Goal: Task Accomplishment & Management: Complete application form

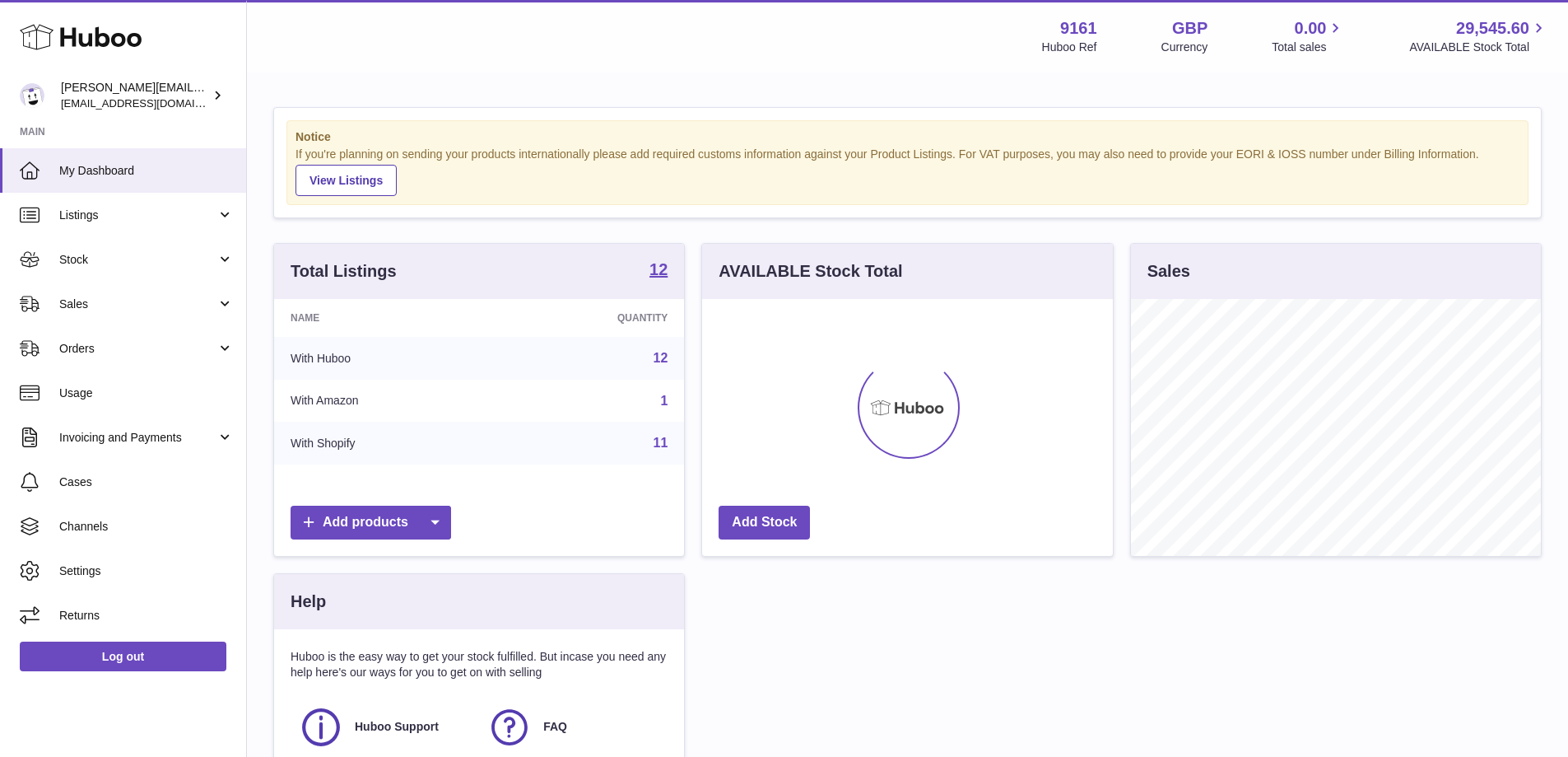
scroll to position [257, 411]
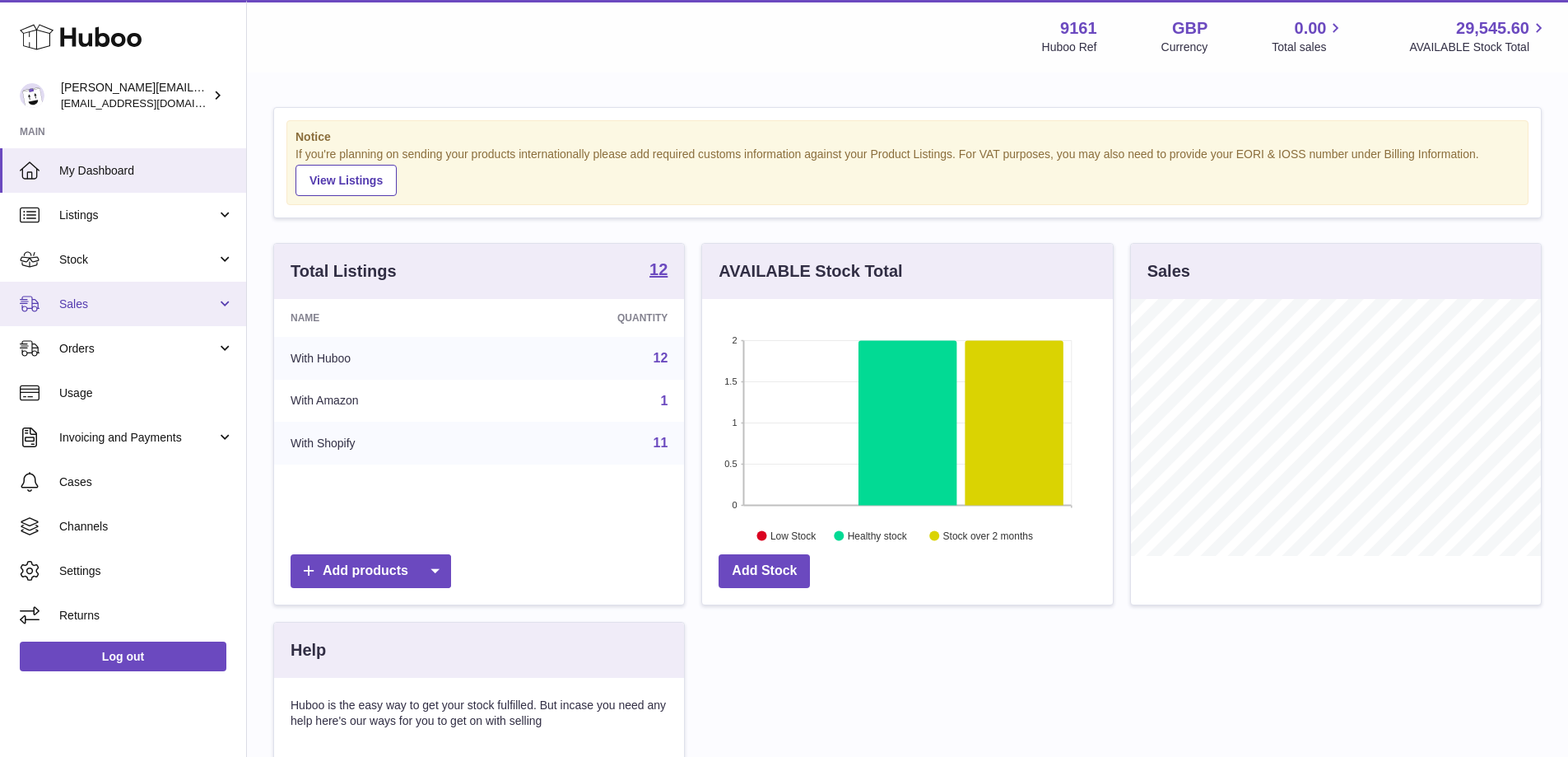
drag, startPoint x: 104, startPoint y: 296, endPoint x: 116, endPoint y: 304, distance: 14.4
click at [104, 296] on span "Sales" at bounding box center [138, 304] width 158 height 16
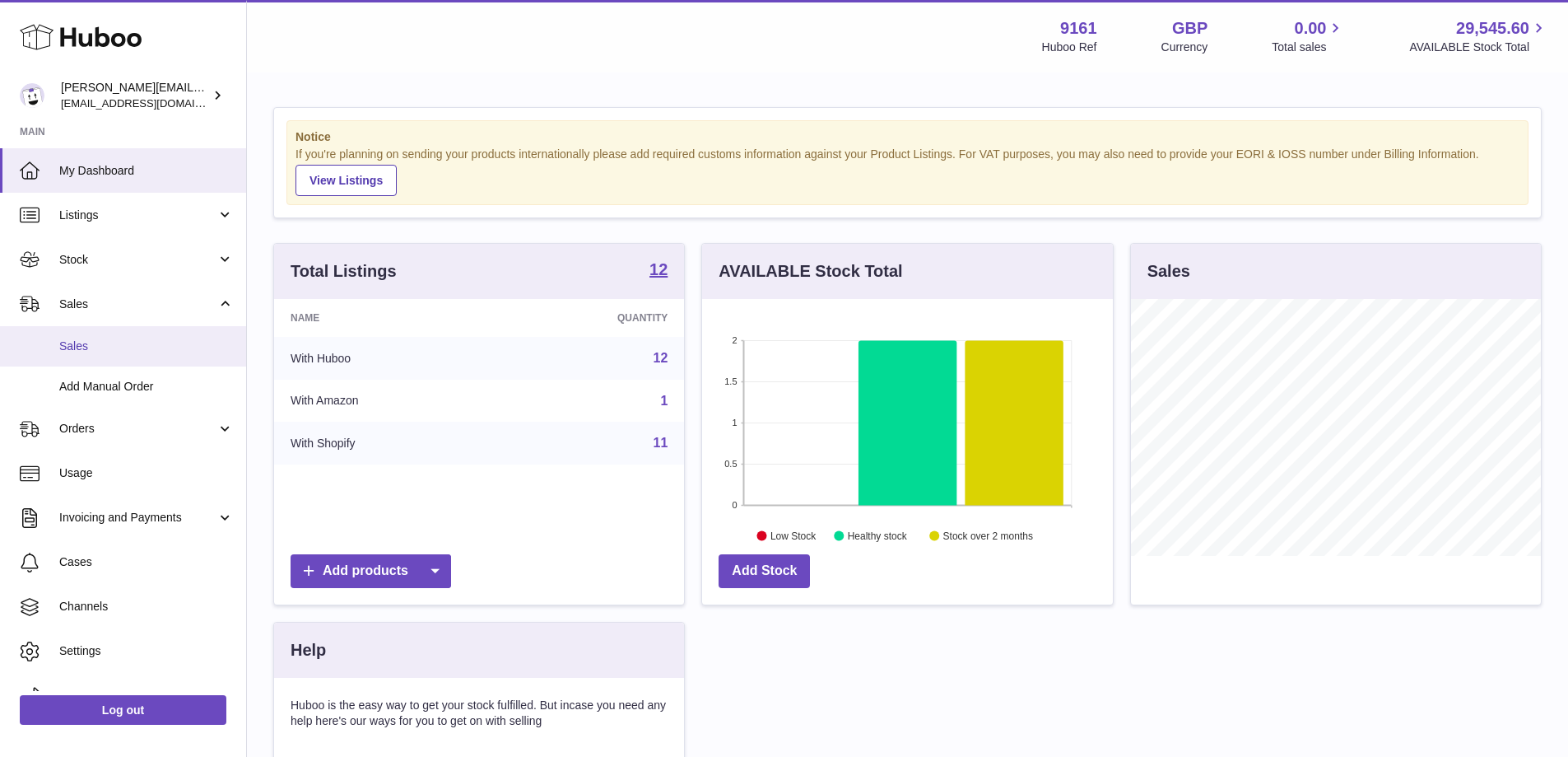
click at [136, 359] on link "Sales" at bounding box center [123, 346] width 246 height 40
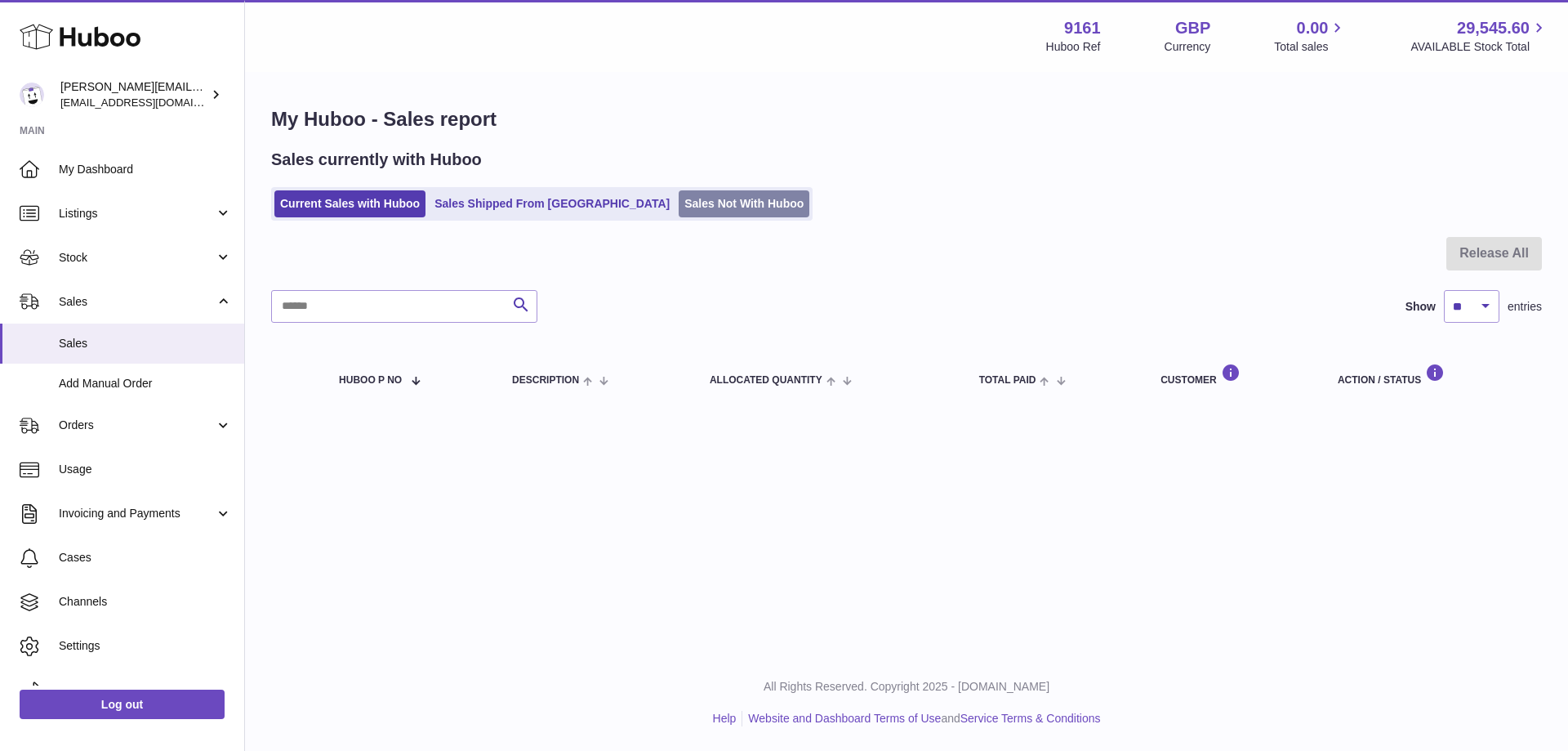
click at [678, 203] on link "Sales Not With Huboo" at bounding box center [744, 204] width 130 height 27
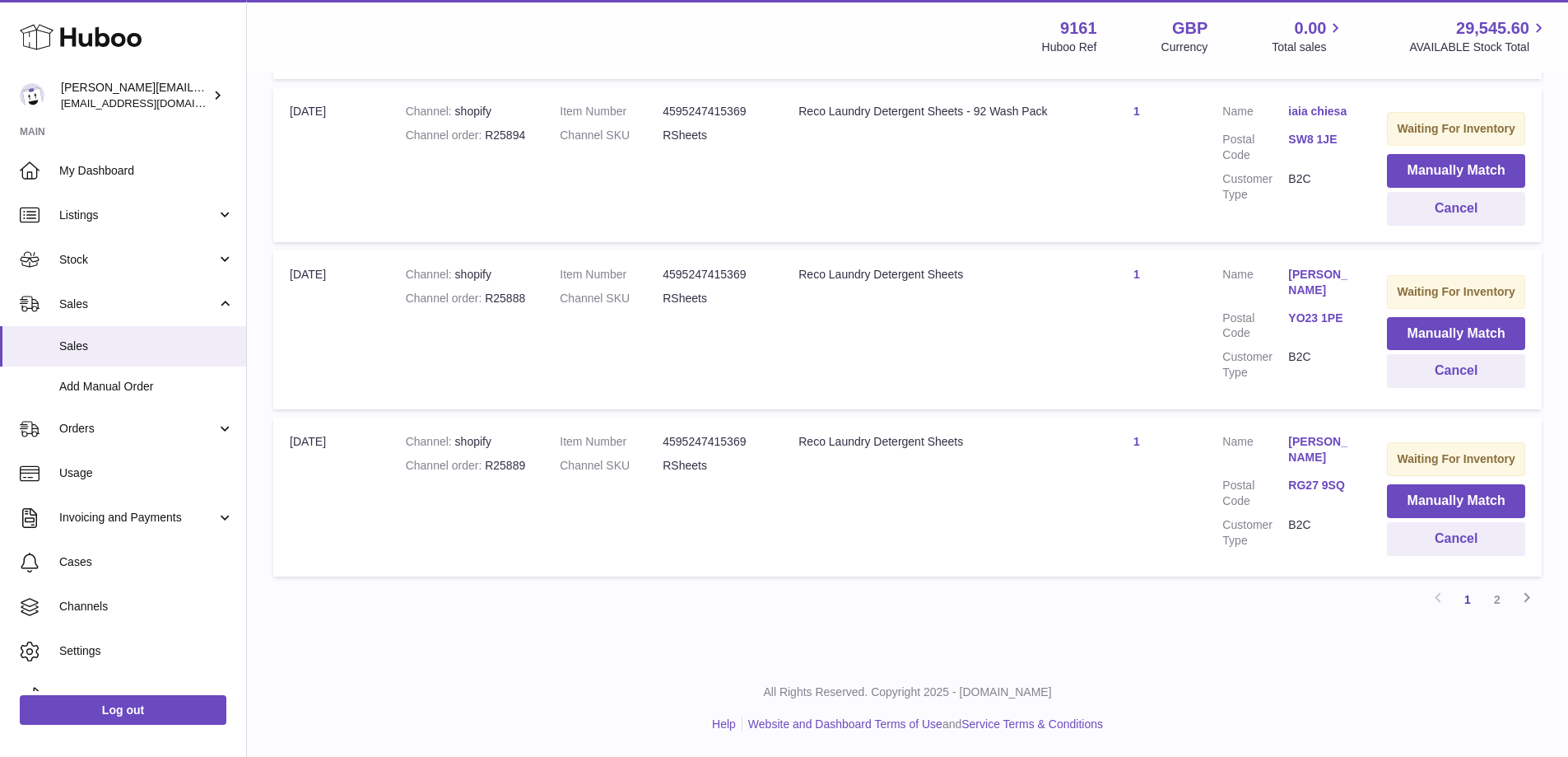
scroll to position [1636, 0]
click at [1491, 597] on link "2" at bounding box center [1498, 599] width 30 height 30
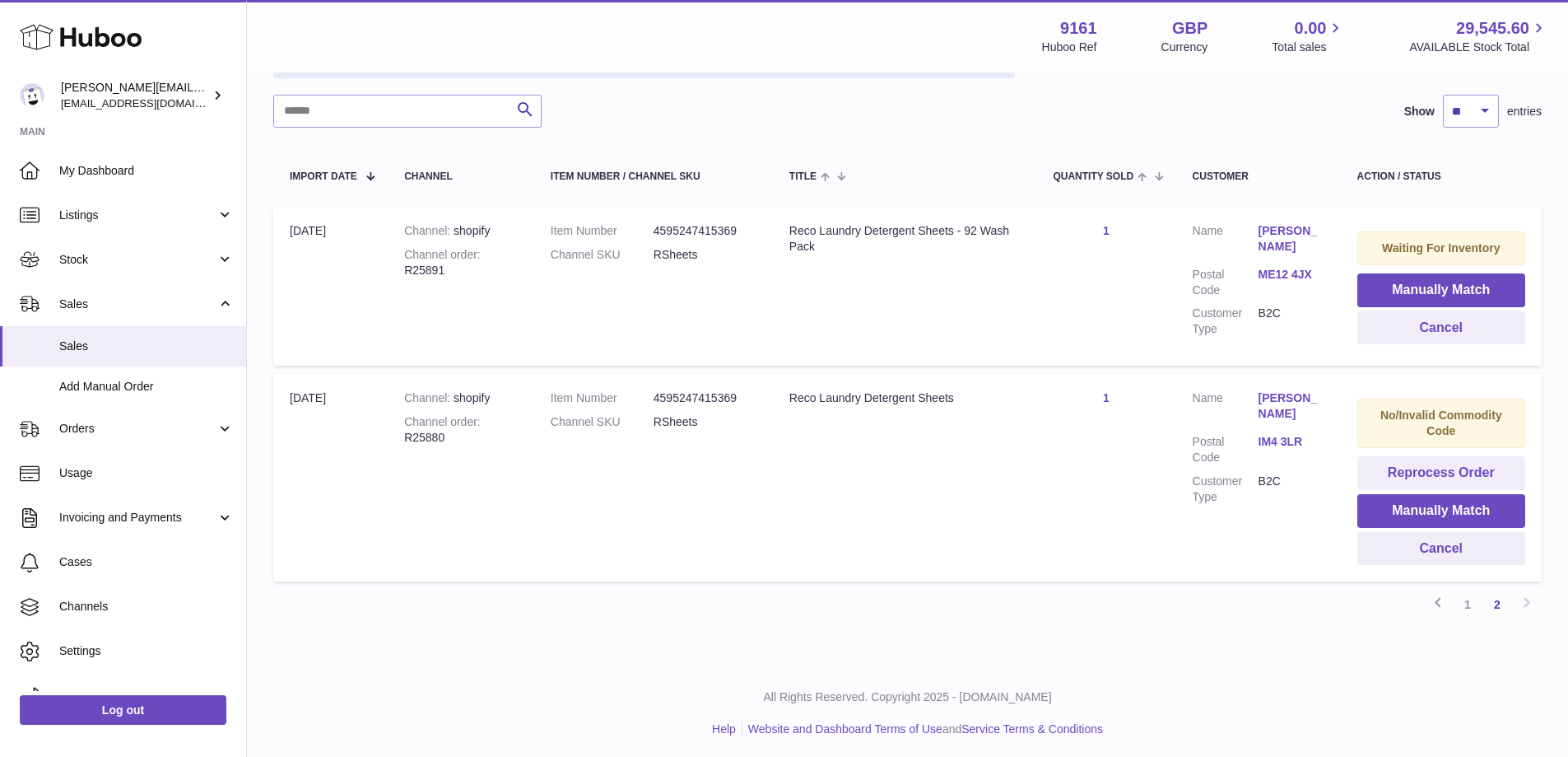
scroll to position [238, 0]
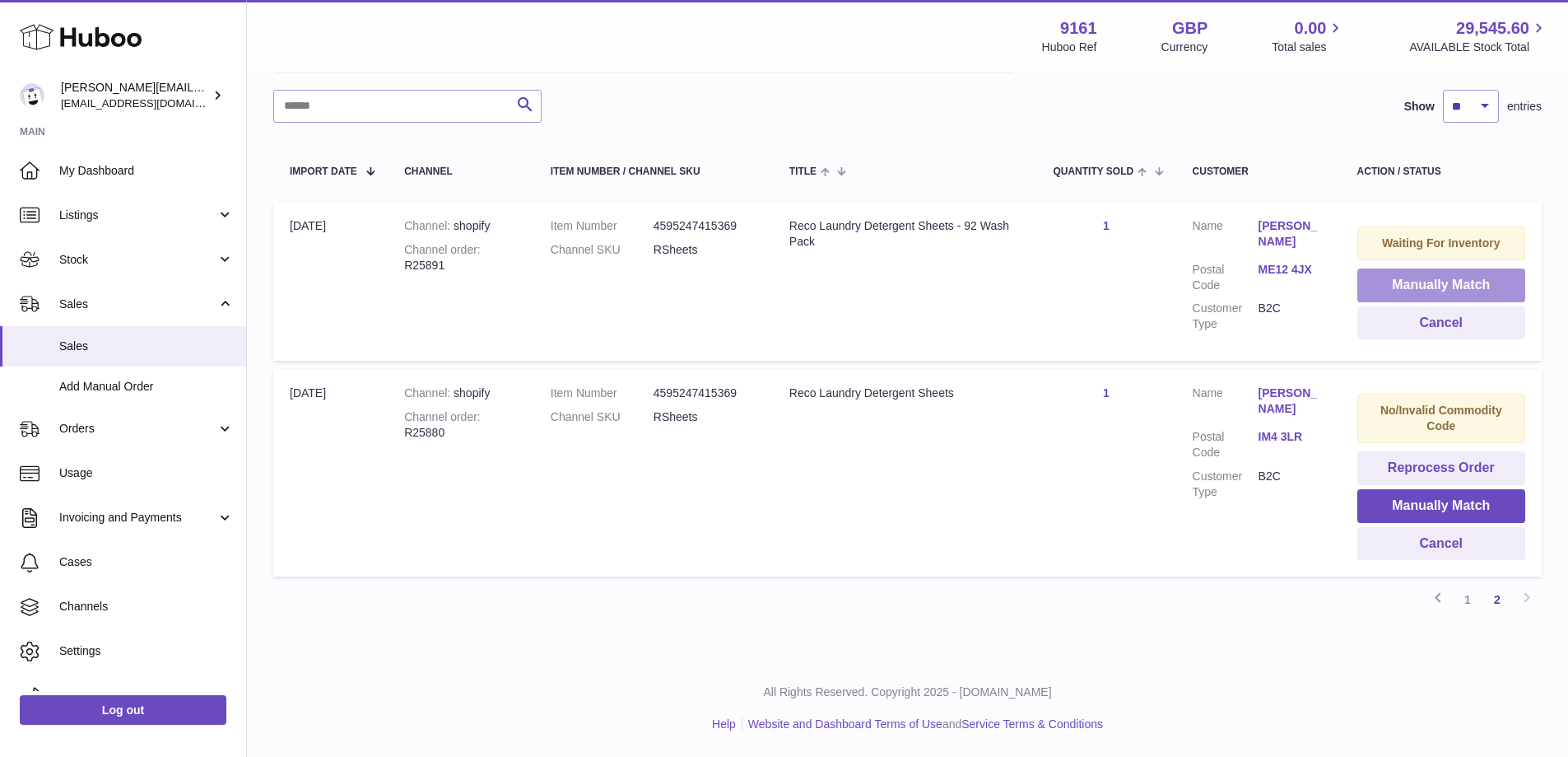
click at [1414, 284] on button "Manually Match" at bounding box center [1440, 285] width 168 height 34
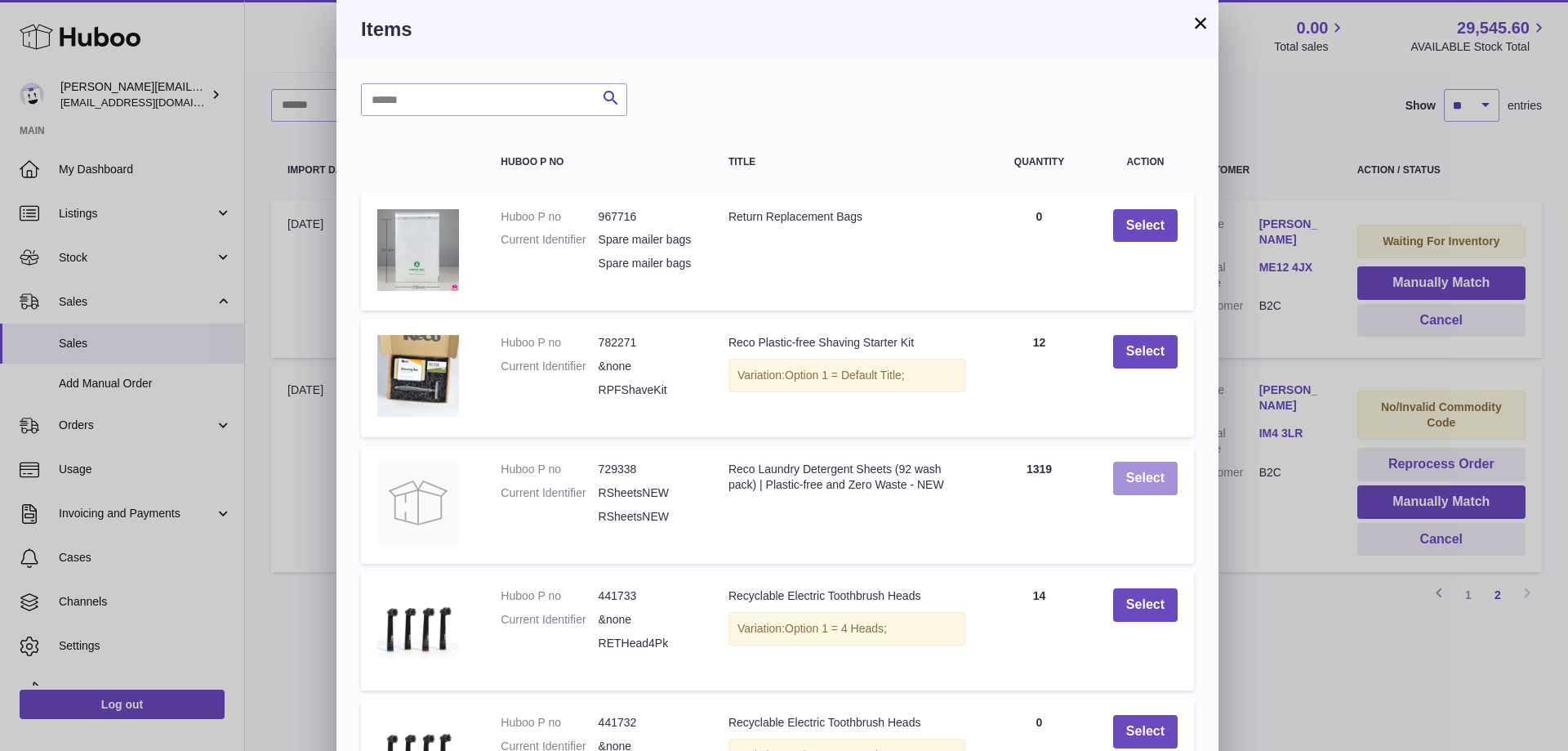
click at [1166, 495] on button "Select" at bounding box center [1145, 478] width 64 height 34
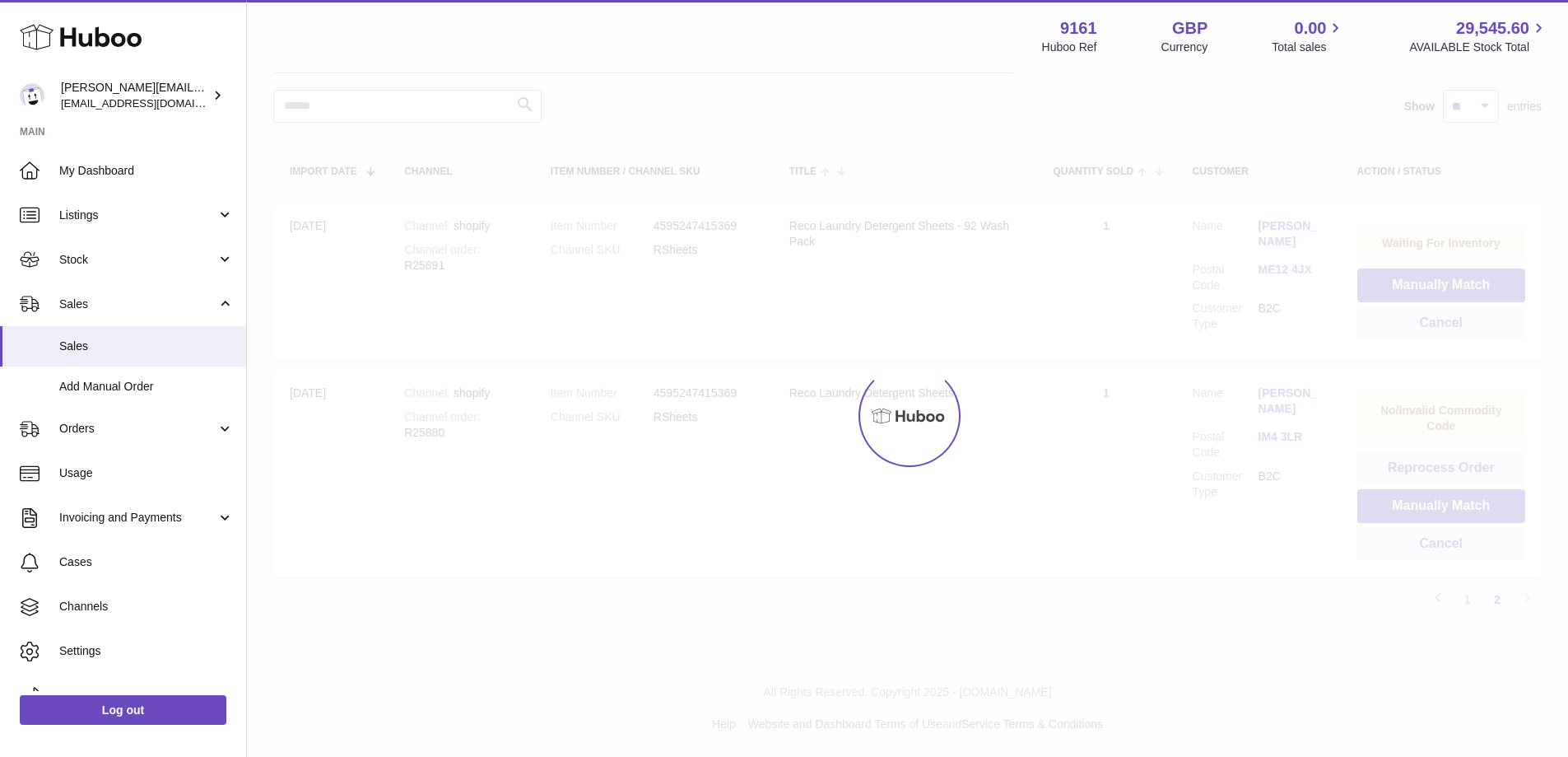
scroll to position [55, 0]
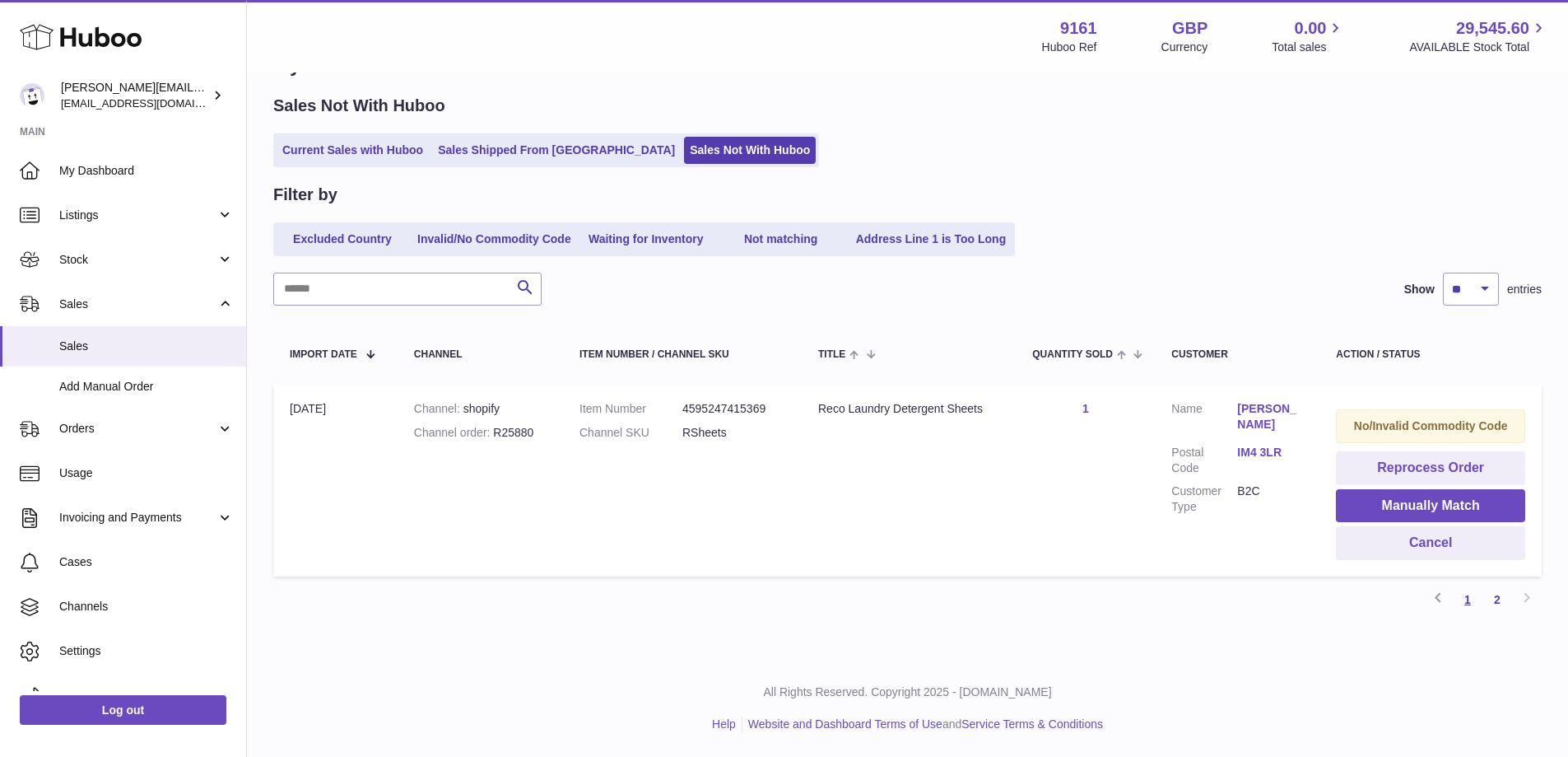
click at [1470, 599] on link "1" at bounding box center [1468, 599] width 30 height 30
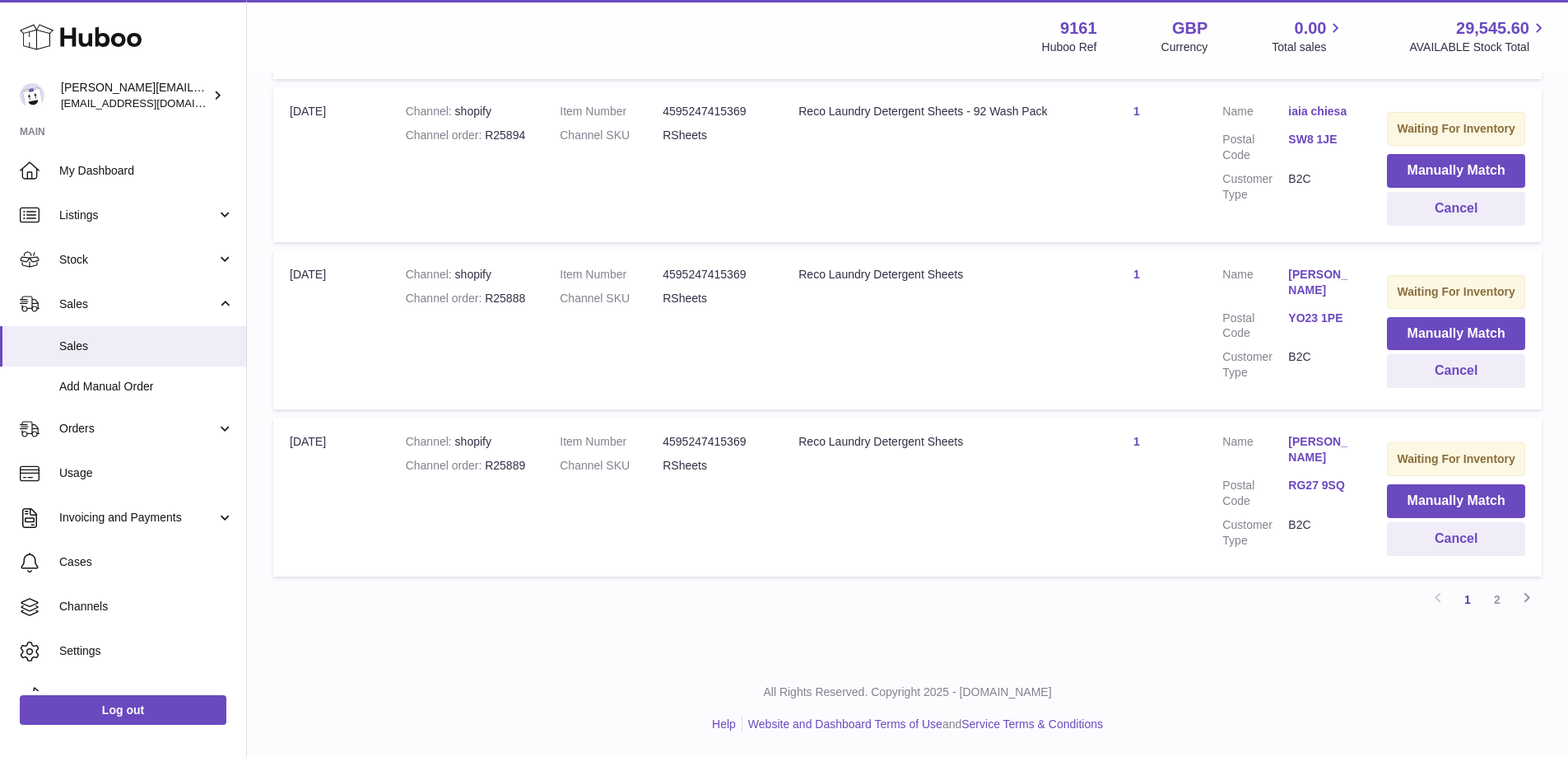
scroll to position [1636, 0]
click at [1434, 503] on button "Manually Match" at bounding box center [1455, 501] width 138 height 34
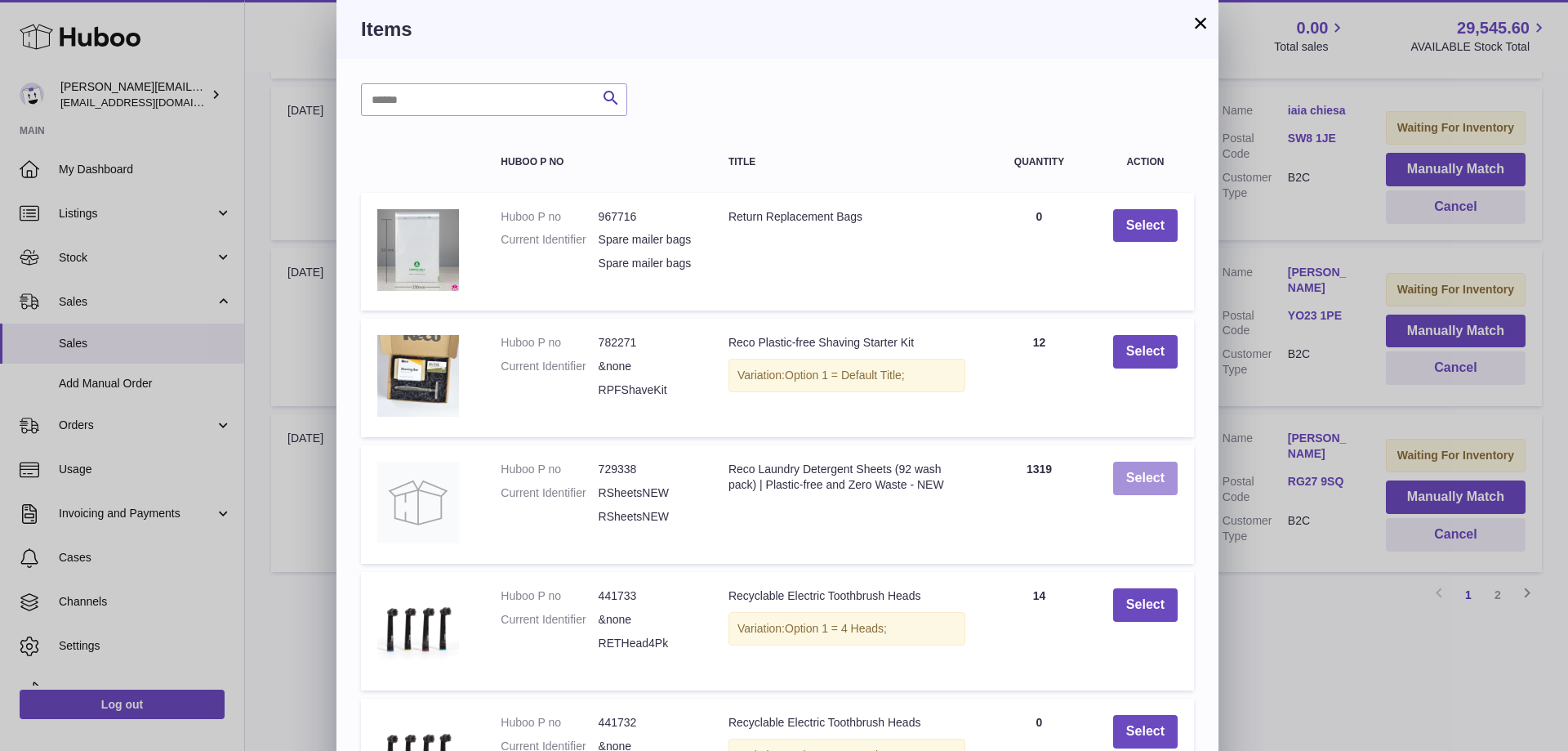
click at [1125, 495] on button "Select" at bounding box center [1145, 478] width 64 height 34
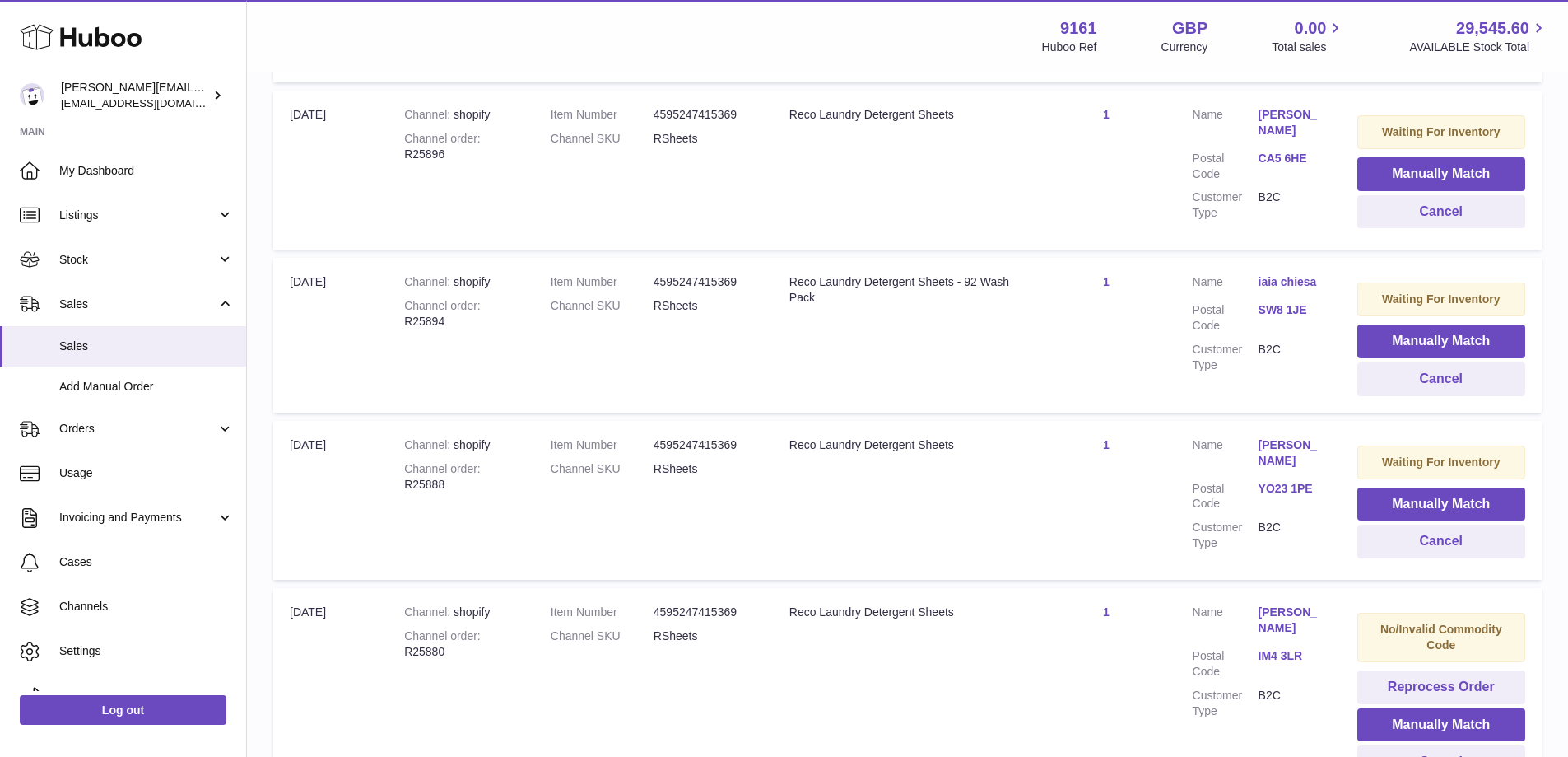
scroll to position [1521, 0]
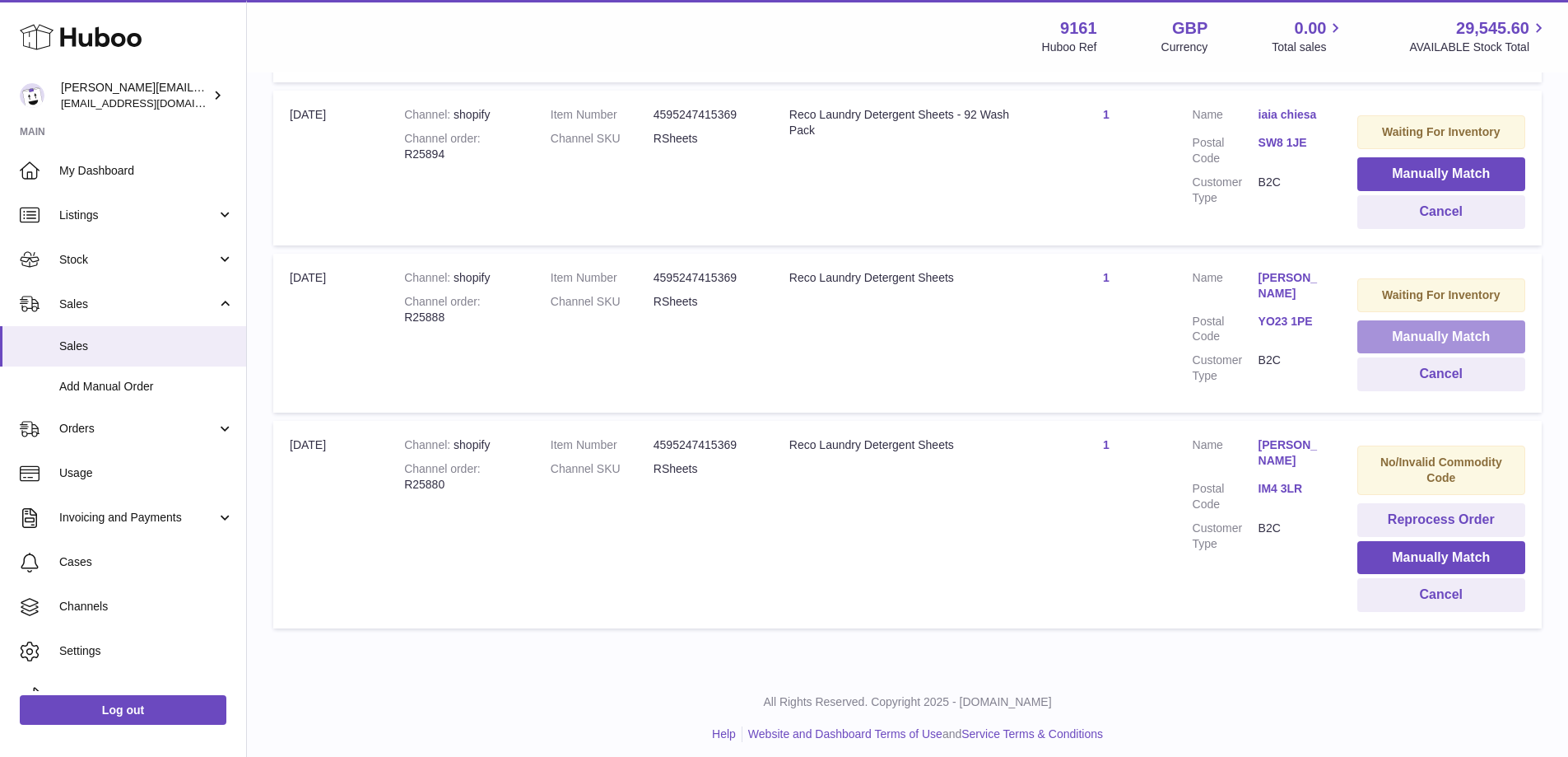
click at [1384, 327] on button "Manually Match" at bounding box center [1440, 337] width 168 height 34
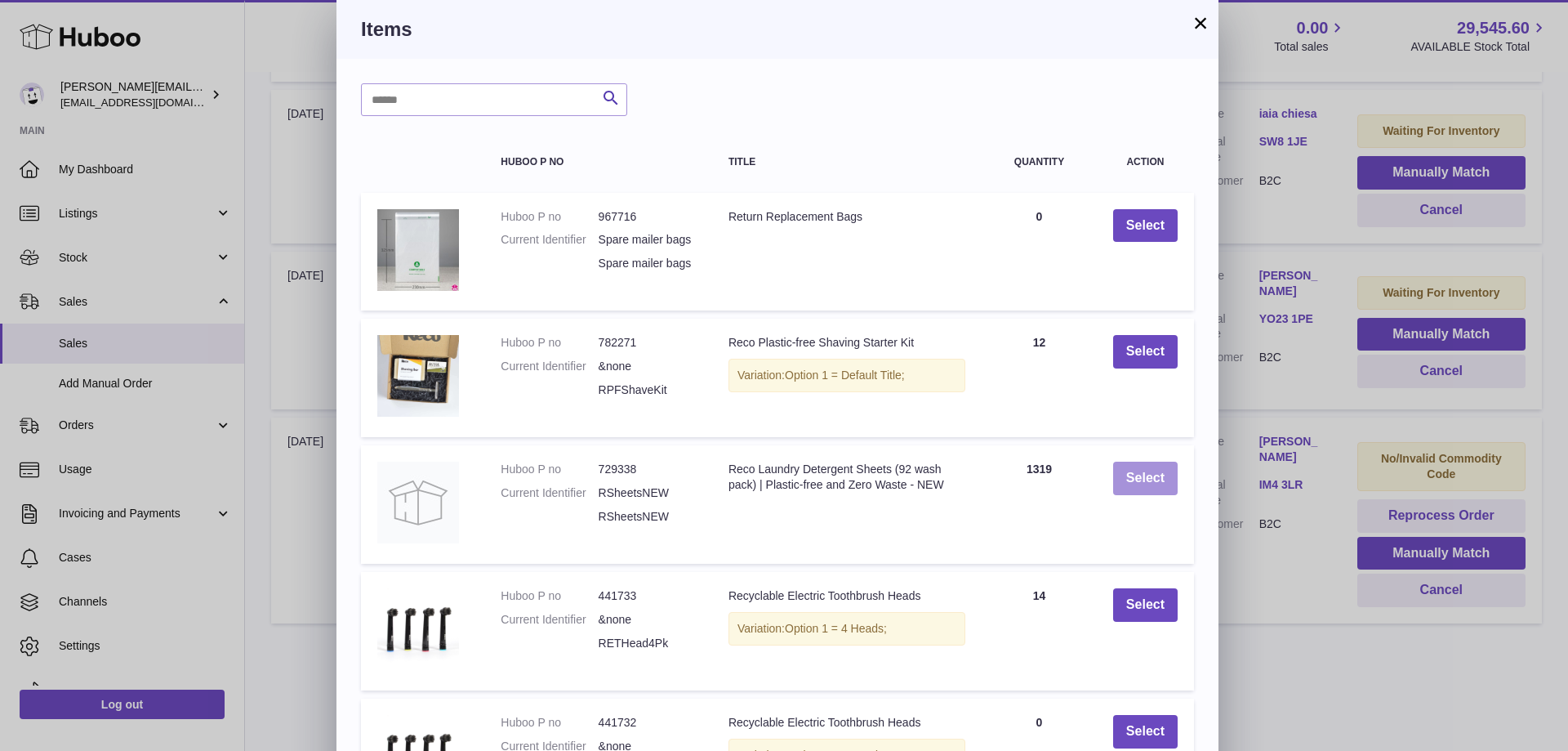
click at [1129, 487] on button "Select" at bounding box center [1145, 478] width 64 height 34
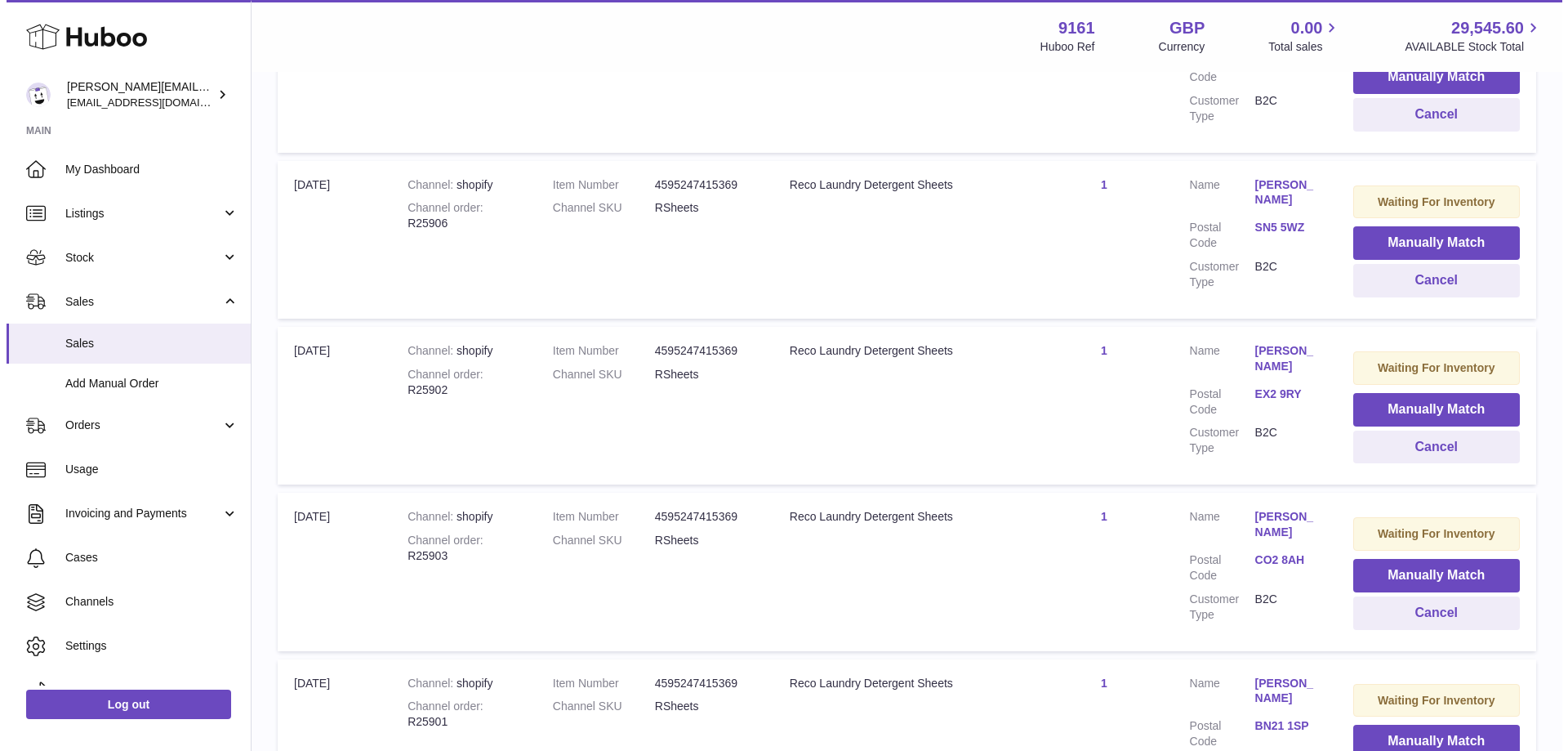
scroll to position [0, 0]
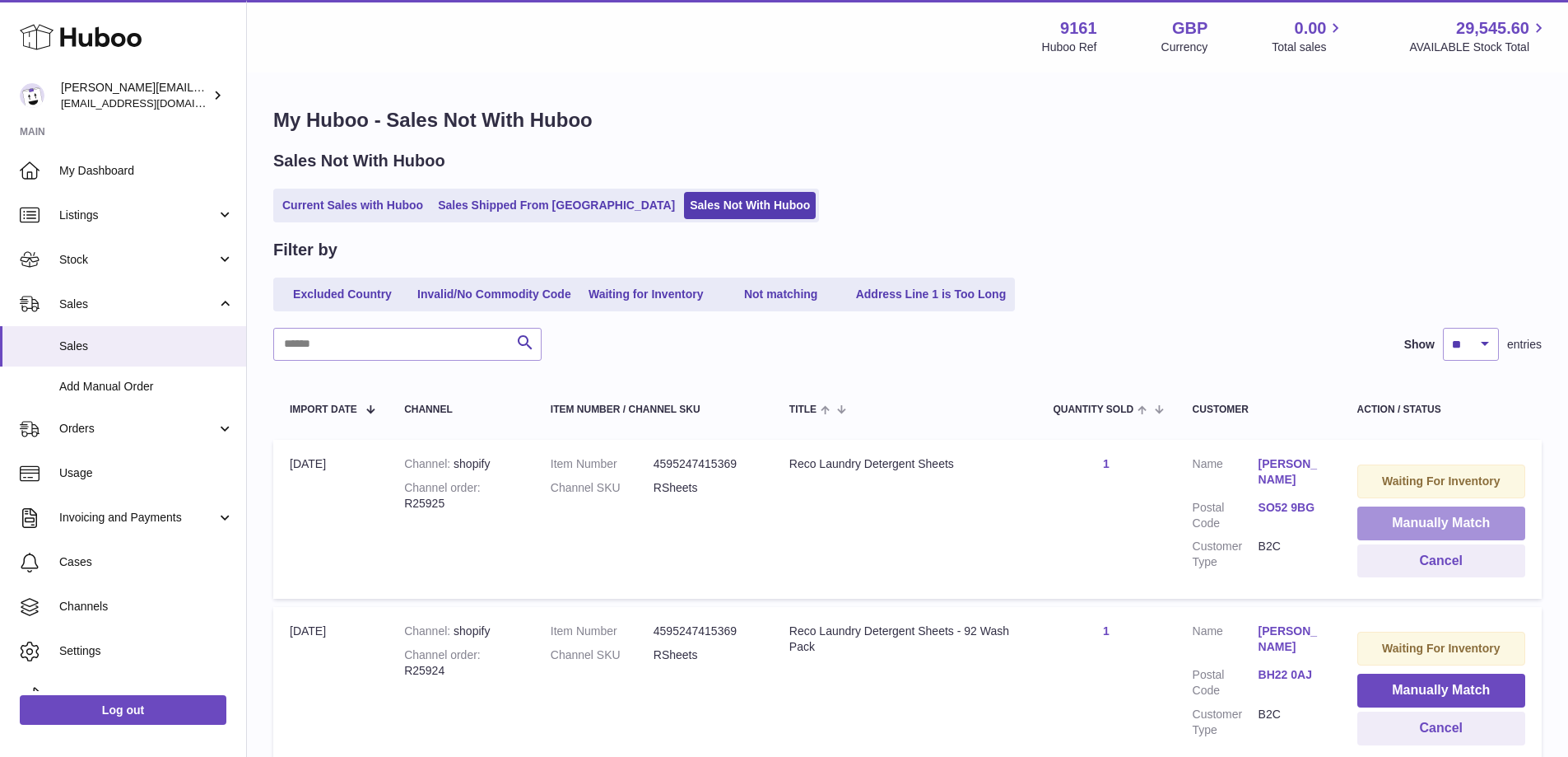
click at [1365, 514] on button "Manually Match" at bounding box center [1440, 523] width 168 height 34
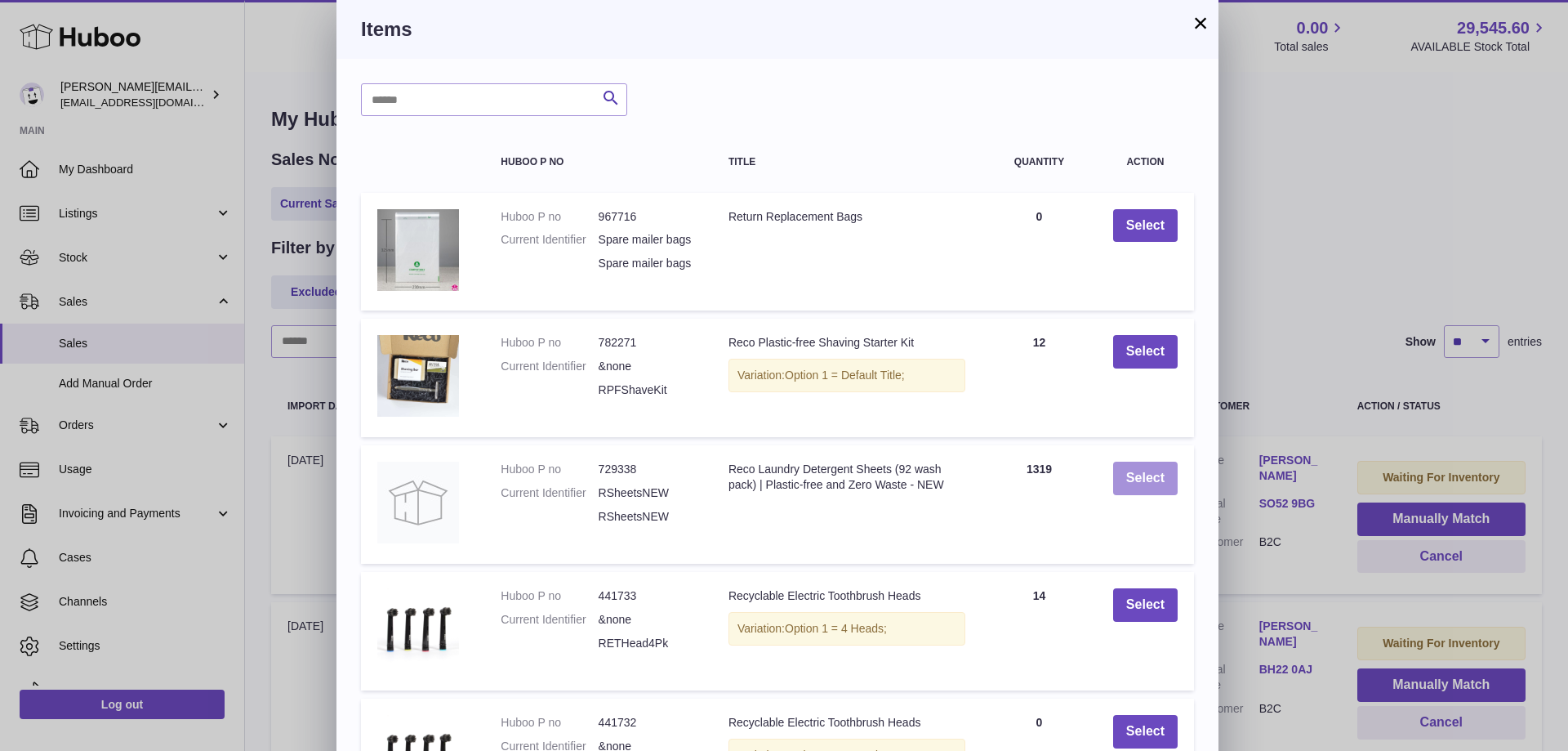
click at [1163, 482] on button "Select" at bounding box center [1145, 478] width 64 height 34
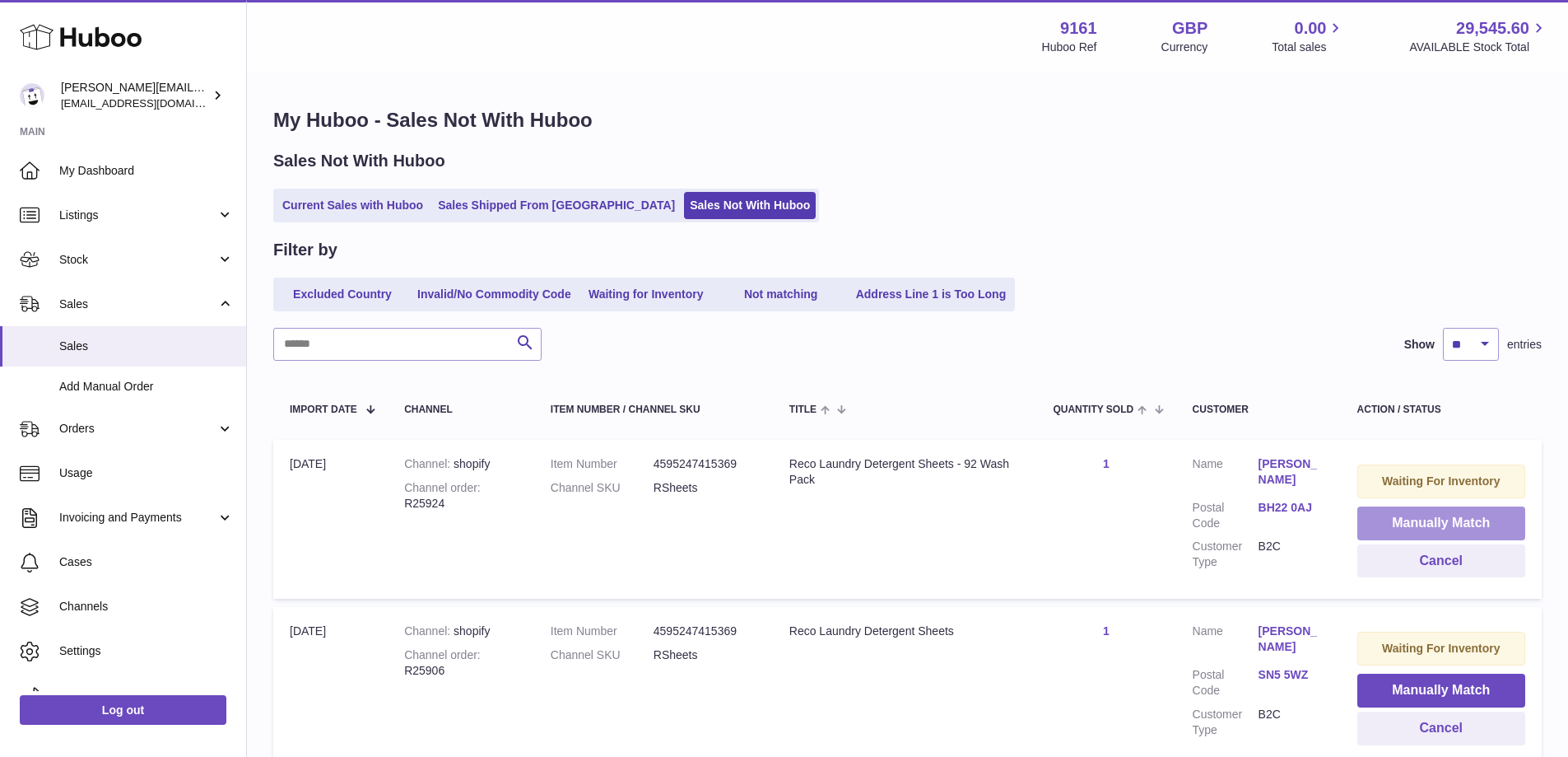
click at [1364, 522] on button "Manually Match" at bounding box center [1440, 523] width 168 height 34
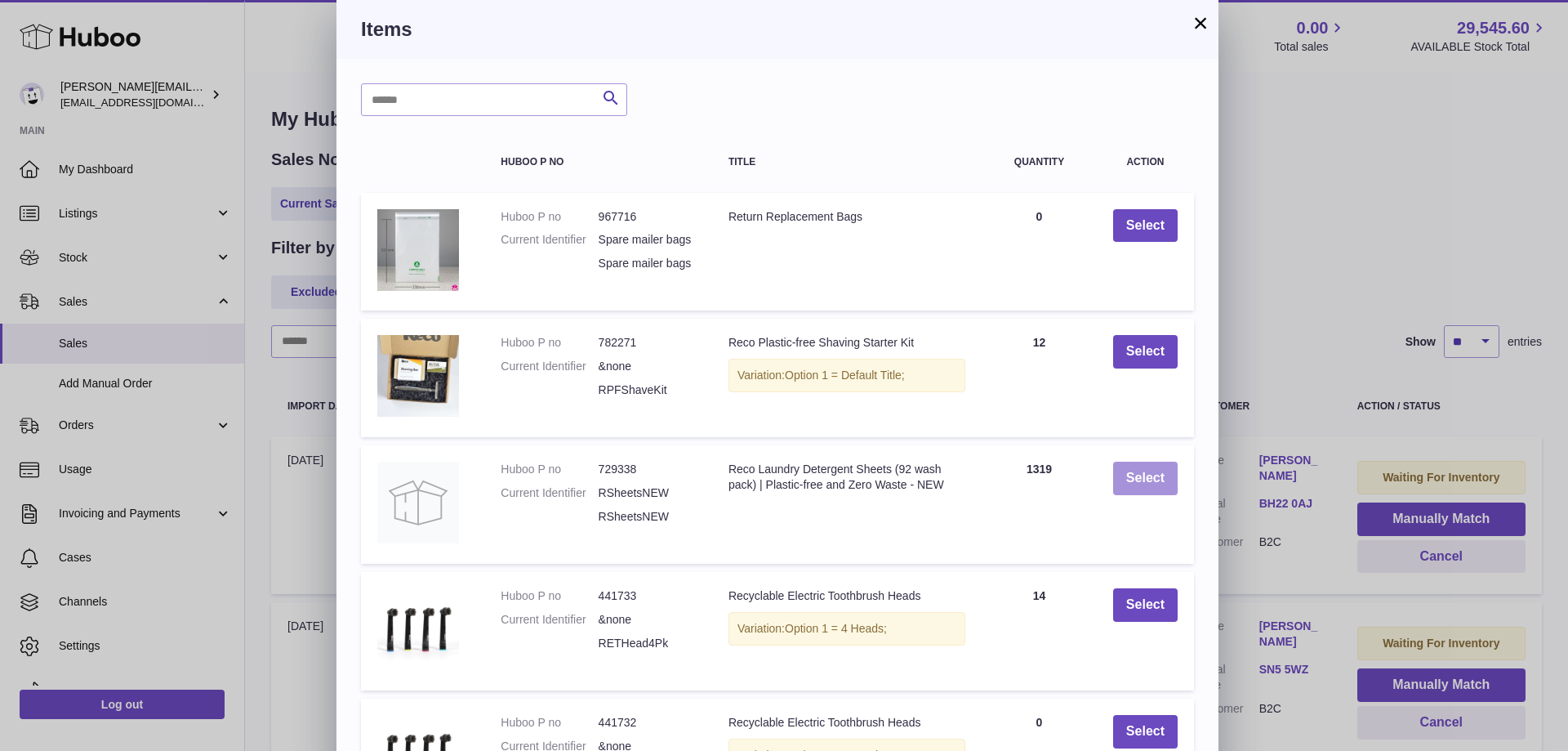
click at [1145, 484] on button "Select" at bounding box center [1145, 478] width 64 height 34
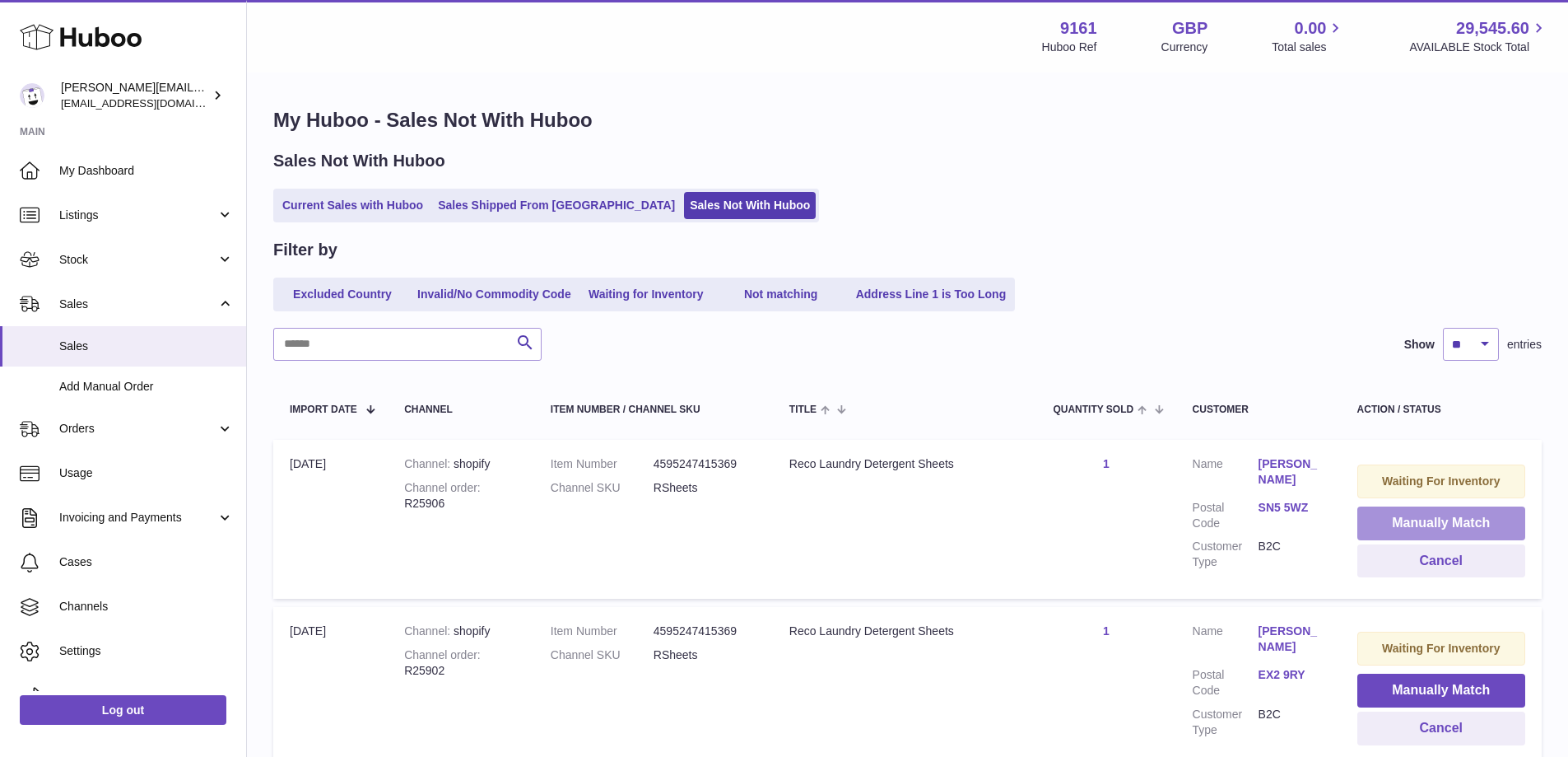
click at [1373, 517] on button "Manually Match" at bounding box center [1440, 523] width 168 height 34
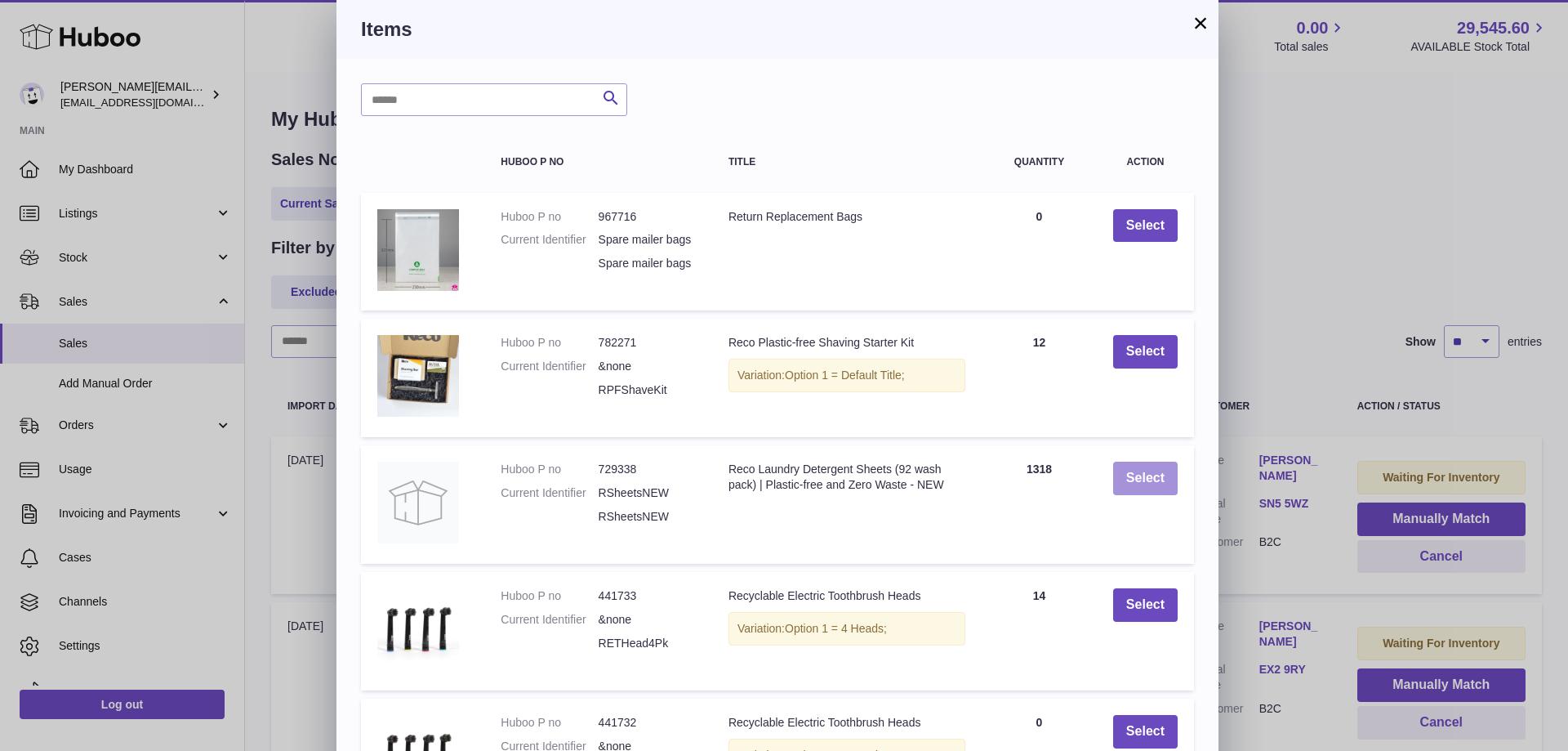
click at [1166, 479] on button "Select" at bounding box center [1145, 478] width 64 height 34
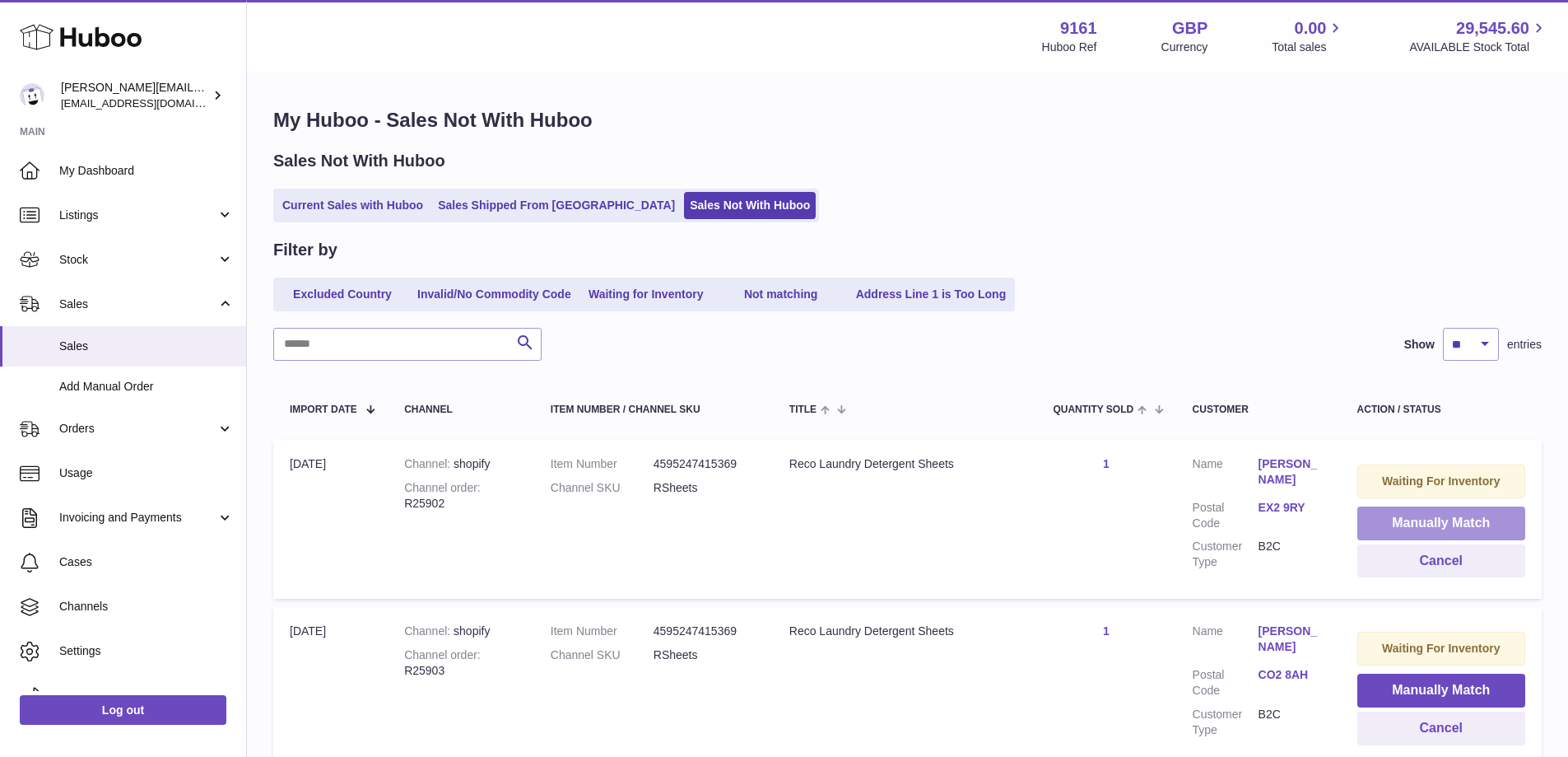
click at [1402, 520] on button "Manually Match" at bounding box center [1440, 523] width 168 height 34
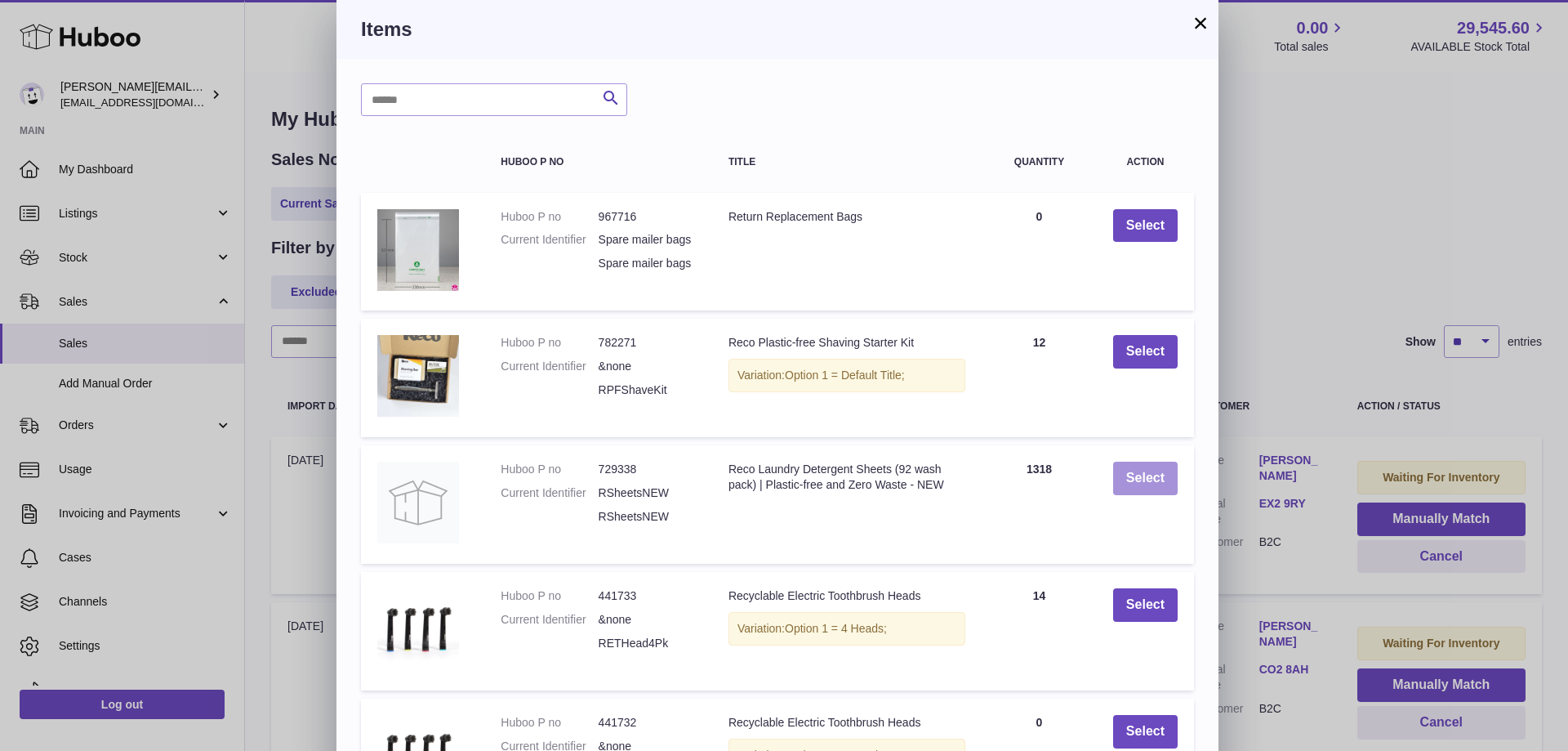
click at [1152, 490] on button "Select" at bounding box center [1145, 478] width 64 height 34
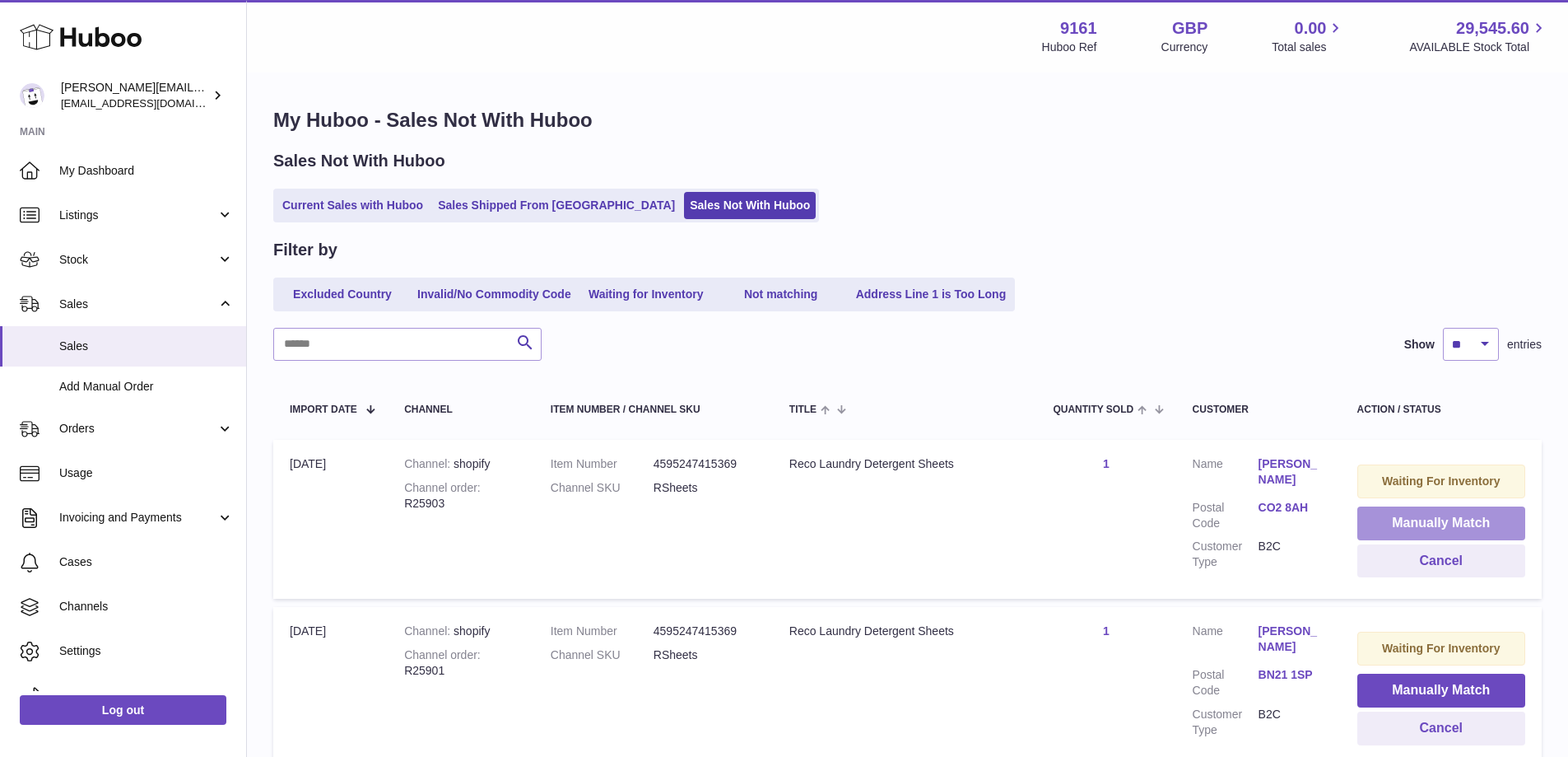
click at [1390, 522] on button "Manually Match" at bounding box center [1440, 523] width 168 height 34
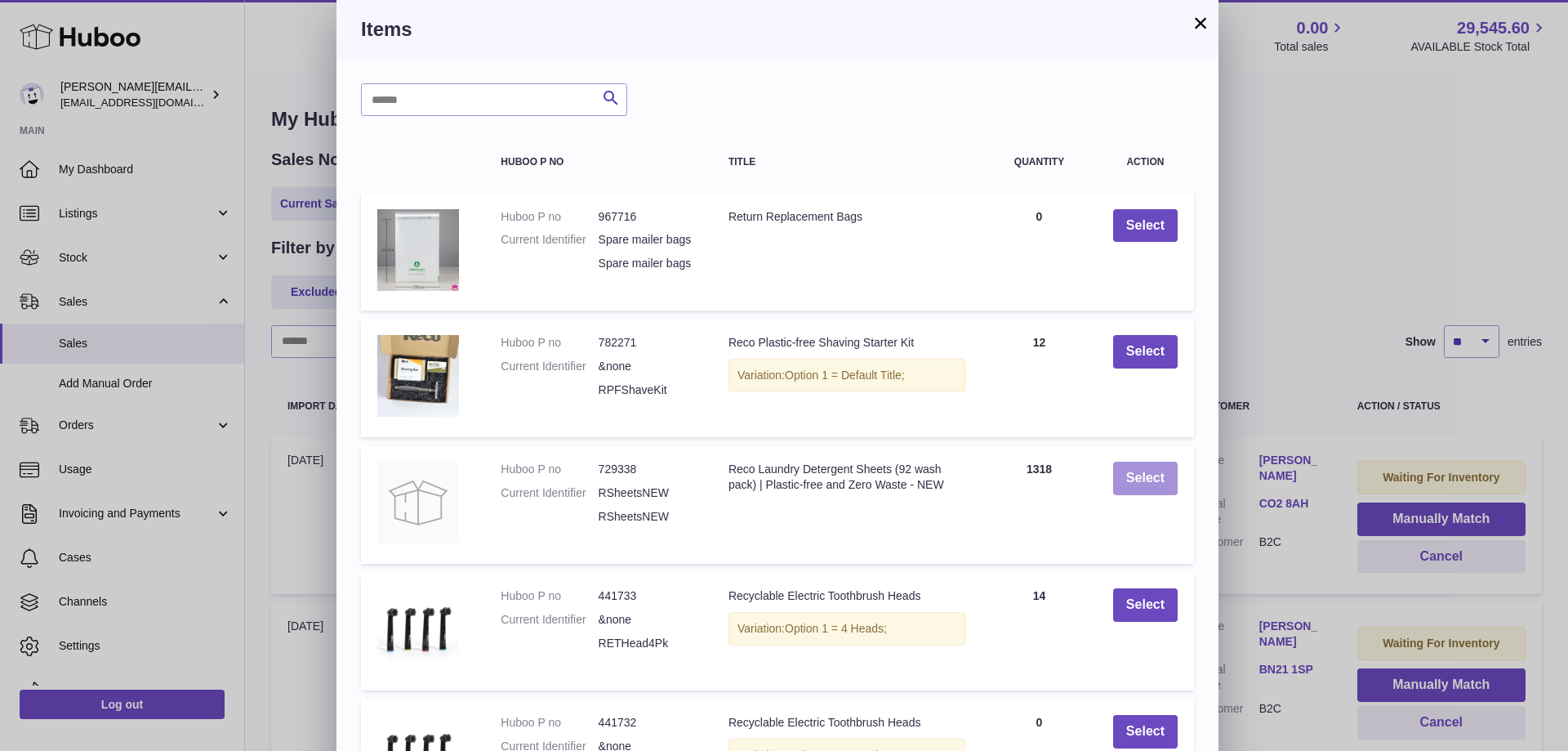
click at [1154, 495] on button "Select" at bounding box center [1145, 478] width 64 height 34
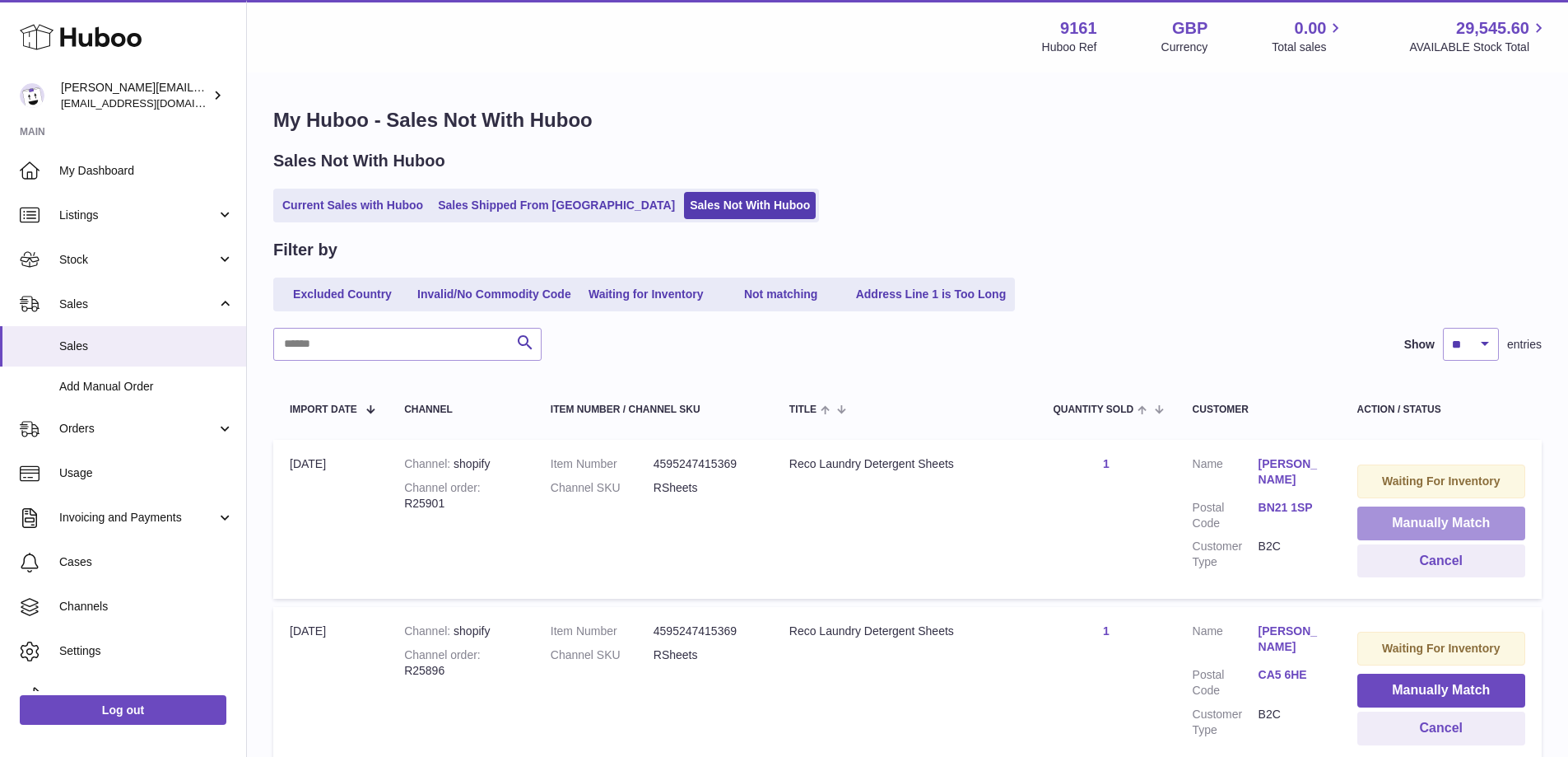
click at [1407, 522] on button "Manually Match" at bounding box center [1440, 523] width 168 height 34
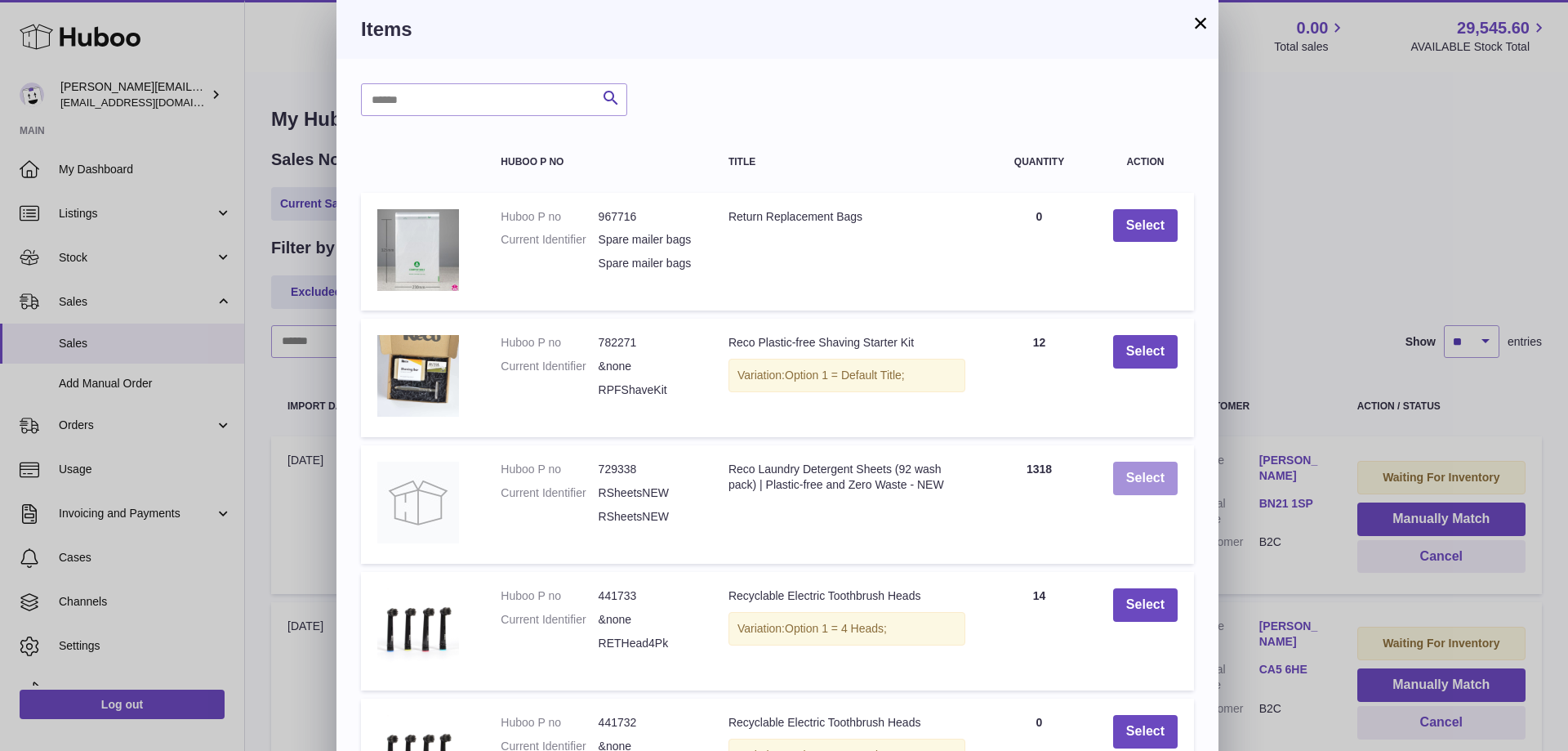
click at [1157, 490] on button "Select" at bounding box center [1145, 478] width 64 height 34
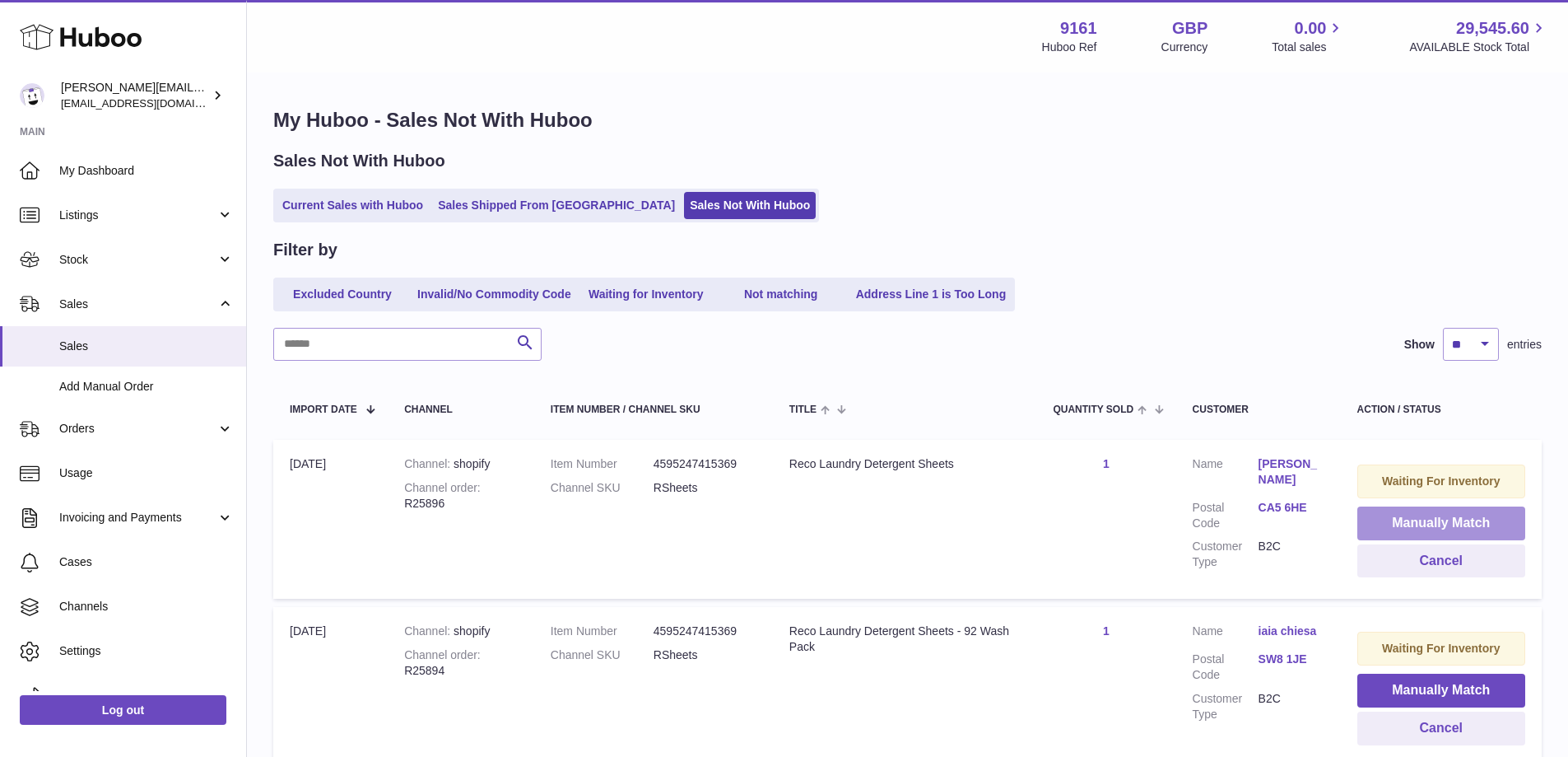
click at [1386, 512] on button "Manually Match" at bounding box center [1440, 523] width 168 height 34
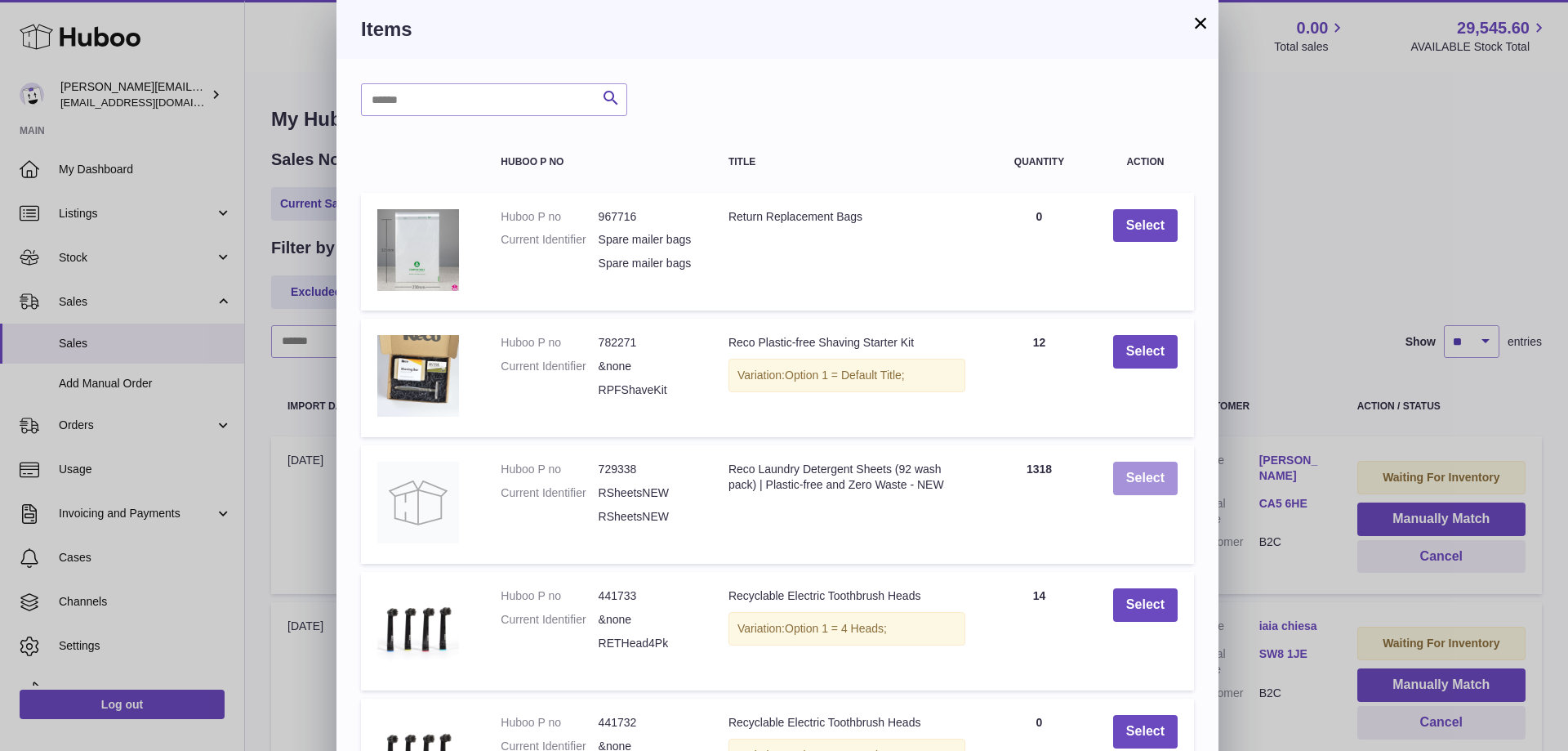
click at [1167, 489] on button "Select" at bounding box center [1145, 478] width 64 height 34
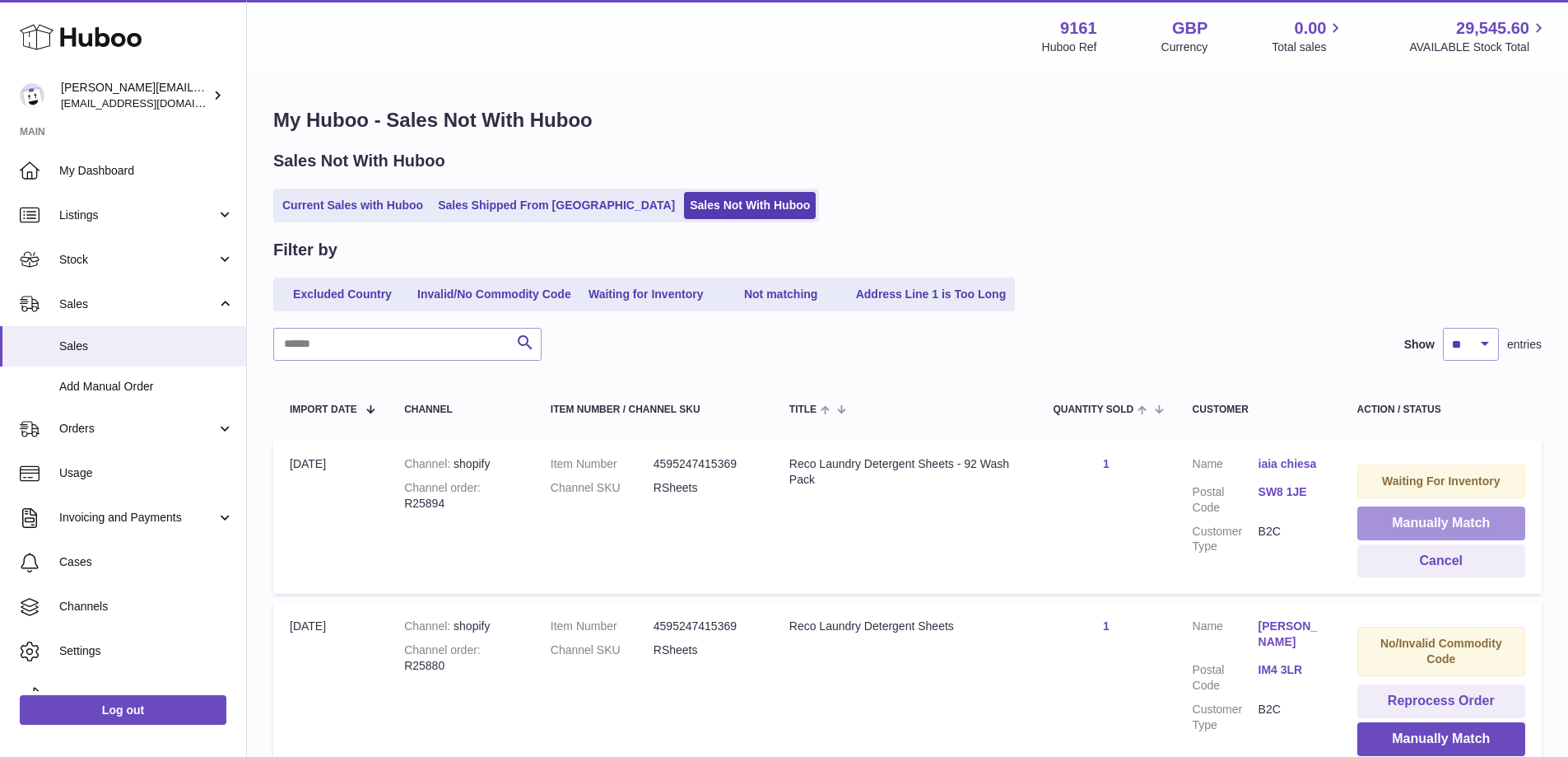
click at [1390, 518] on button "Manually Match" at bounding box center [1440, 523] width 168 height 34
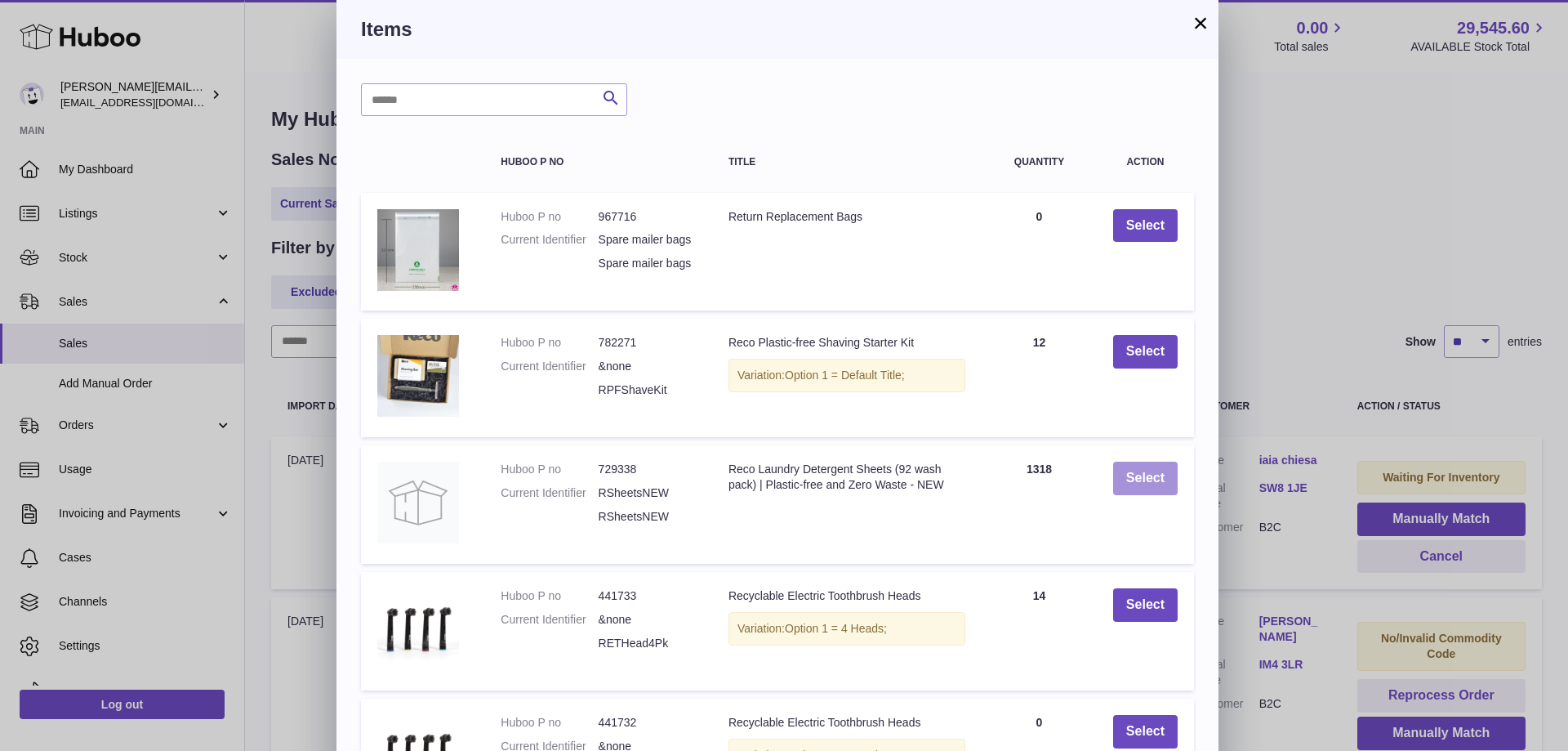
click at [1143, 492] on button "Select" at bounding box center [1145, 478] width 64 height 34
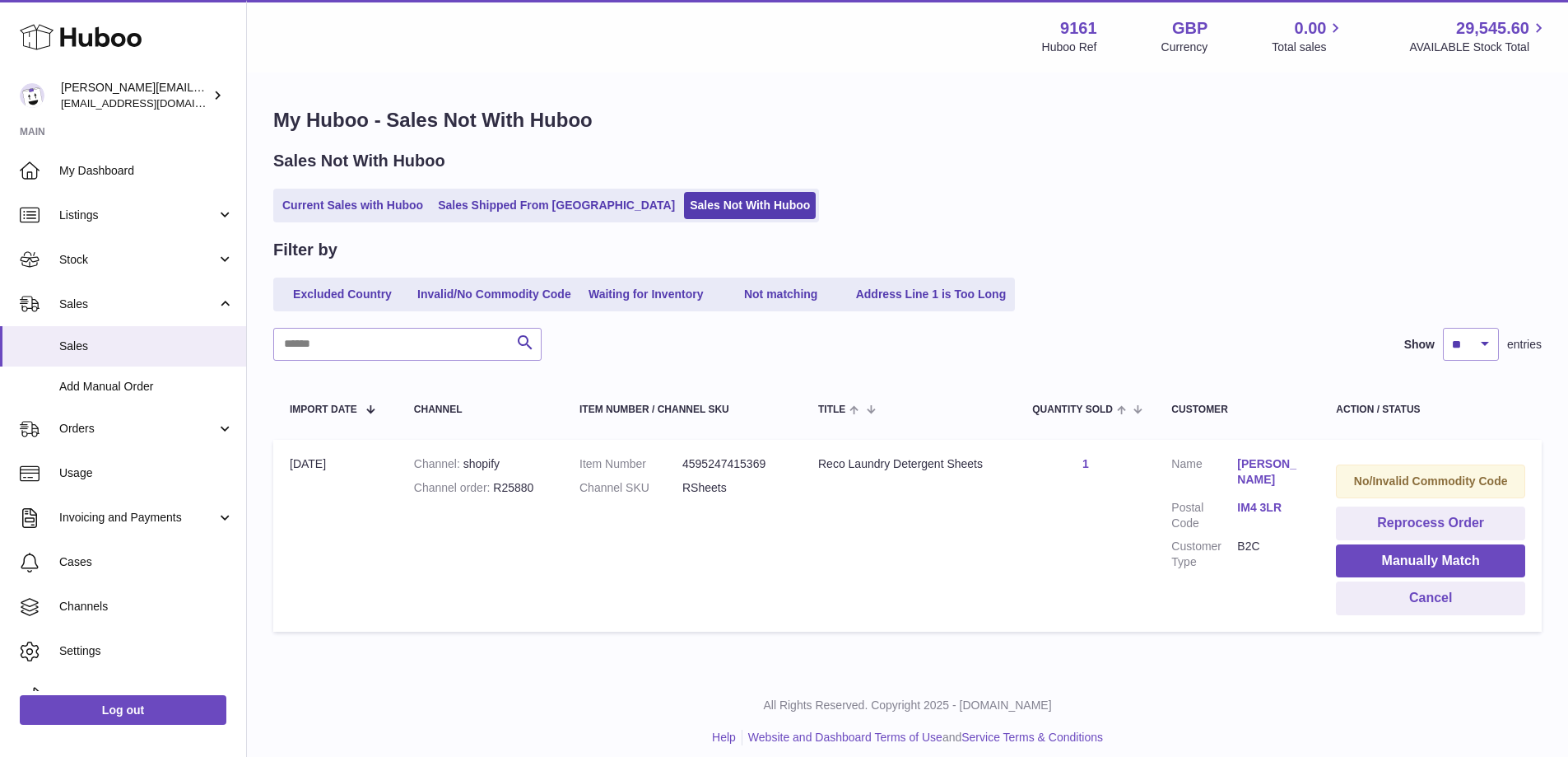
click at [1250, 461] on link "[PERSON_NAME]" at bounding box center [1270, 471] width 66 height 31
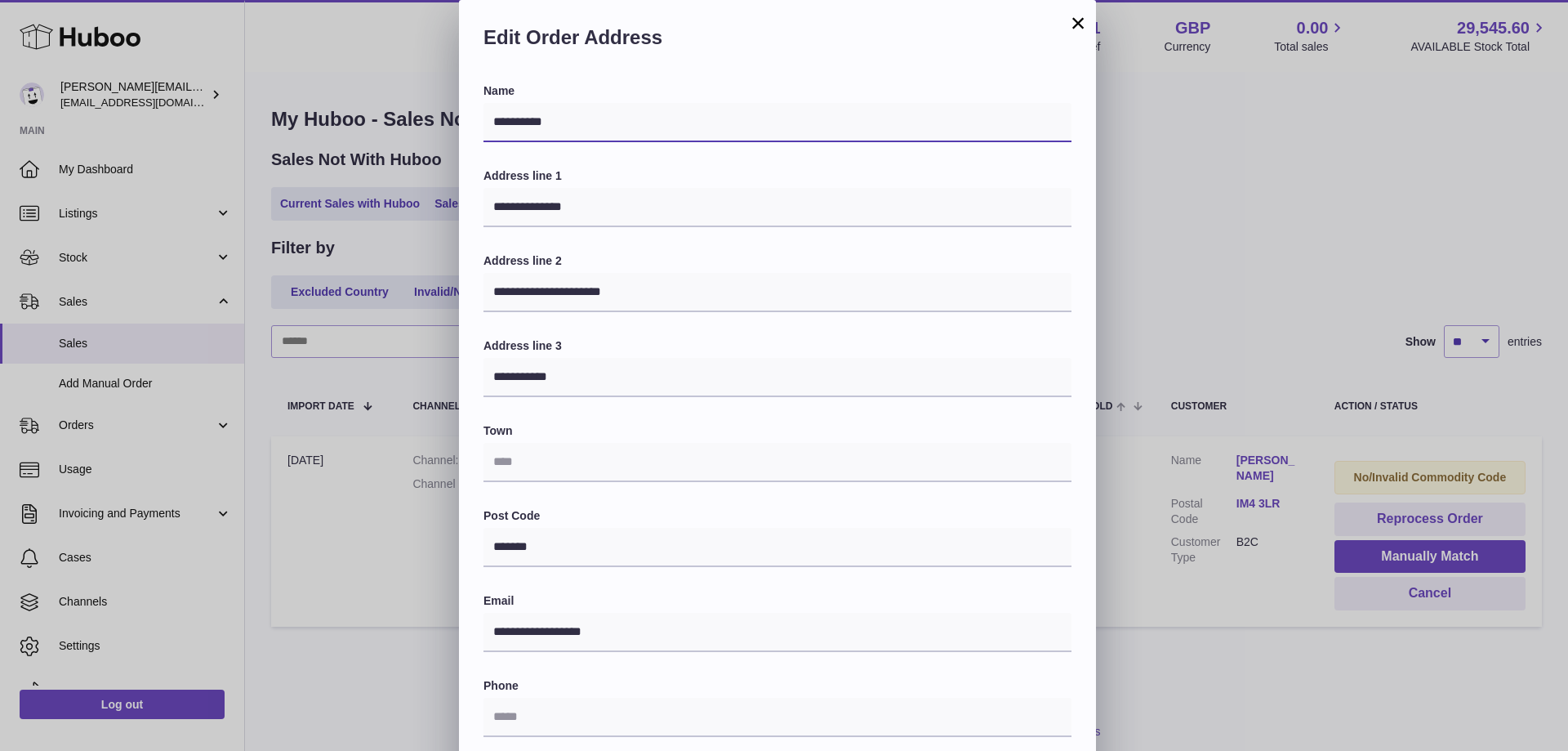
drag, startPoint x: 486, startPoint y: 127, endPoint x: 657, endPoint y: 125, distance: 171.0
click at [657, 125] on input "**********" at bounding box center [778, 123] width 588 height 39
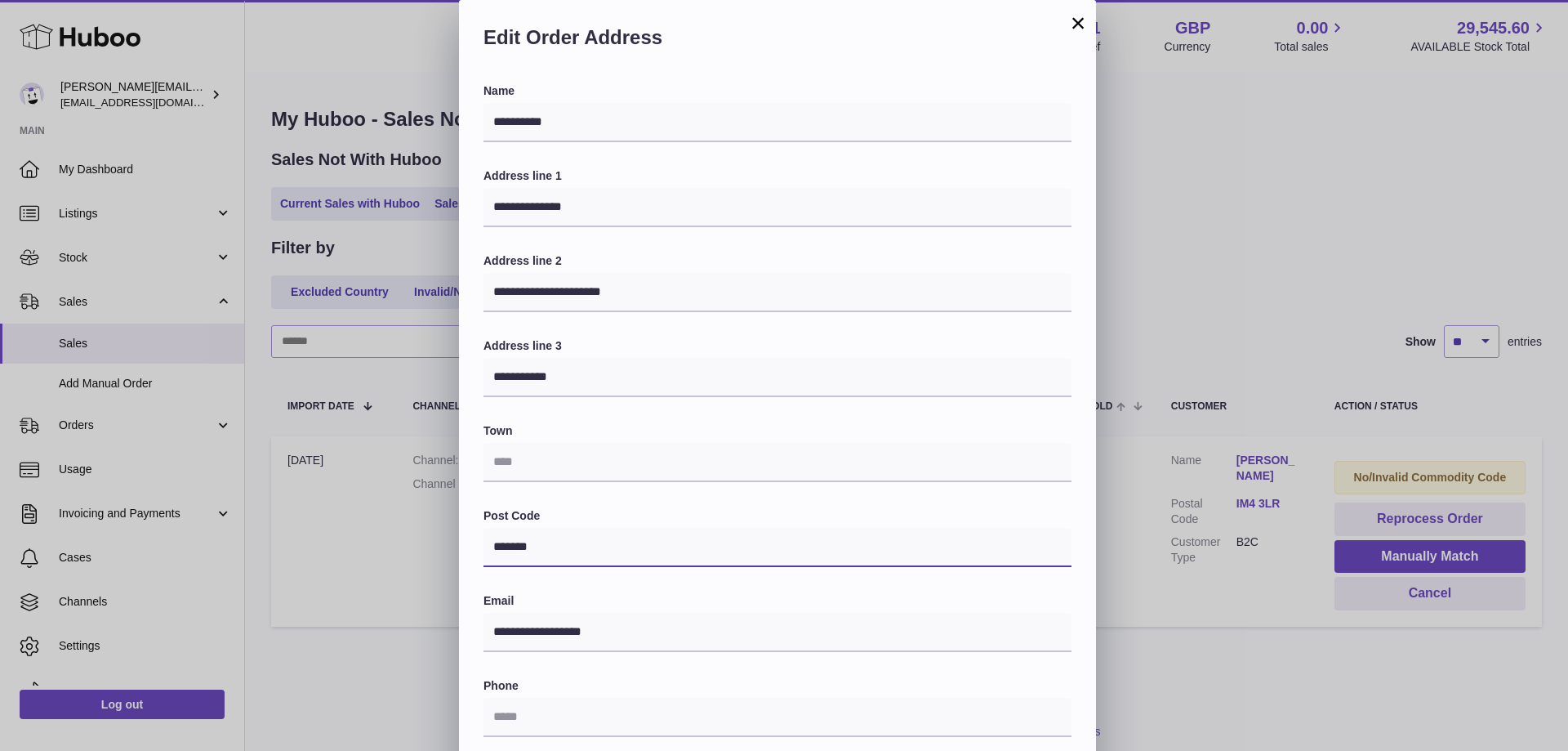
drag, startPoint x: 494, startPoint y: 545, endPoint x: 851, endPoint y: 565, distance: 357.6
click at [851, 565] on body ".st0{fill:#141414;}" at bounding box center [784, 375] width 1568 height 751
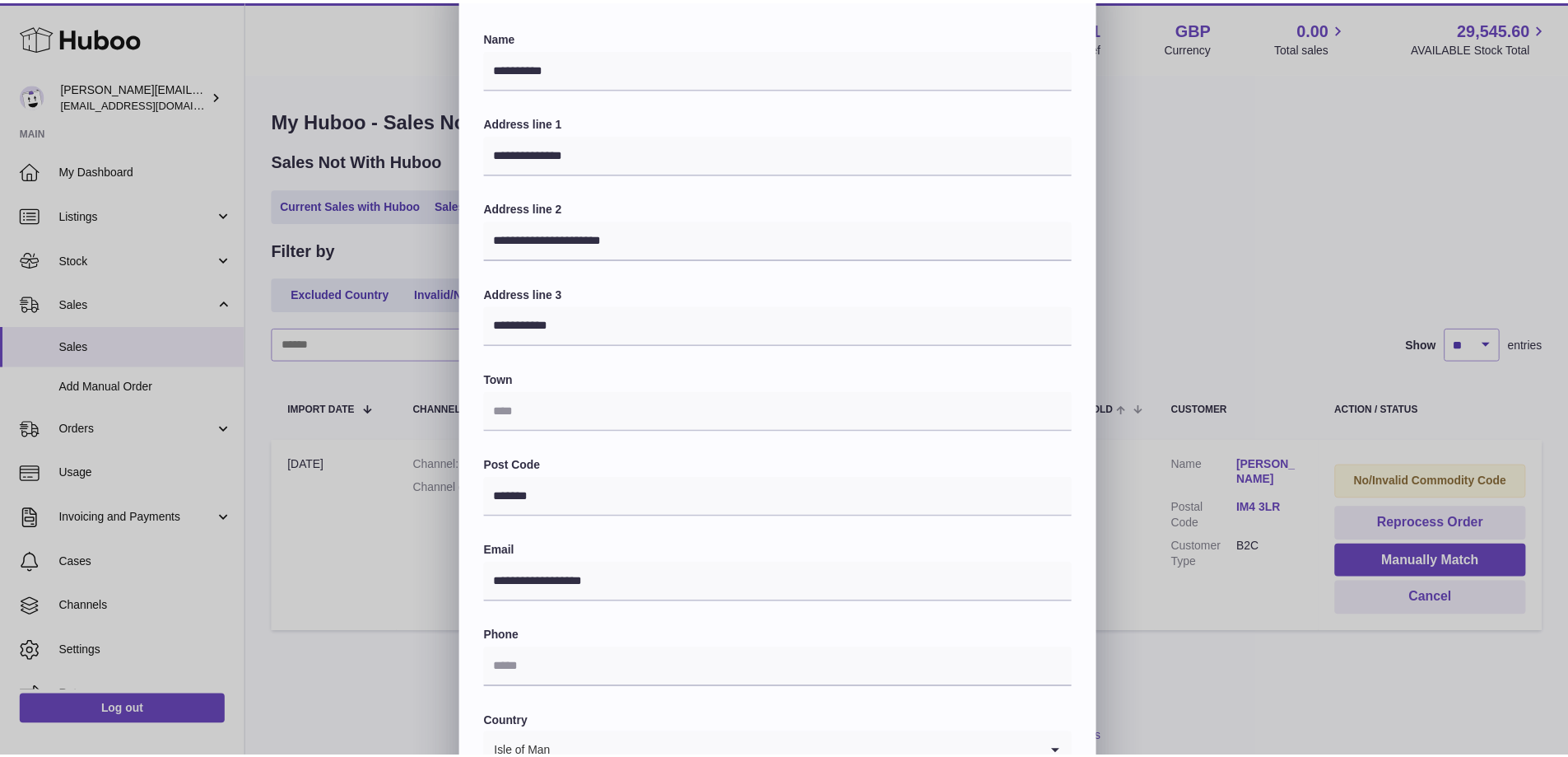
scroll to position [165, 0]
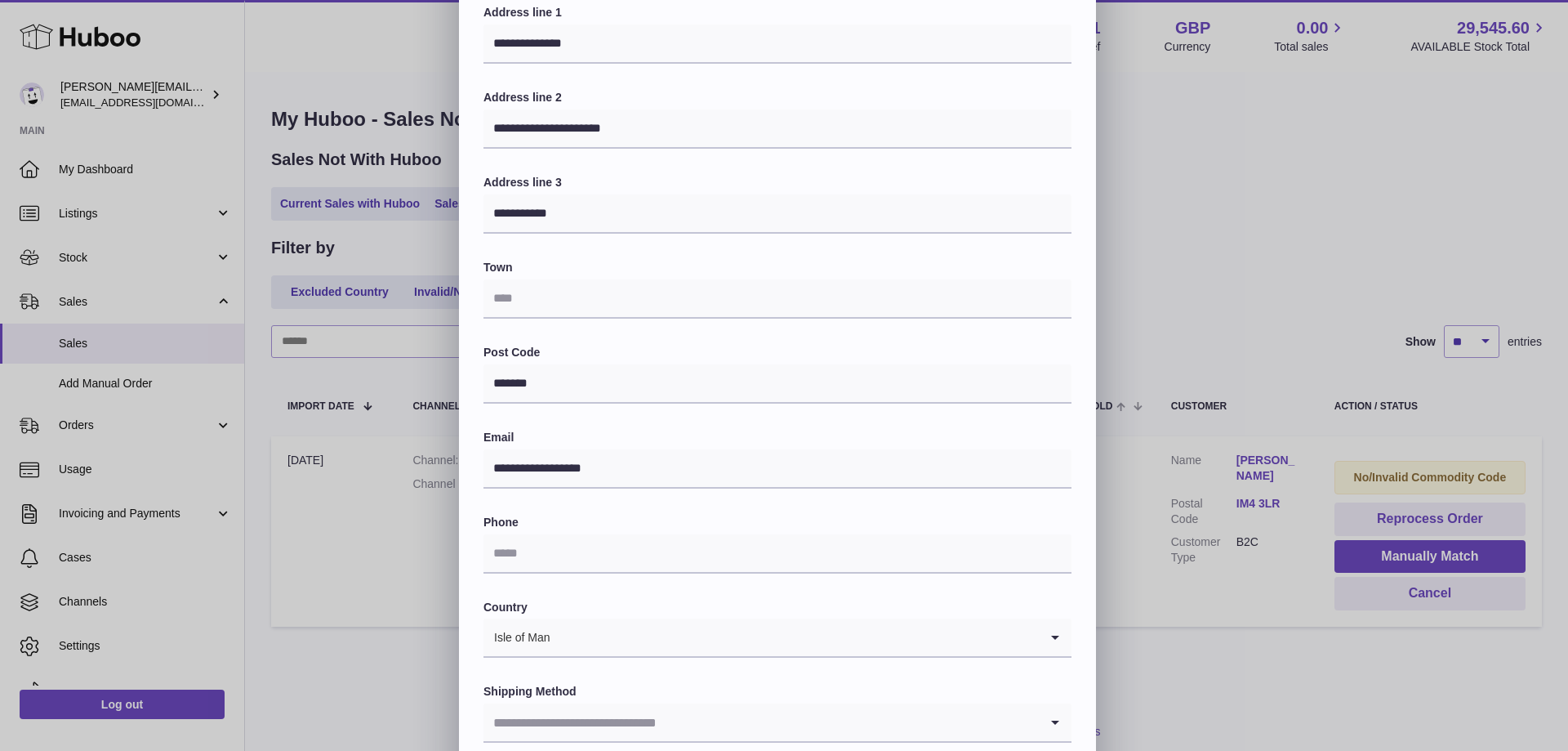
click at [1222, 262] on div "**********" at bounding box center [784, 326] width 1568 height 980
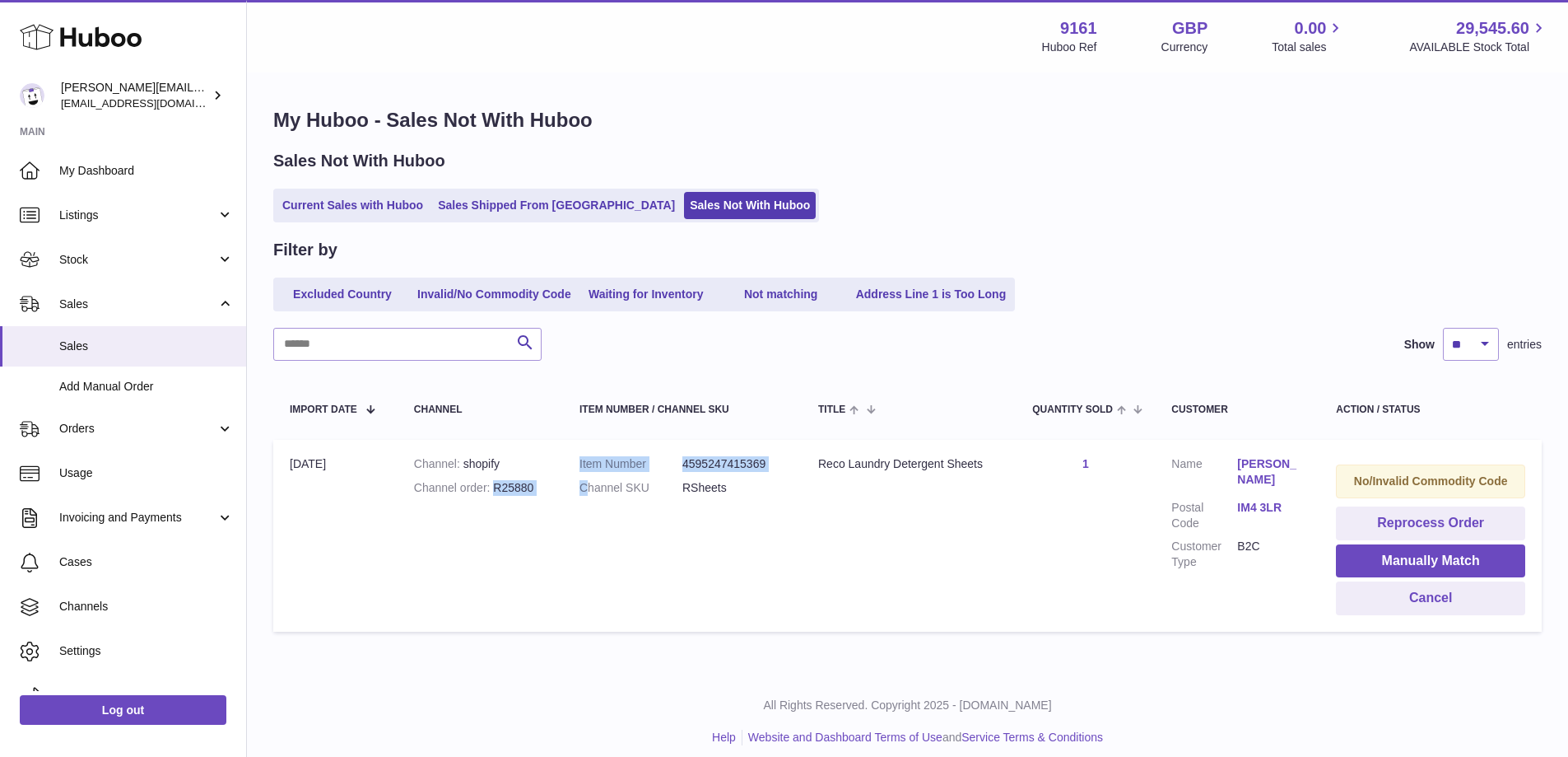
drag, startPoint x: 495, startPoint y: 483, endPoint x: 585, endPoint y: 483, distance: 90.0
click at [585, 483] on tr "Import date 8th Oct Channel shopify Channel order R25880 Item Number 4595247415…" at bounding box center [907, 536] width 1269 height 192
click at [535, 488] on div "Channel order R25880" at bounding box center [479, 488] width 132 height 16
click at [510, 481] on div "Channel order R25880" at bounding box center [479, 488] width 132 height 16
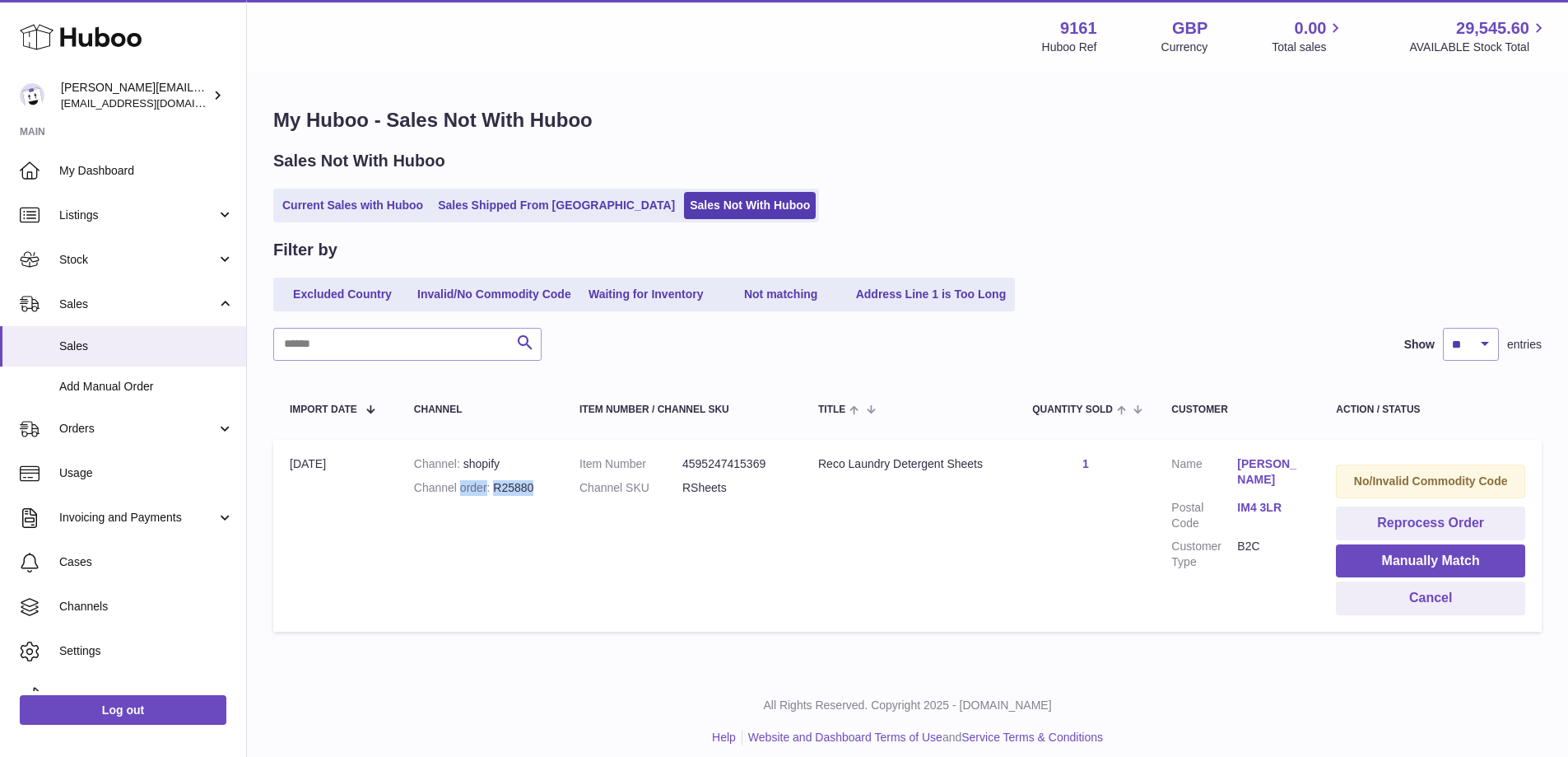
click at [508, 485] on div "Channel order R25880" at bounding box center [479, 488] width 132 height 16
drag, startPoint x: 494, startPoint y: 485, endPoint x: 535, endPoint y: 488, distance: 41.1
click at [535, 488] on div "Channel order R25880" at bounding box center [479, 488] width 132 height 16
copy div "R25880"
click at [1259, 500] on link "IM4 3LR" at bounding box center [1270, 507] width 66 height 16
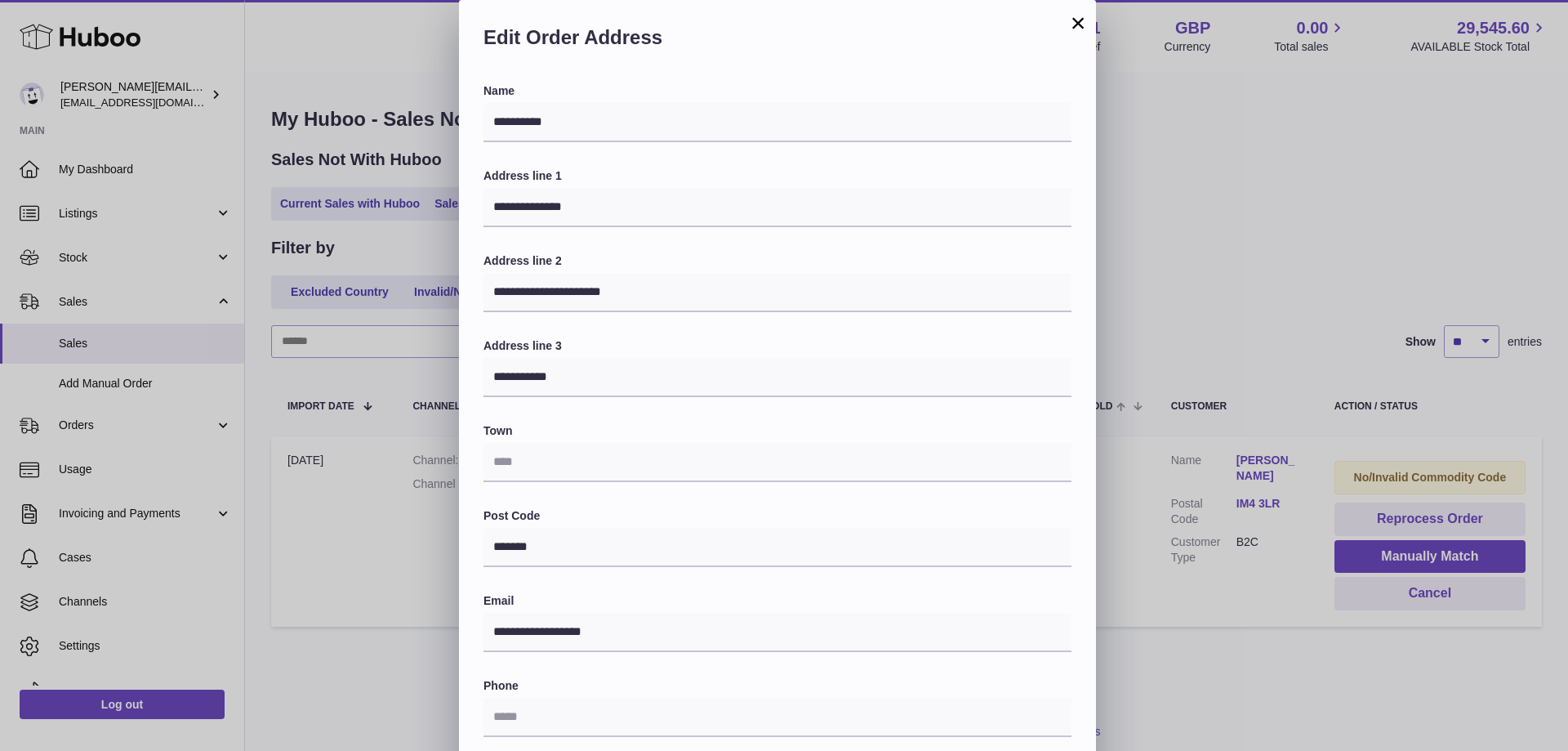
drag, startPoint x: 1076, startPoint y: 20, endPoint x: 1090, endPoint y: 30, distance: 17.2
click at [1076, 20] on button "×" at bounding box center [1078, 22] width 20 height 20
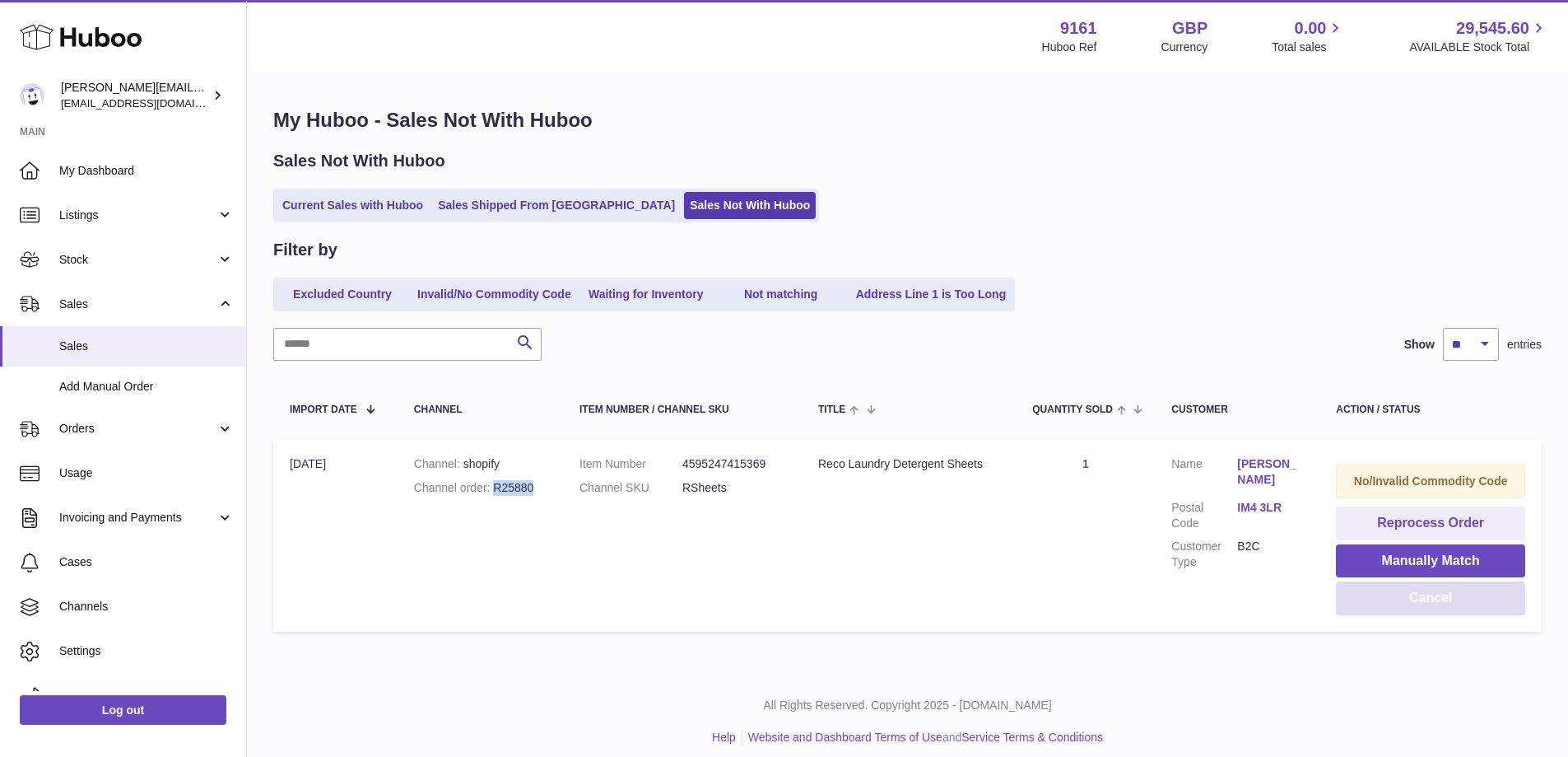
click at [1473, 594] on button "Cancel" at bounding box center [1430, 598] width 189 height 34
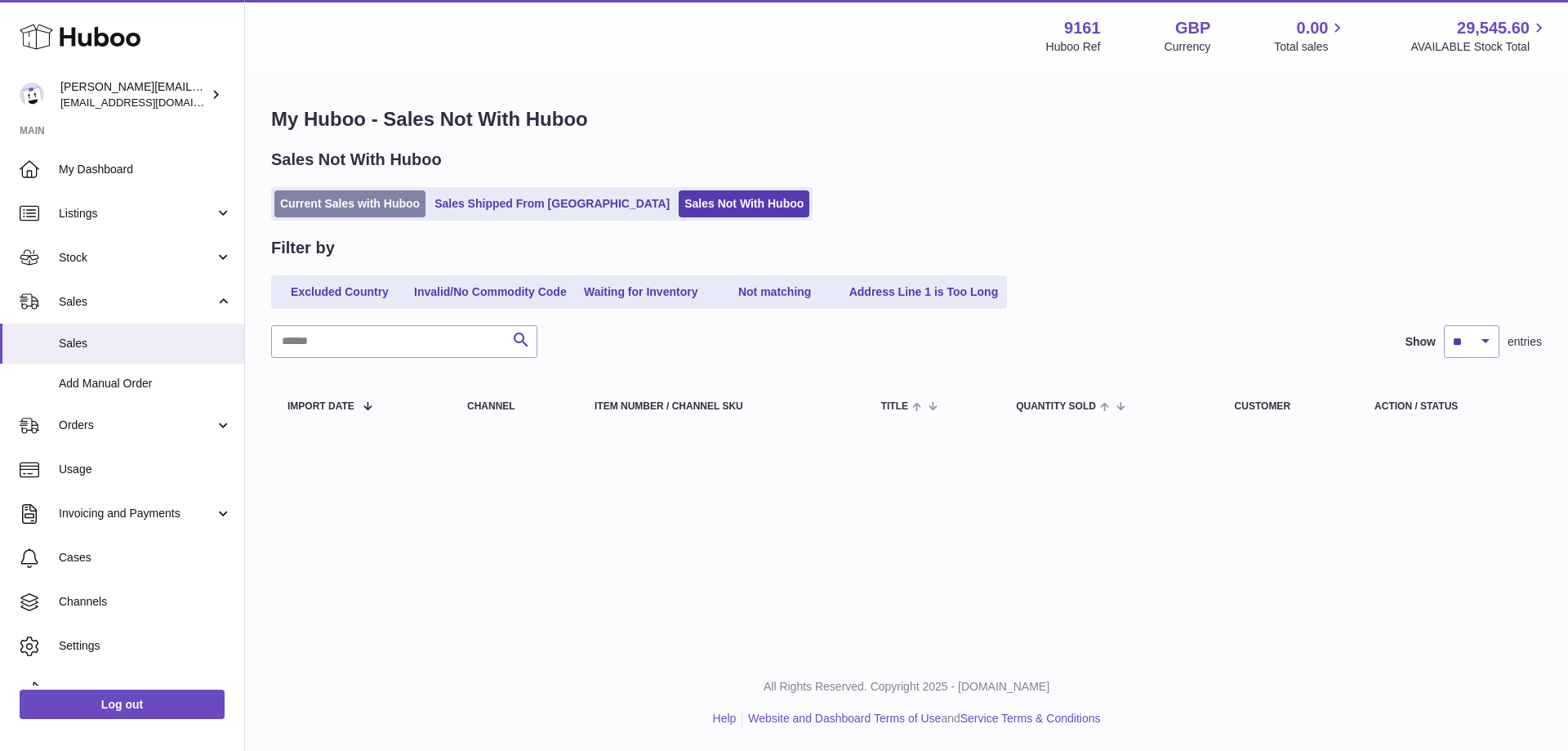
click at [377, 204] on link "Current Sales with Huboo" at bounding box center [350, 204] width 151 height 27
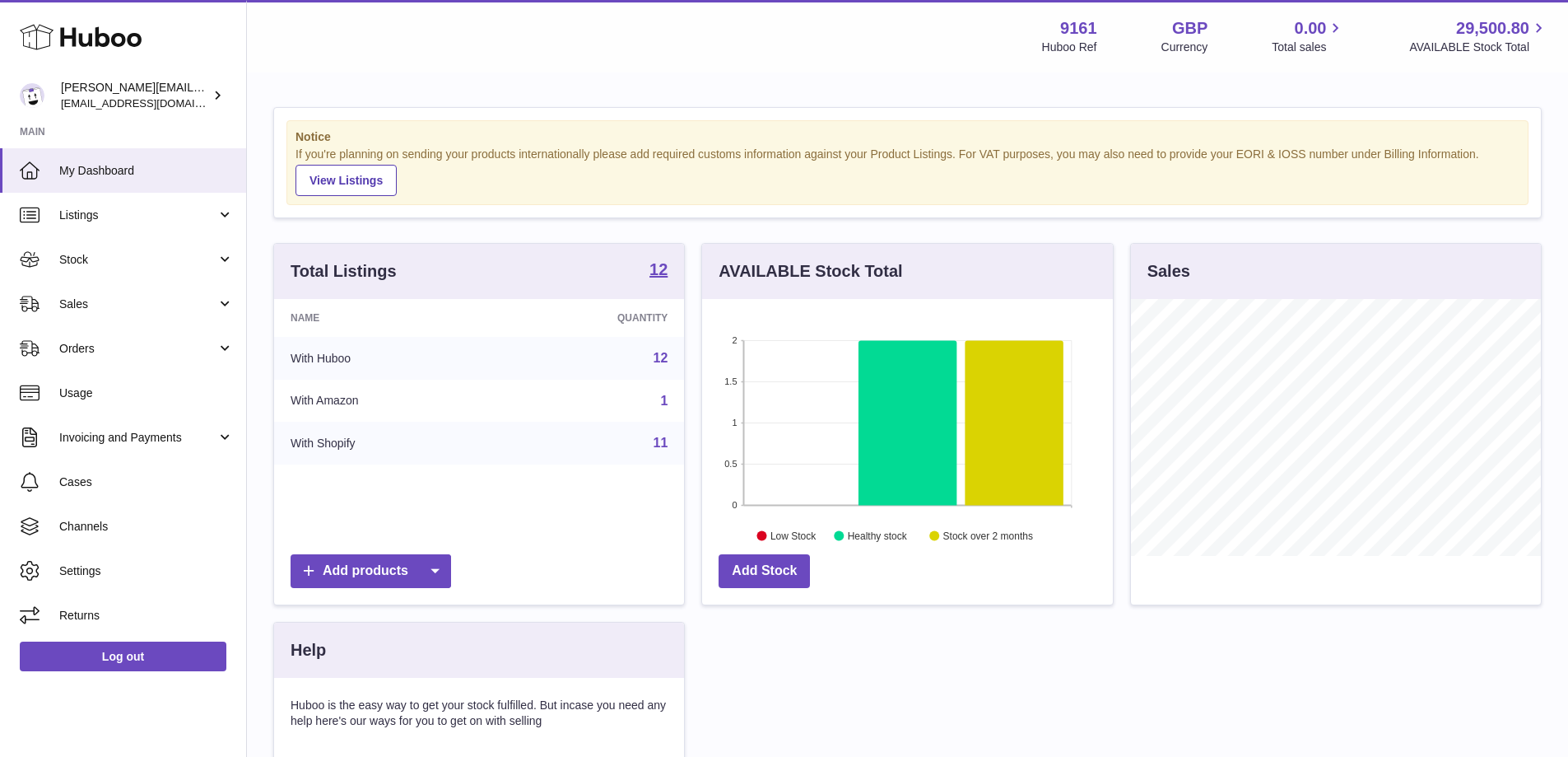
scroll to position [257, 411]
click at [123, 336] on link "Orders" at bounding box center [123, 348] width 246 height 44
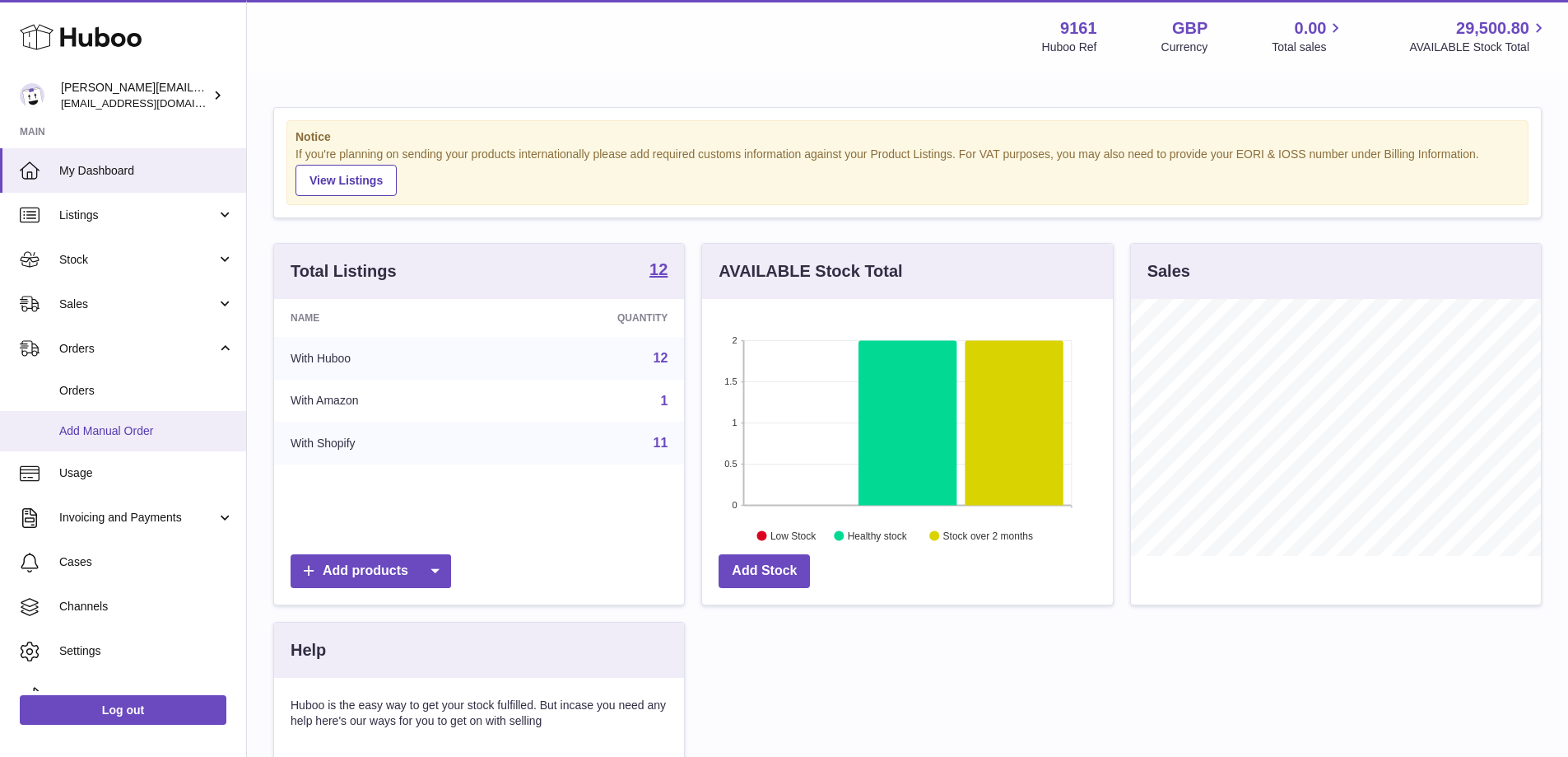
click at [127, 430] on span "Add Manual Order" at bounding box center [146, 431] width 174 height 16
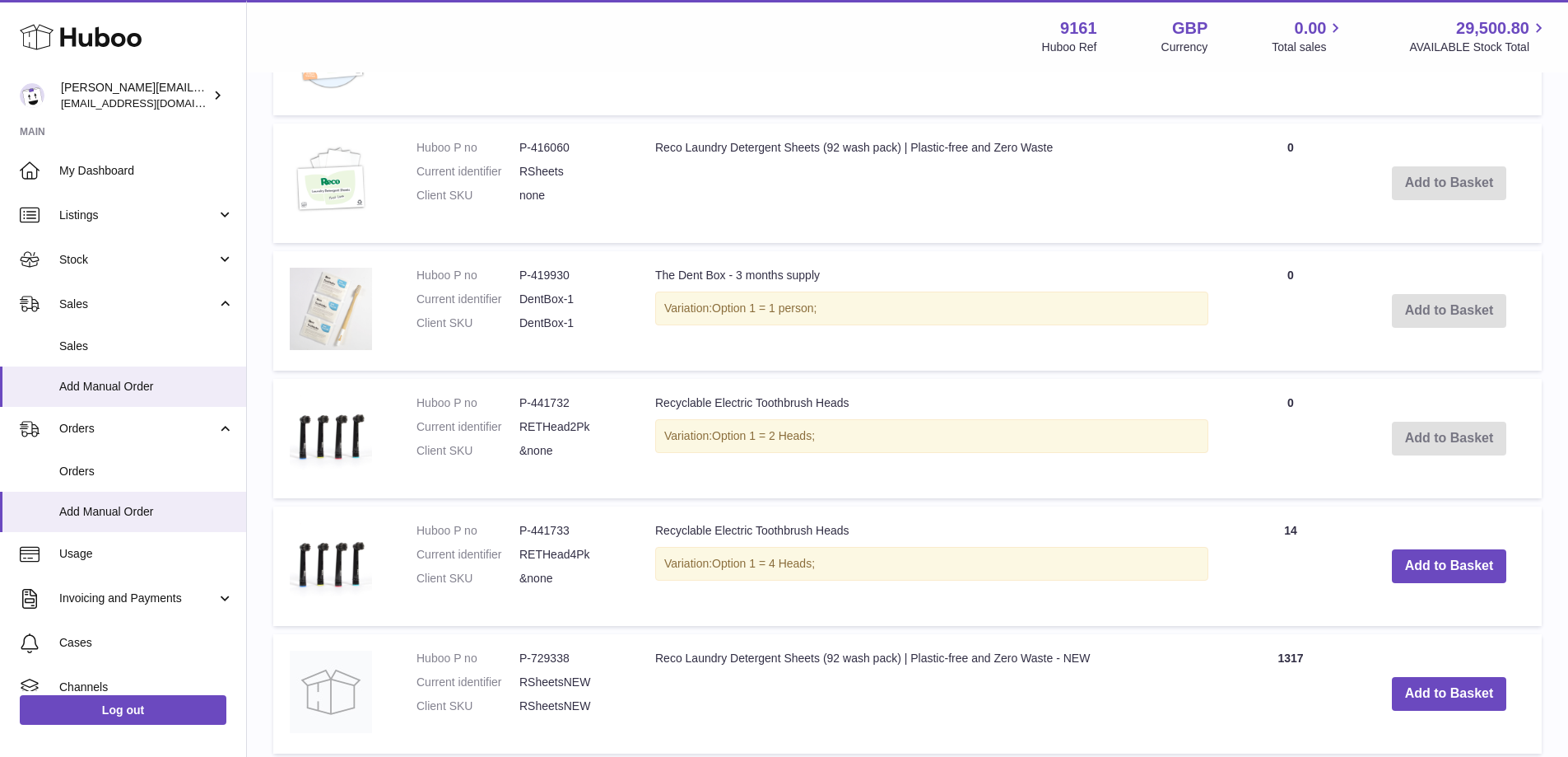
scroll to position [1285, 0]
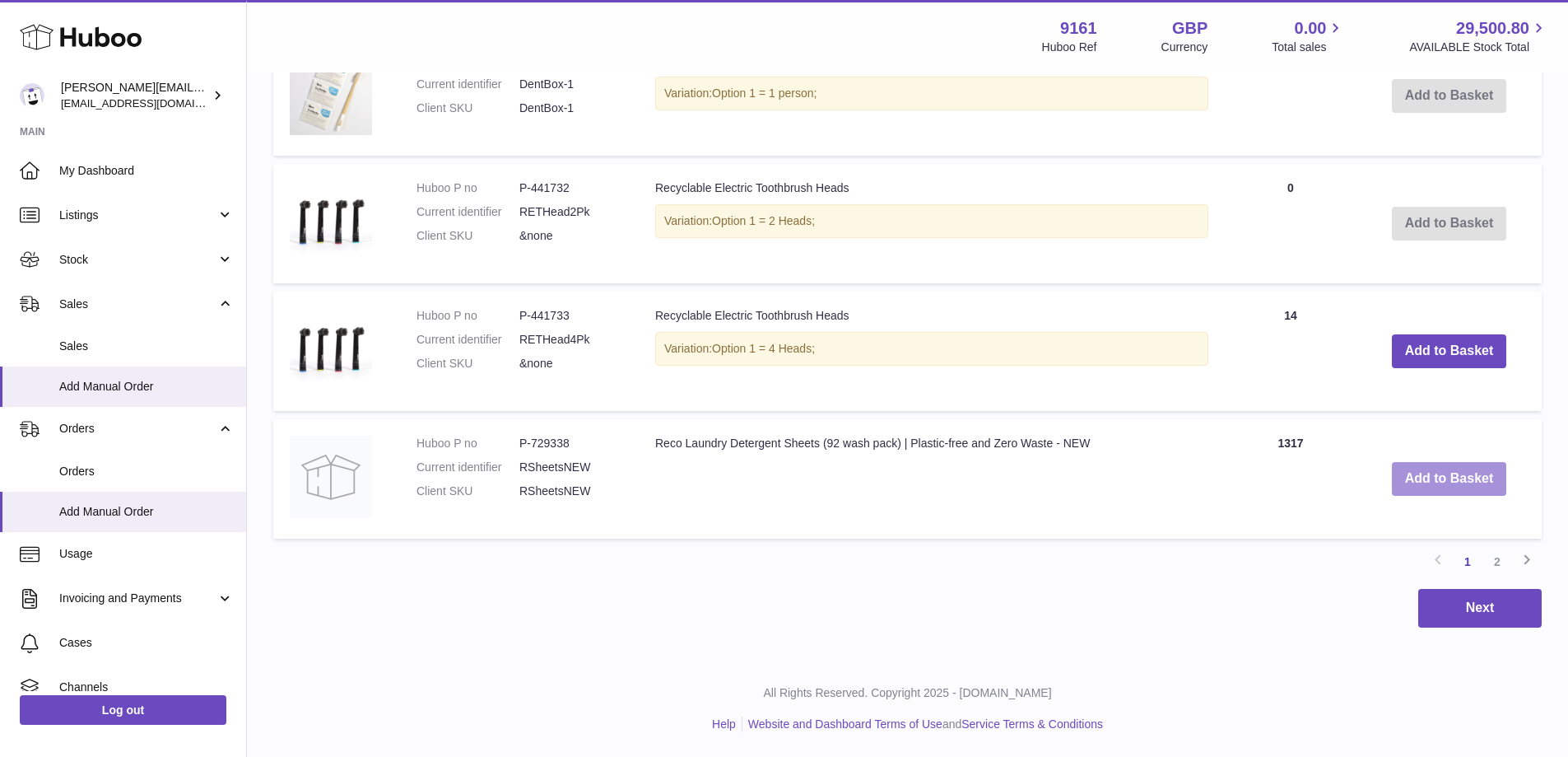
click at [1437, 483] on button "Add to Basket" at bounding box center [1449, 478] width 115 height 34
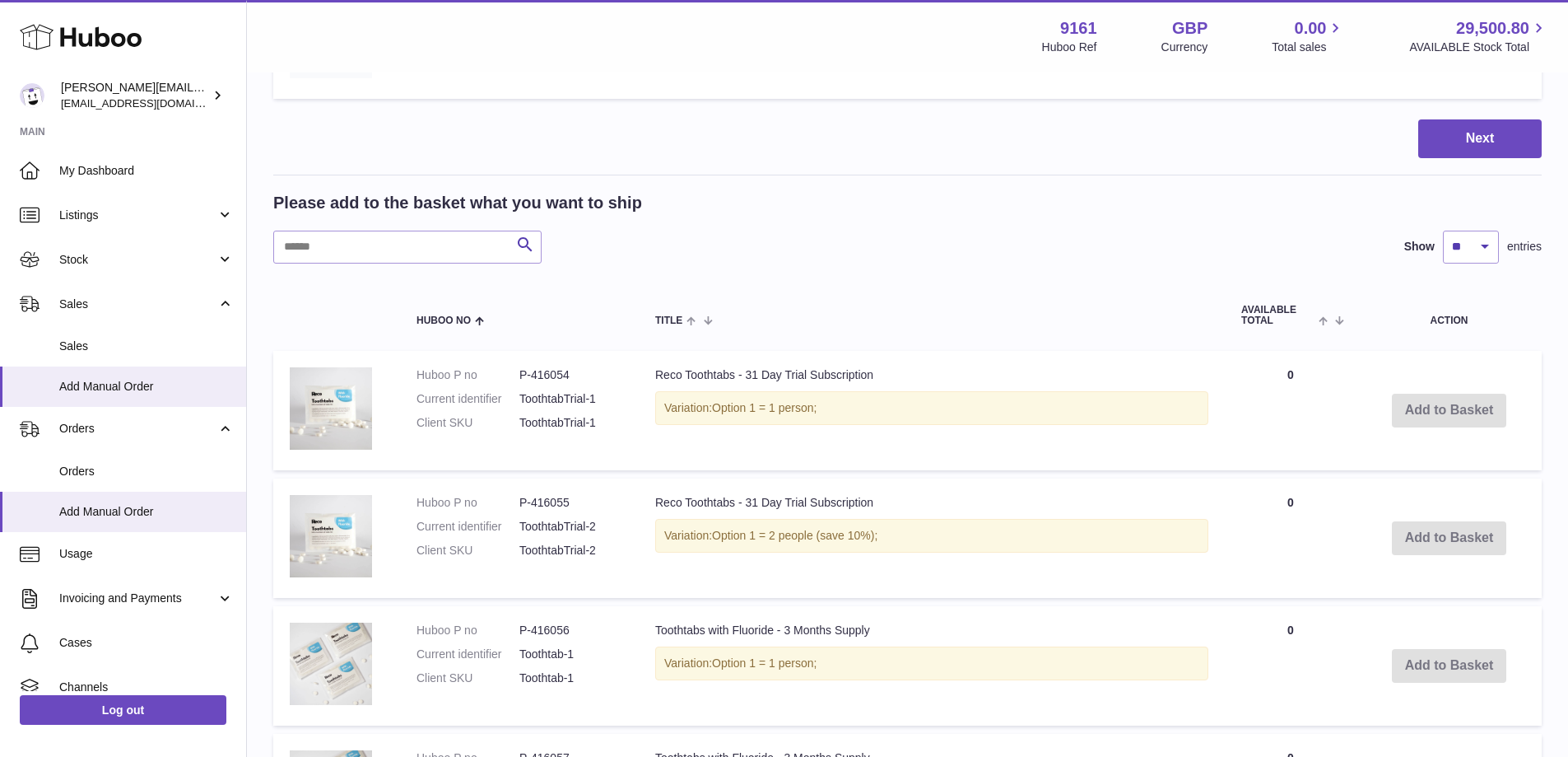
scroll to position [0, 0]
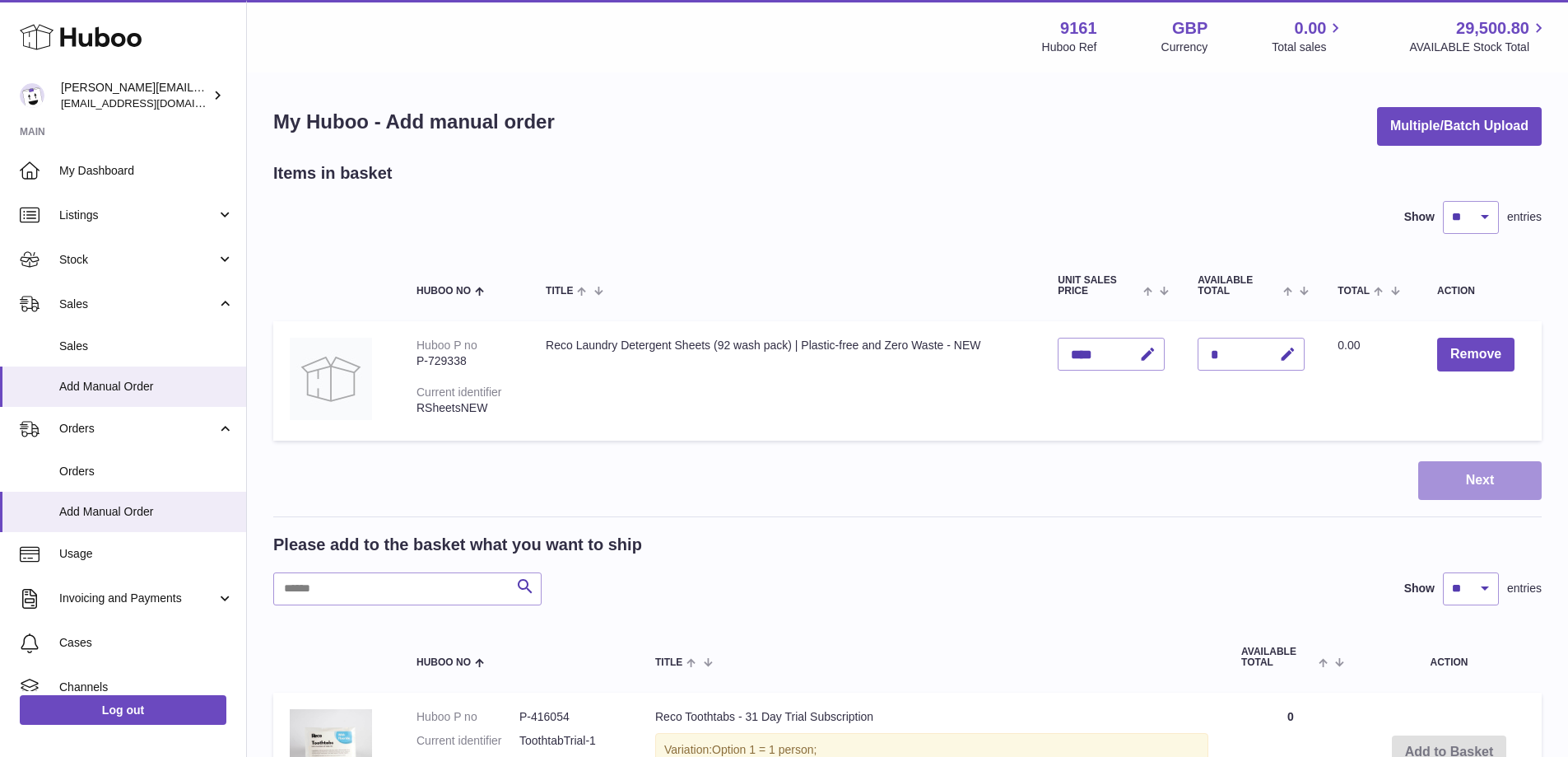
click at [1472, 473] on button "Next" at bounding box center [1480, 480] width 124 height 38
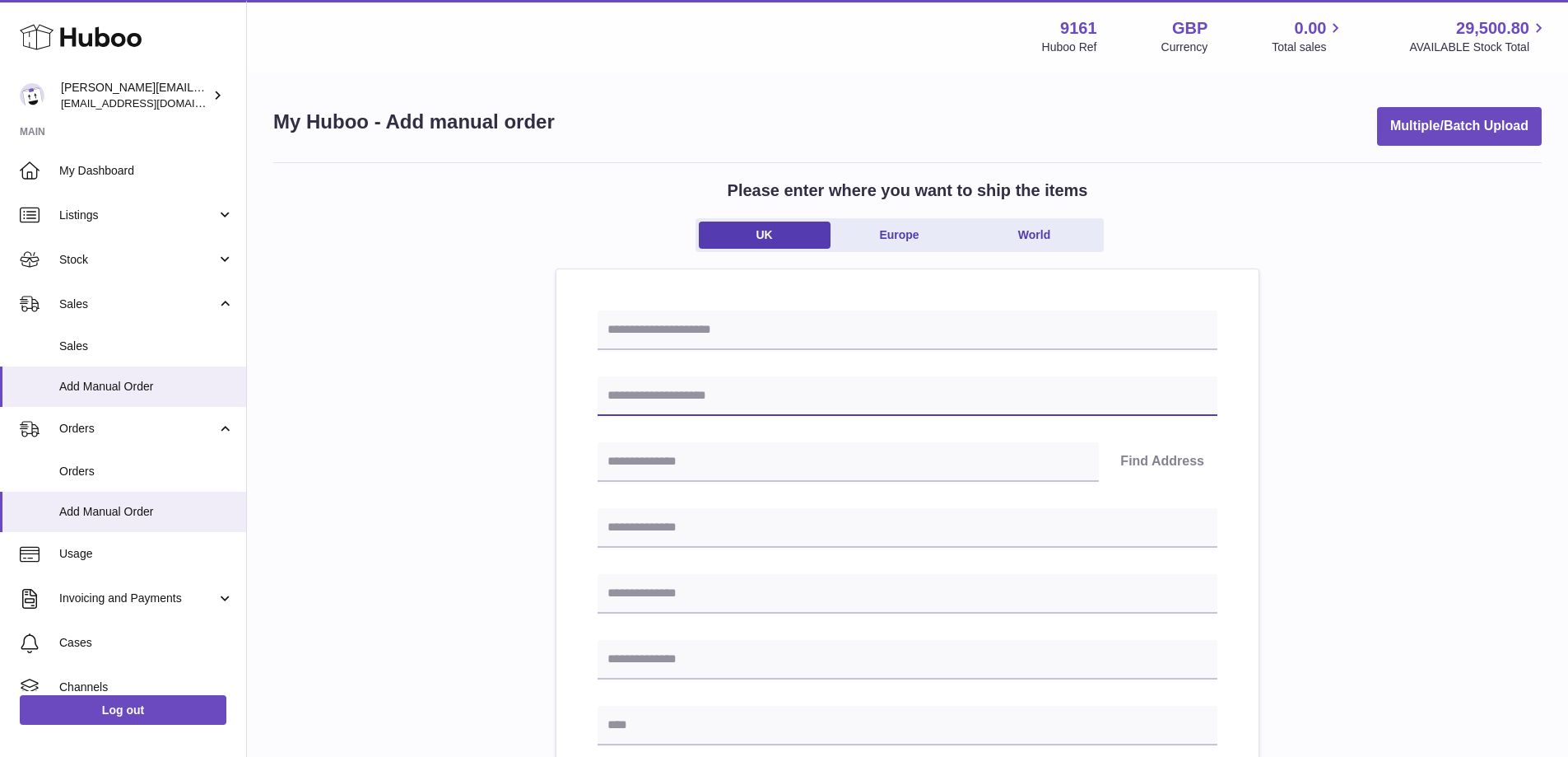
click at [716, 394] on input "text" at bounding box center [907, 396] width 620 height 39
paste input "**********"
type input "**********"
click at [770, 473] on input "text" at bounding box center [848, 462] width 502 height 39
paste input "*******"
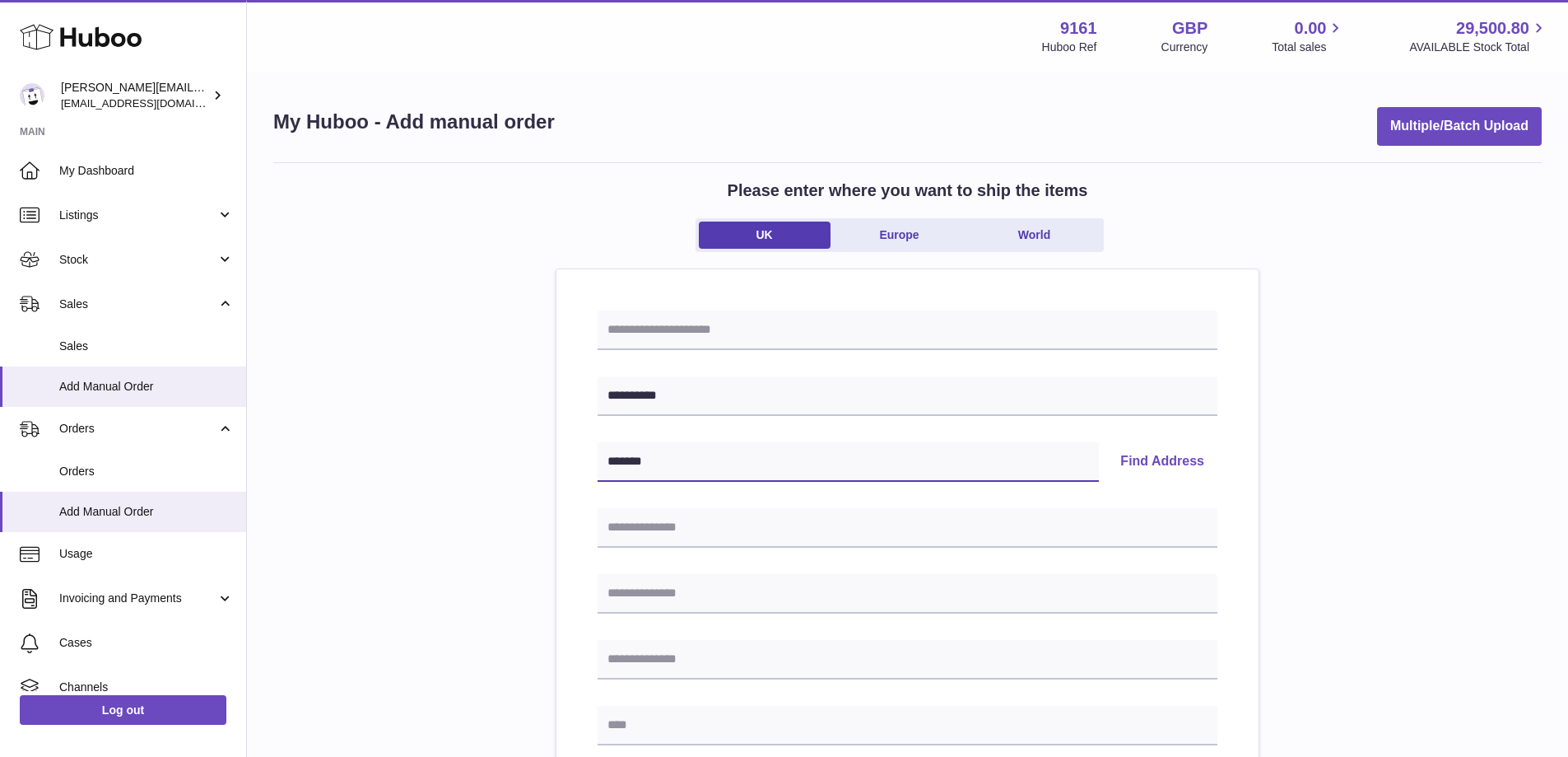
type input "*******"
click at [1168, 465] on button "Find Address" at bounding box center [1162, 462] width 111 height 39
click at [1123, 508] on select "**********" at bounding box center [907, 514] width 620 height 39
select select "*"
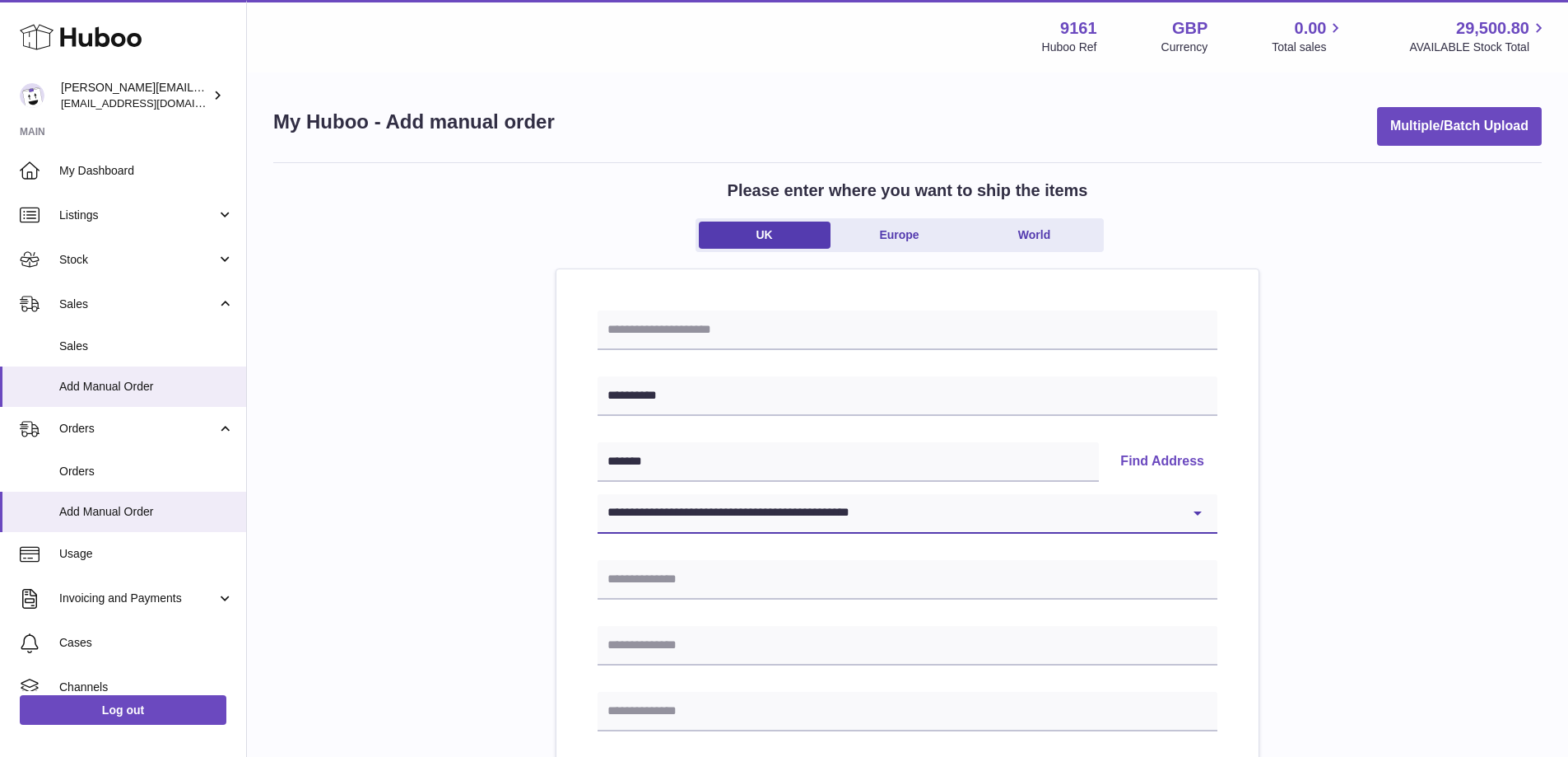
click at [597, 494] on select "**********" at bounding box center [907, 514] width 620 height 39
type input "**********"
type input "*******"
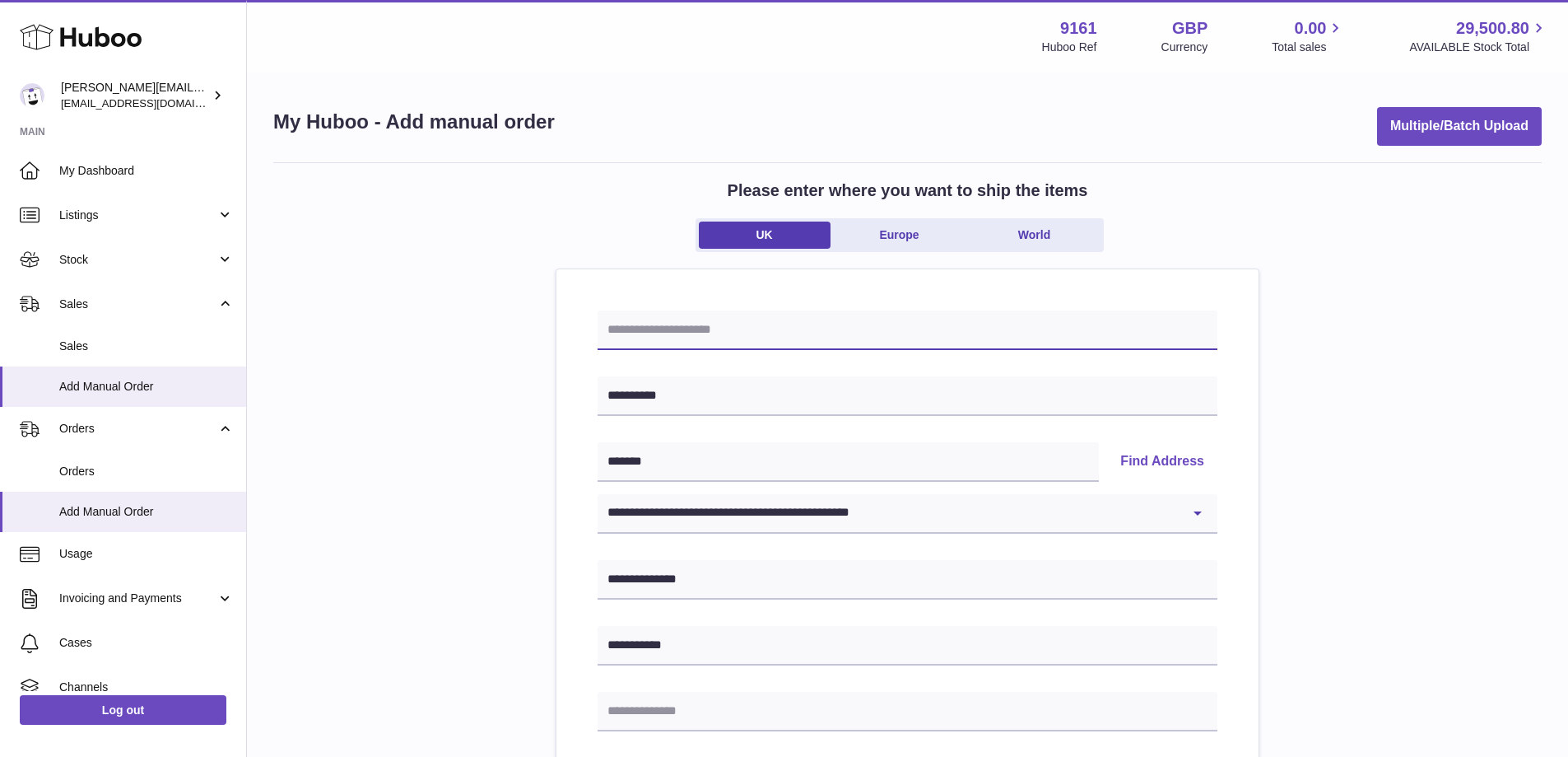
click at [703, 326] on input "text" at bounding box center [907, 330] width 620 height 39
paste input "******"
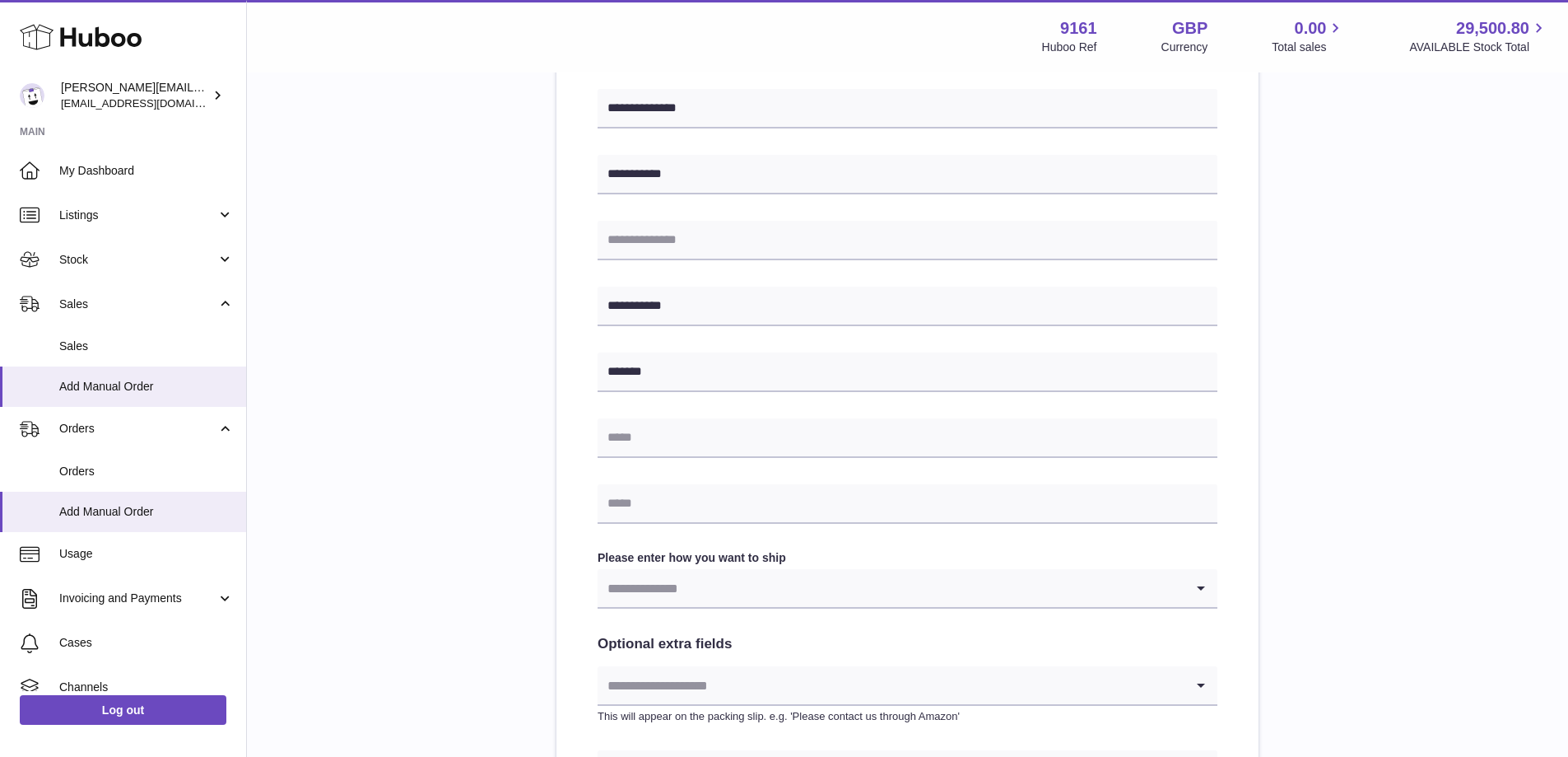
scroll to position [494, 0]
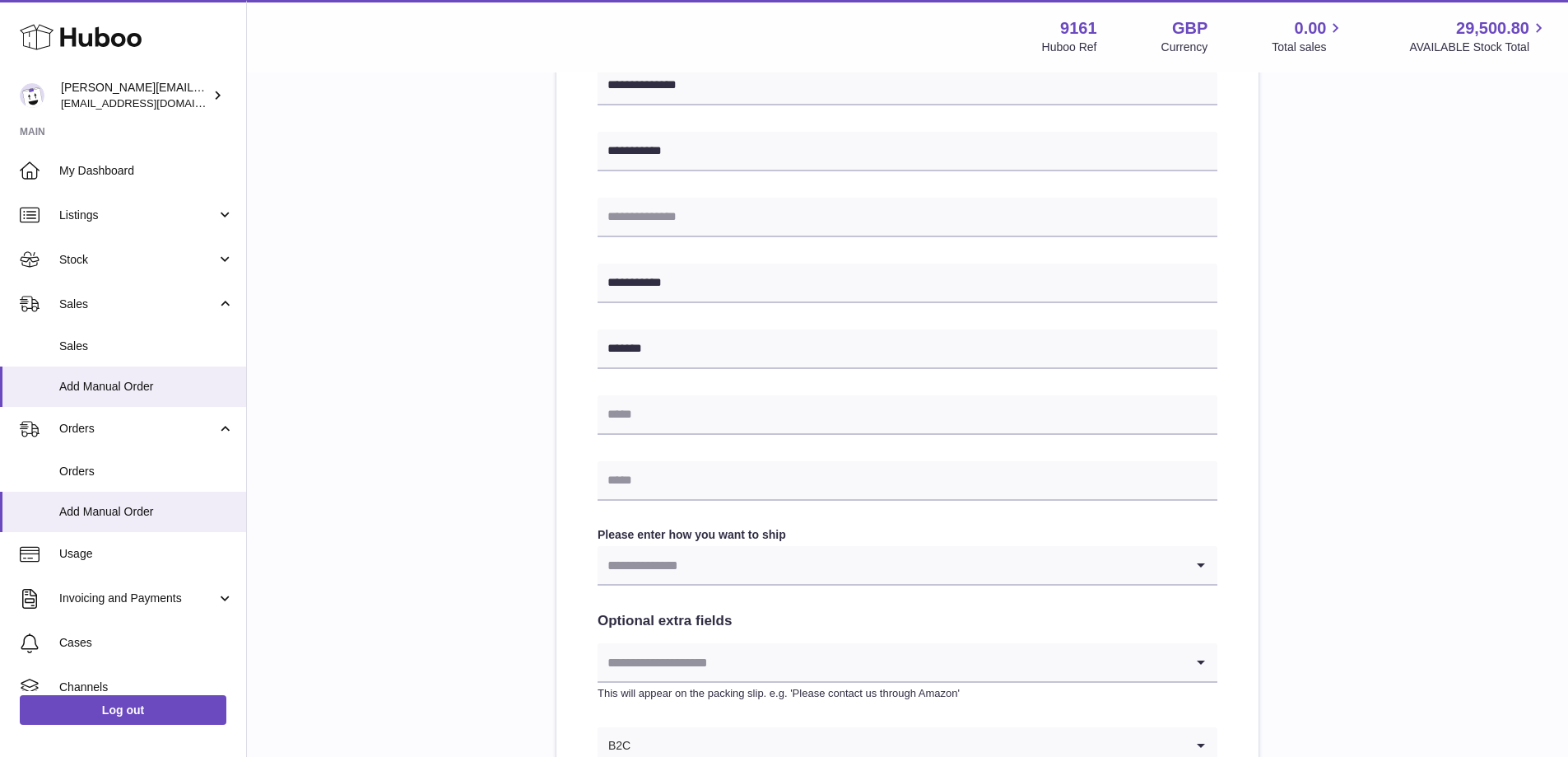
click at [661, 568] on input "Search for option" at bounding box center [891, 565] width 587 height 38
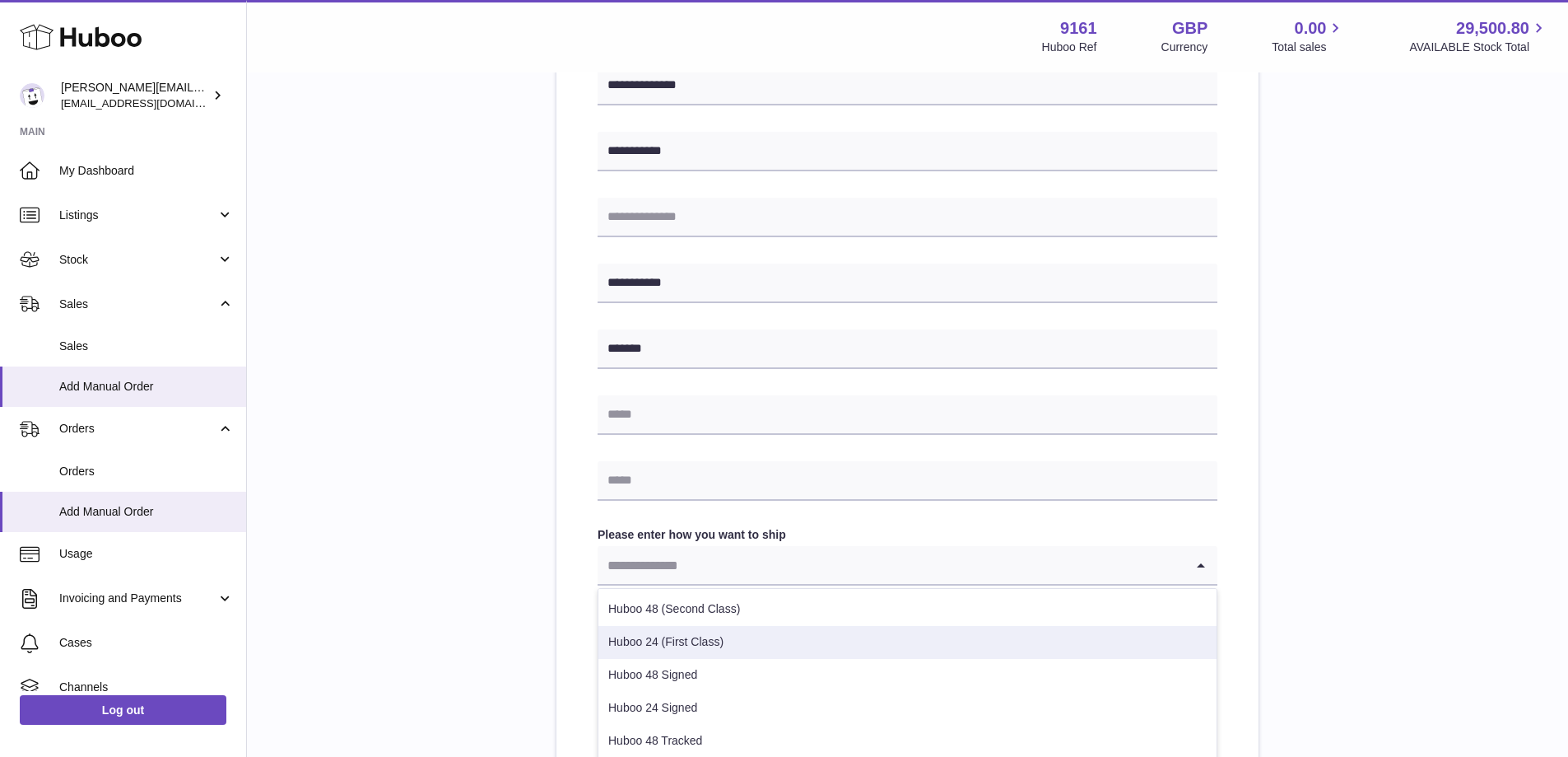
click at [767, 633] on li "Huboo 24 (First Class)" at bounding box center [907, 642] width 618 height 33
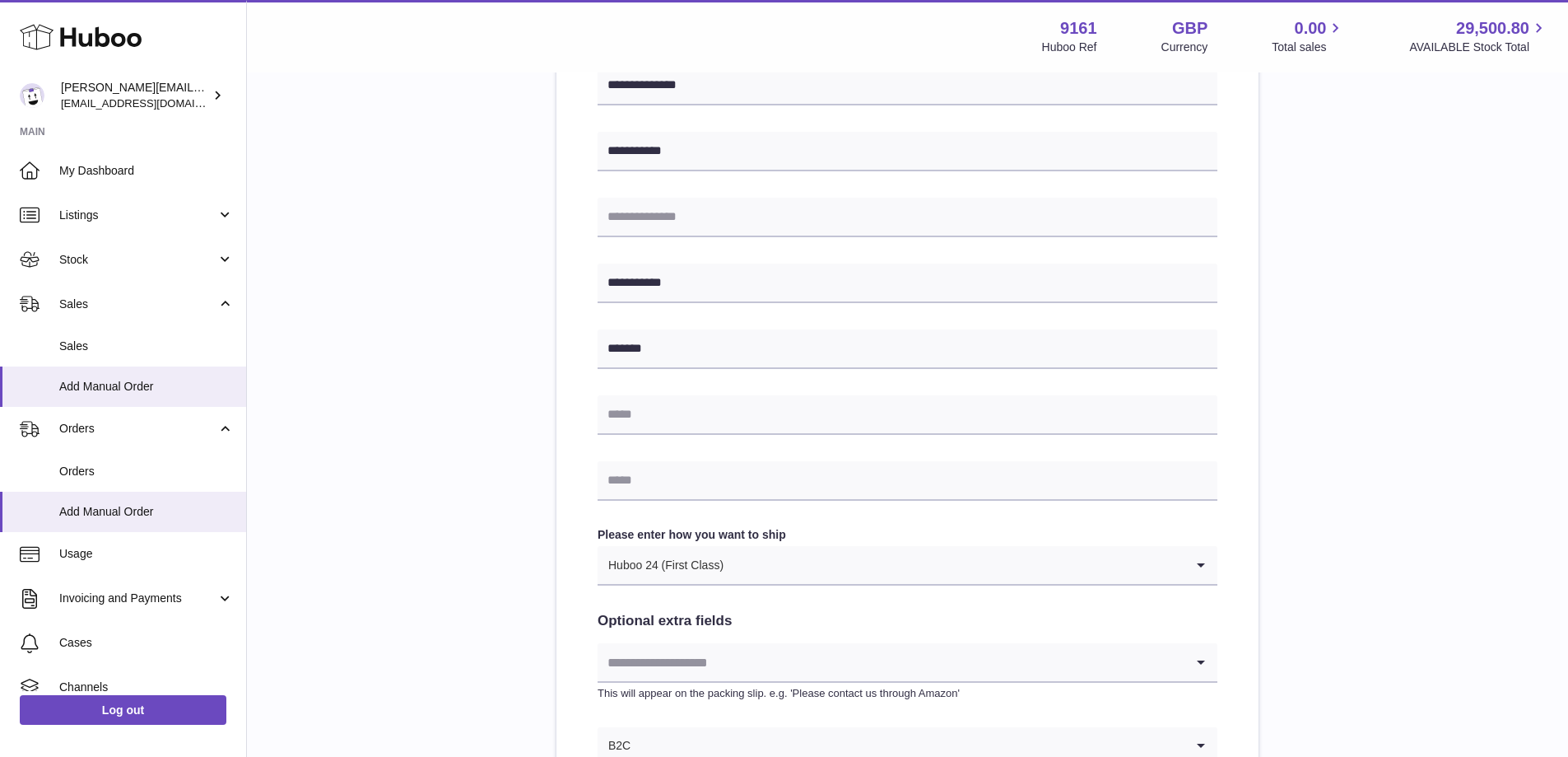
click at [564, 592] on div "**********" at bounding box center [907, 320] width 702 height 1091
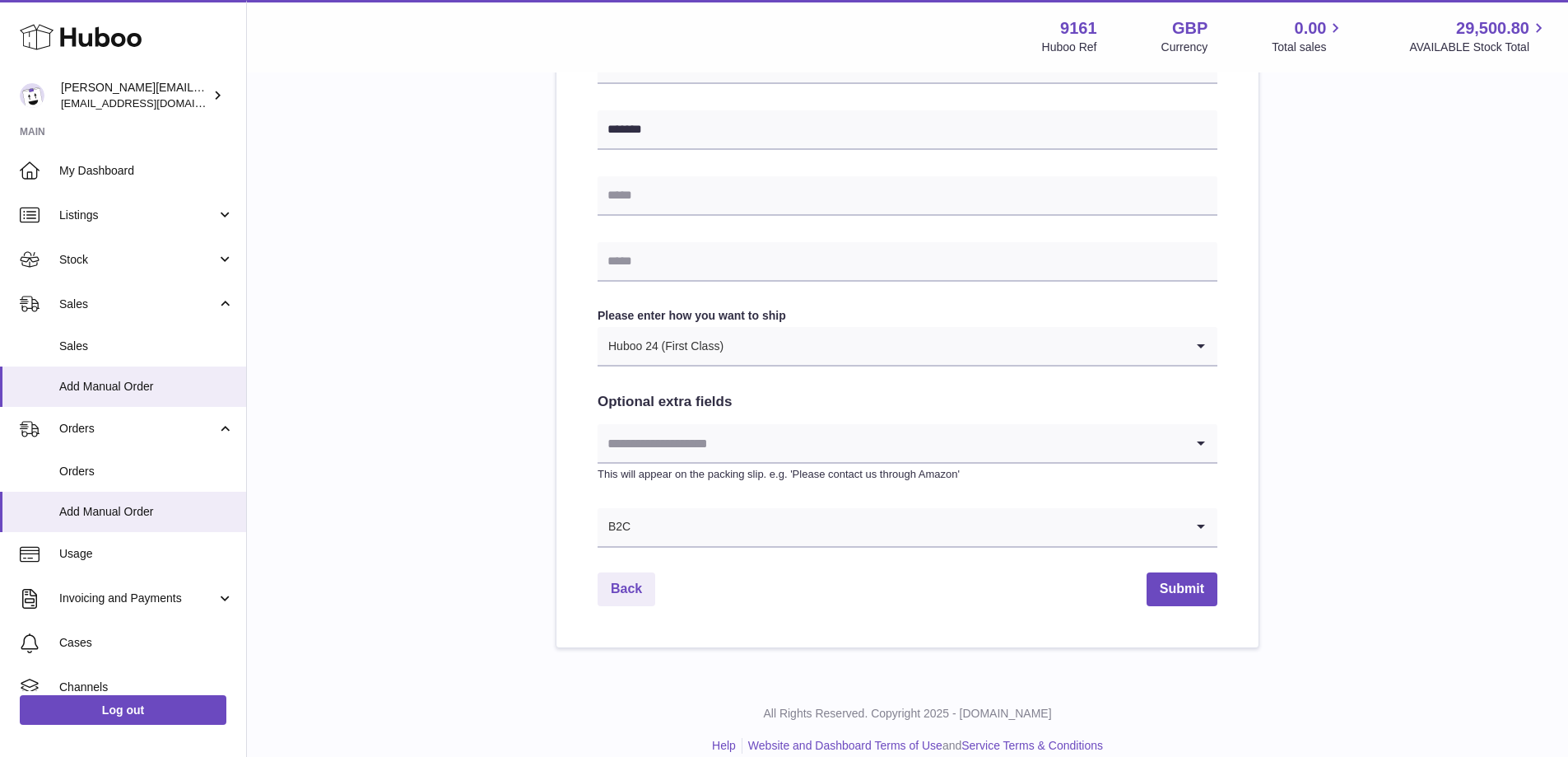
scroll to position [734, 0]
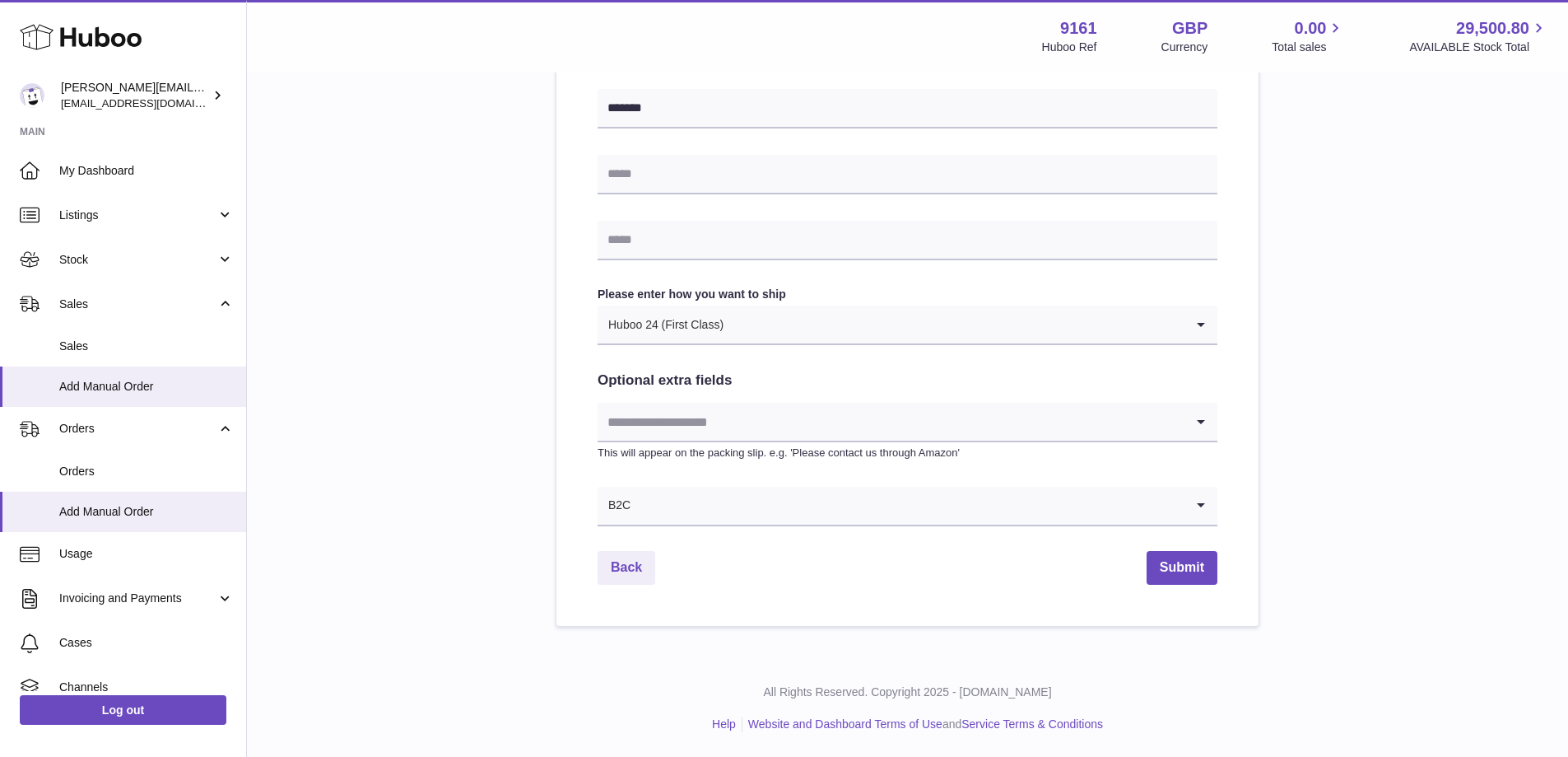
click at [811, 422] on input "Search for option" at bounding box center [891, 421] width 587 height 38
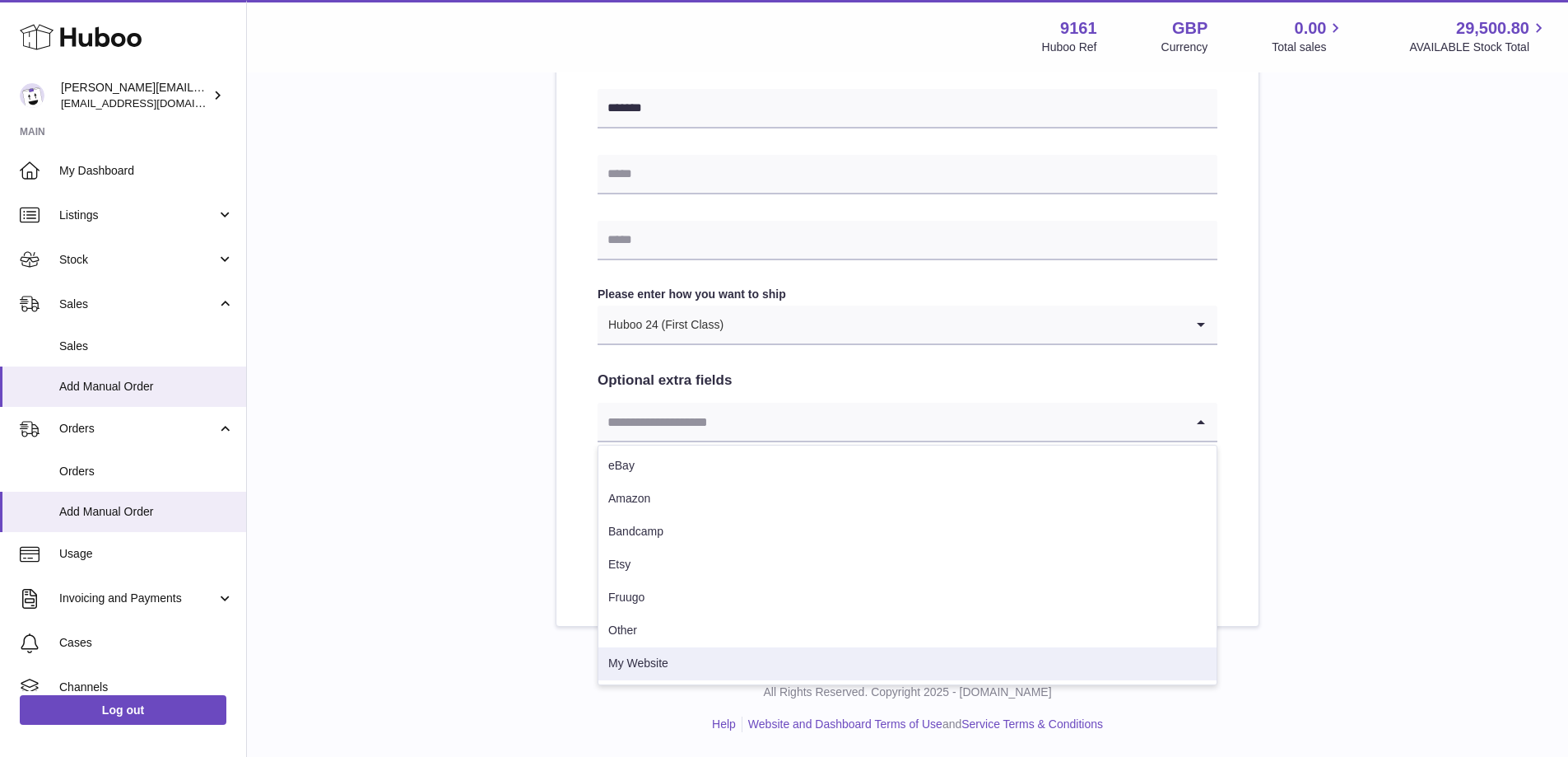
click at [805, 660] on li "My Website" at bounding box center [907, 663] width 618 height 33
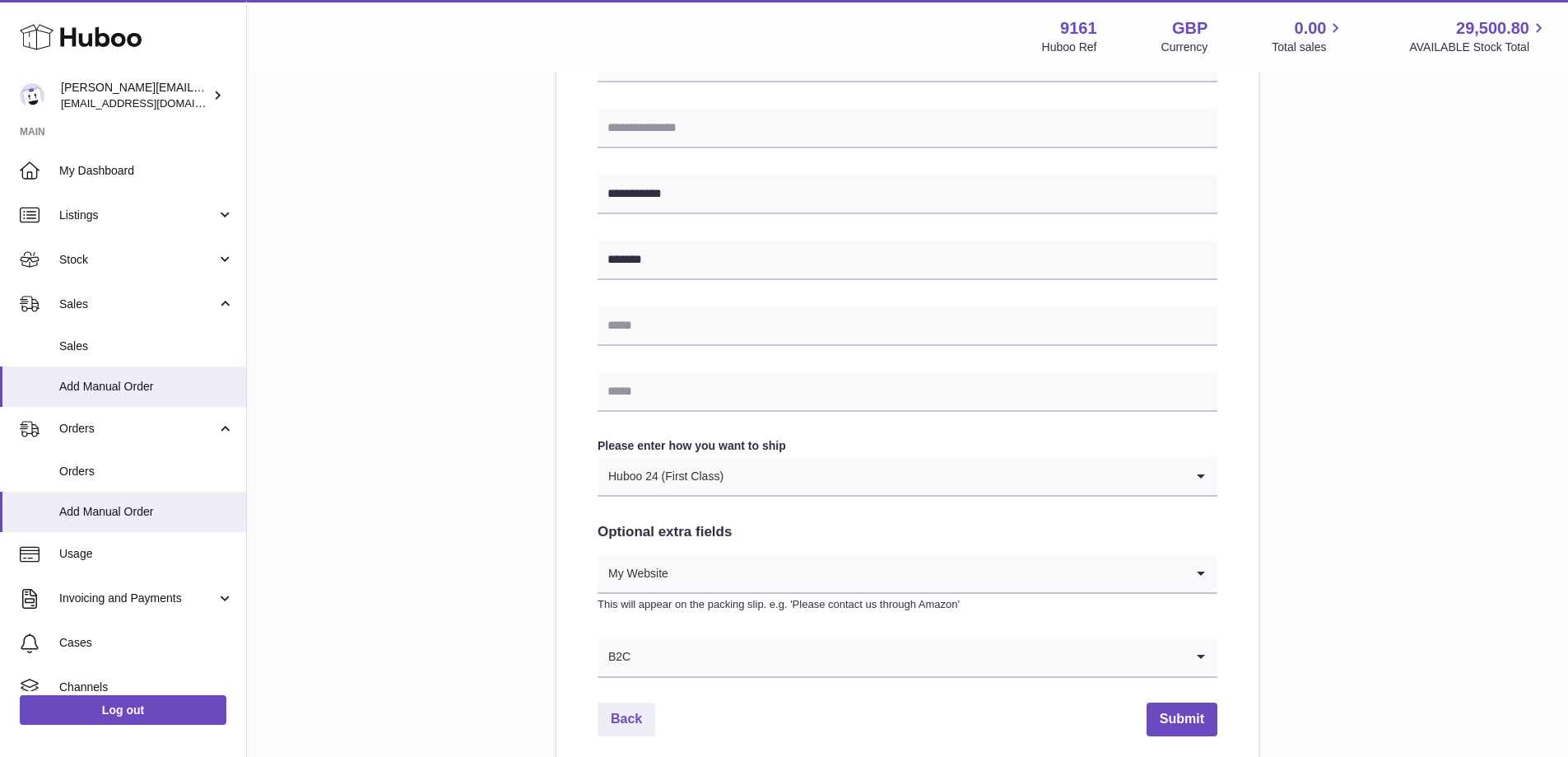
scroll to position [240, 0]
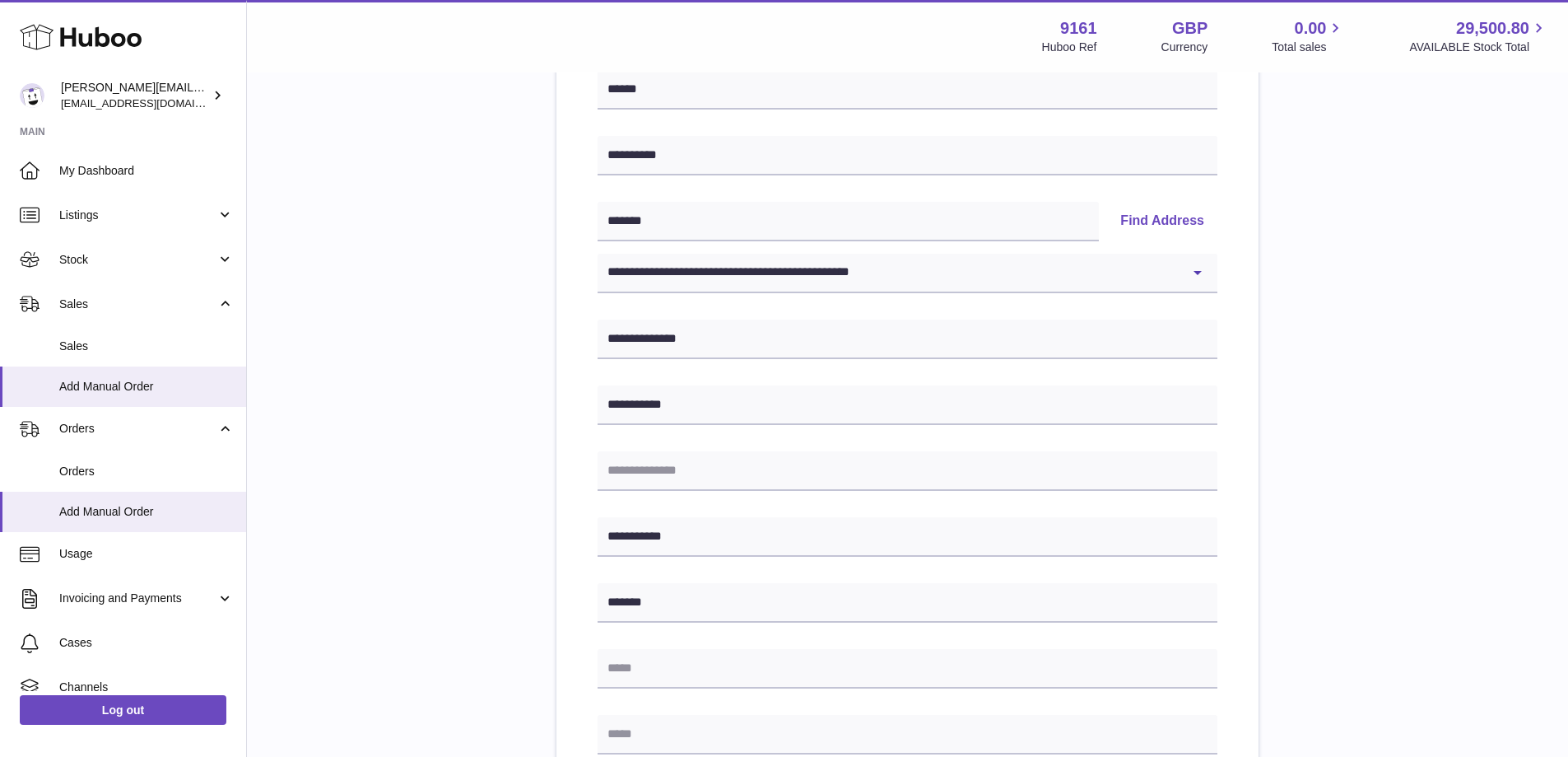
click at [495, 312] on div "**********" at bounding box center [907, 522] width 1269 height 1199
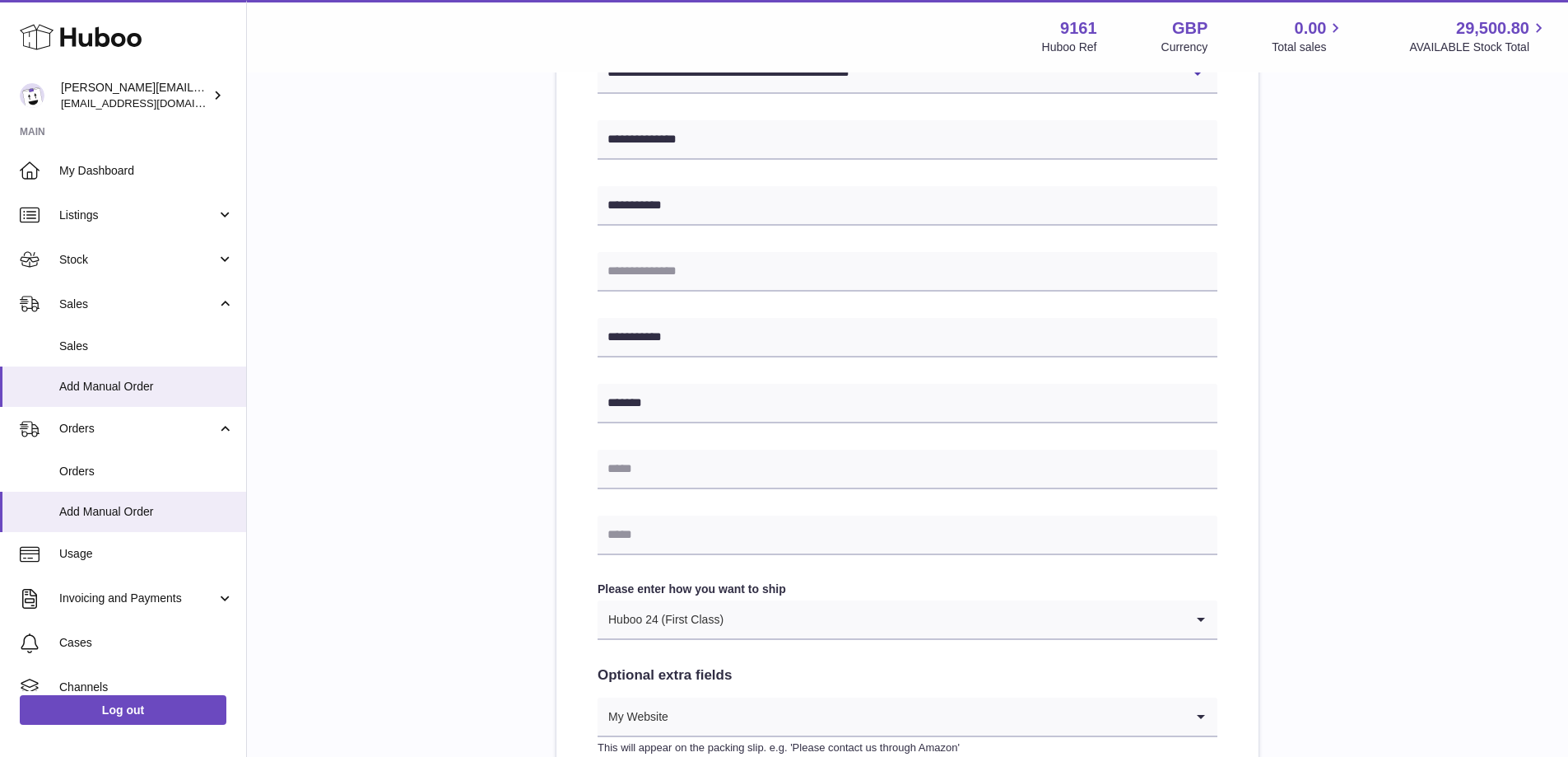
scroll to position [76, 0]
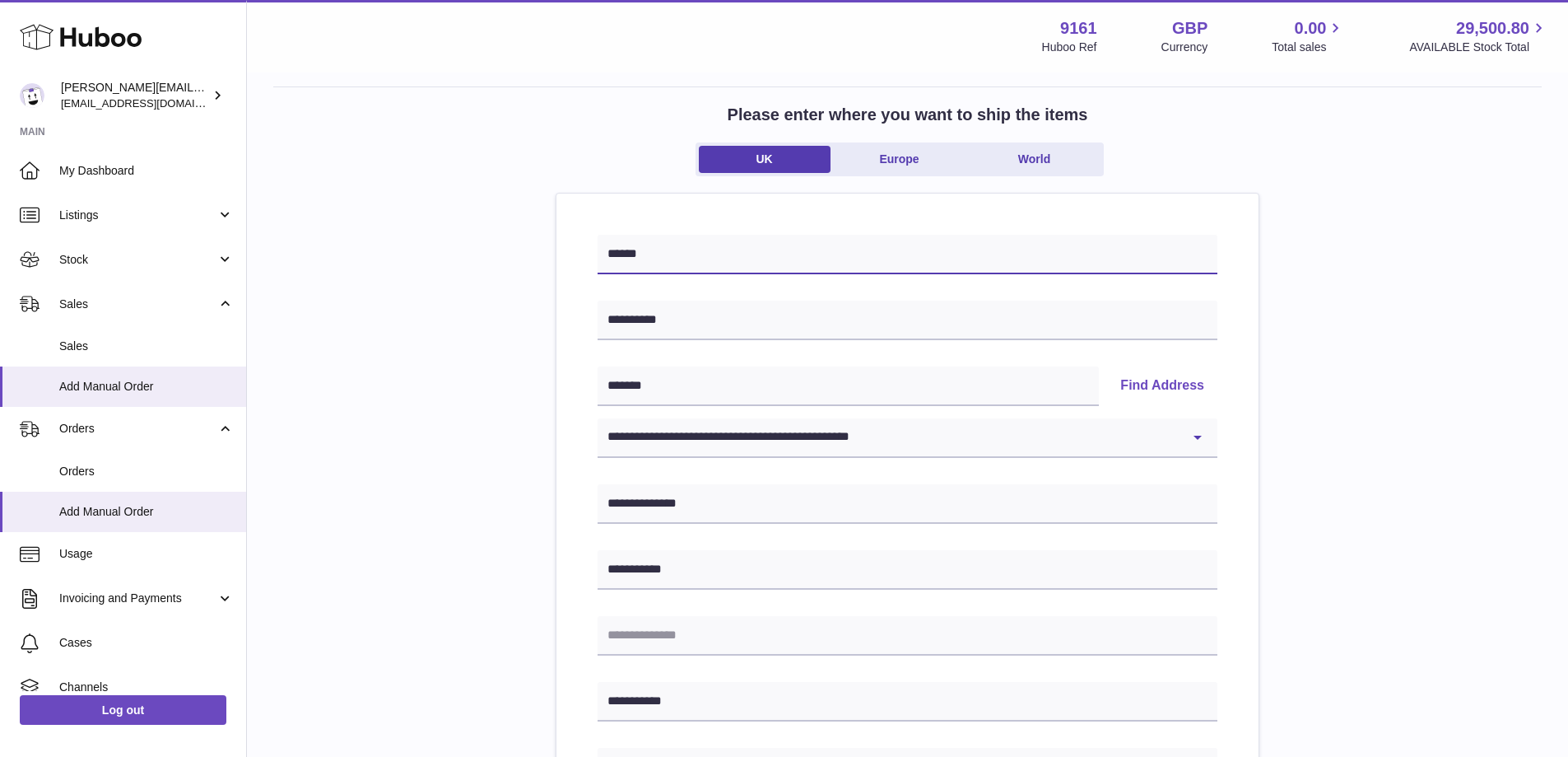
click at [679, 244] on input "******" at bounding box center [907, 254] width 620 height 39
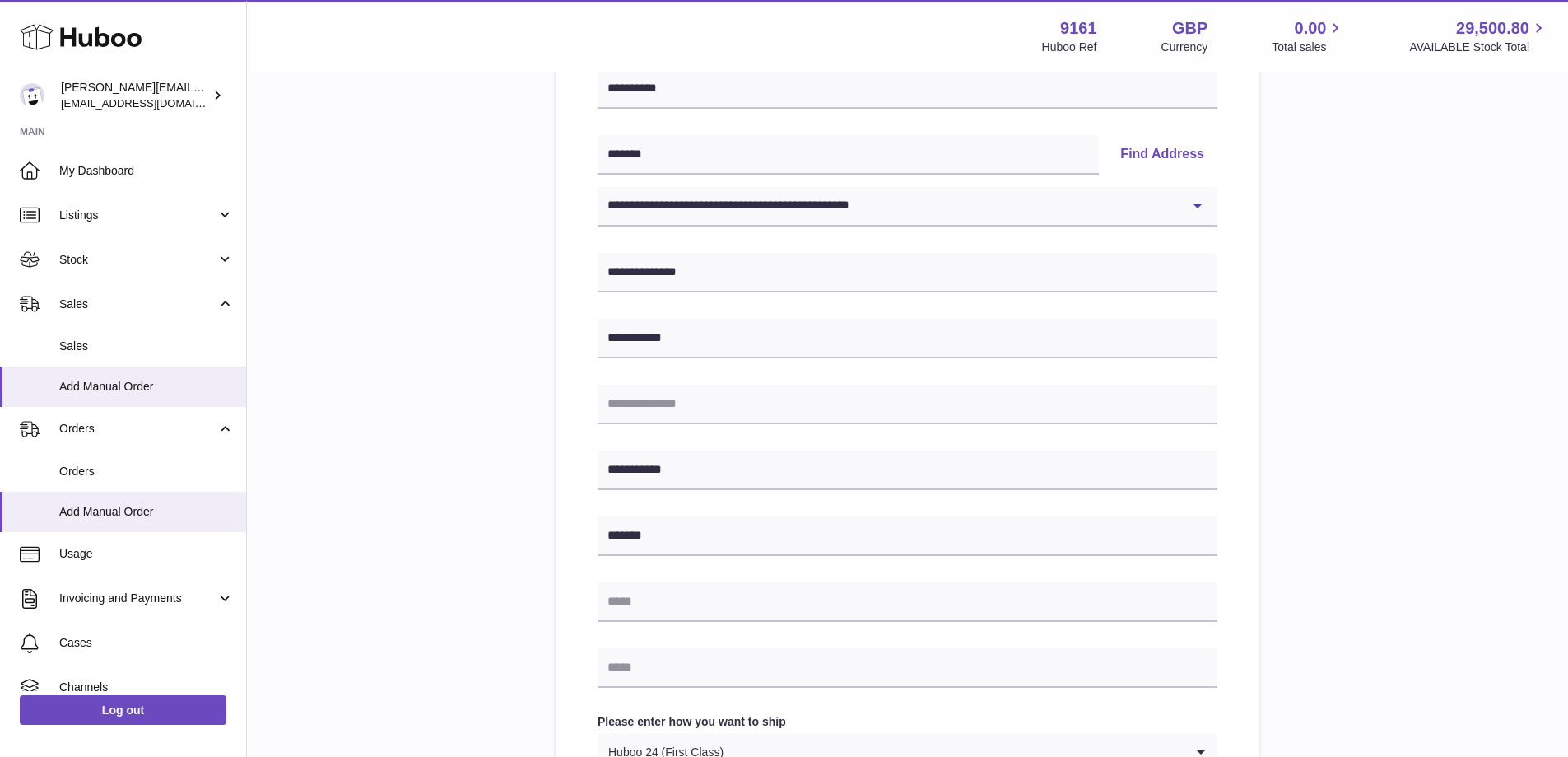
scroll to position [734, 0]
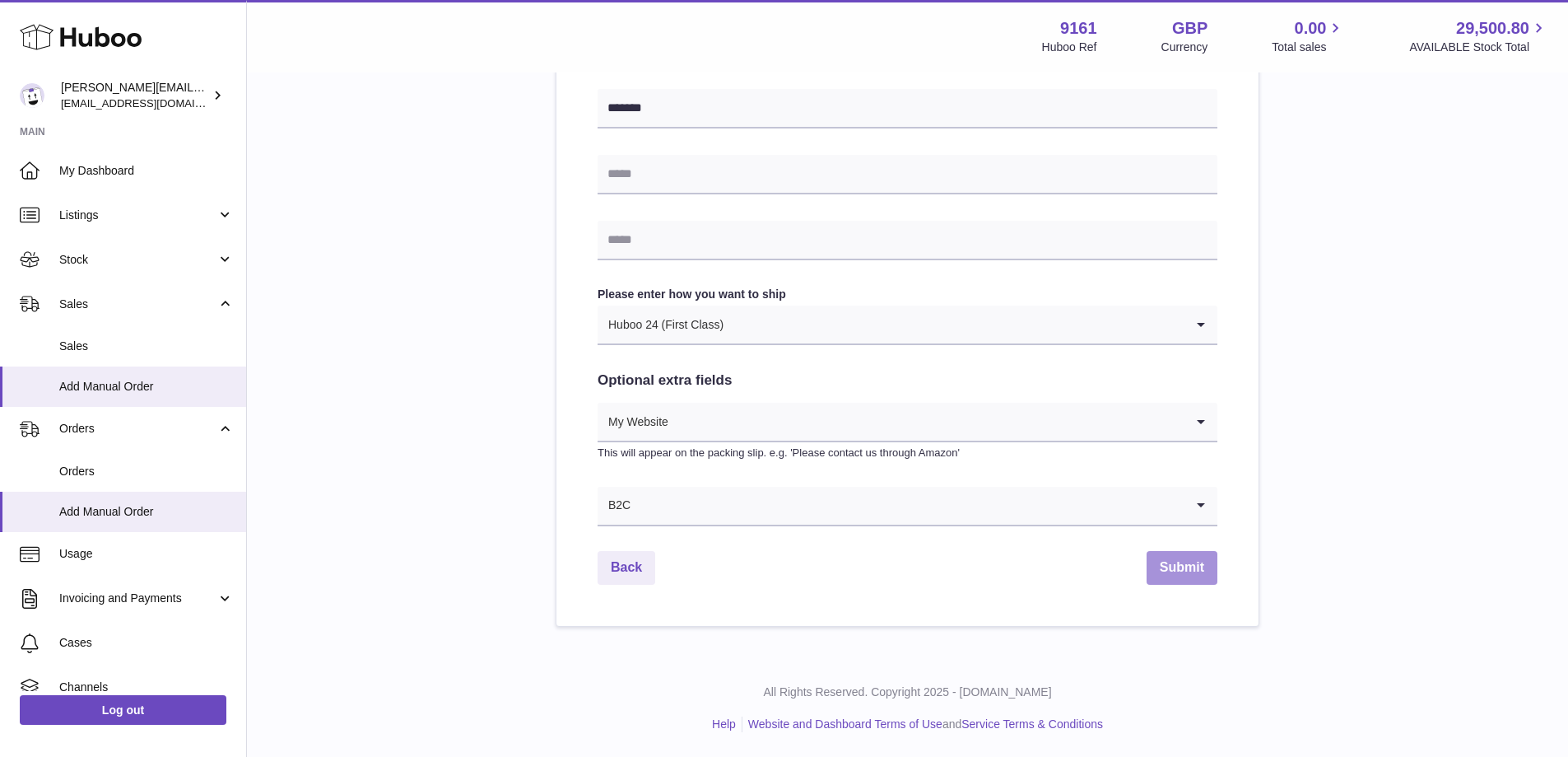
type input "********"
click at [1148, 563] on button "Submit" at bounding box center [1182, 568] width 70 height 34
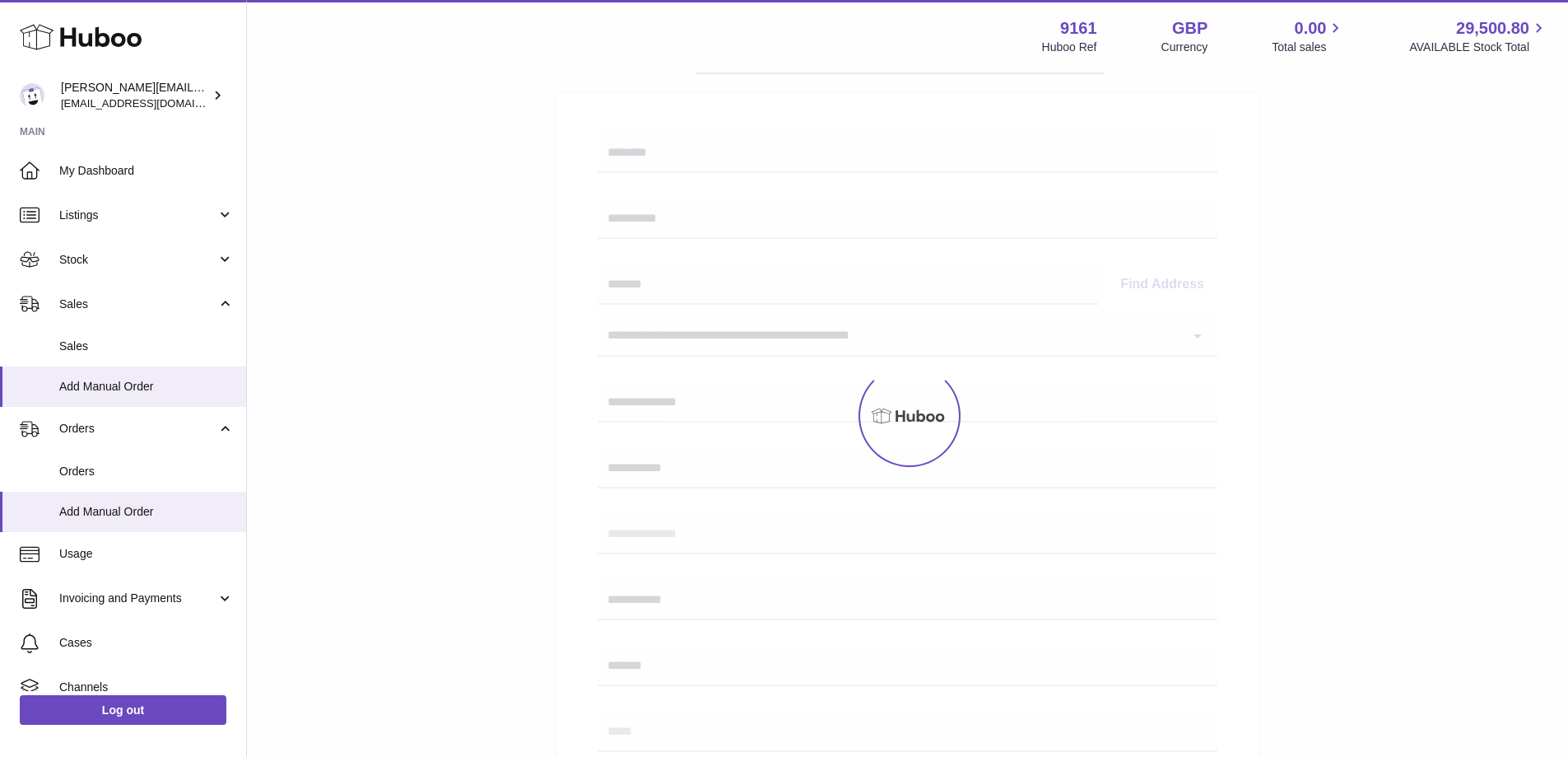
scroll to position [159, 0]
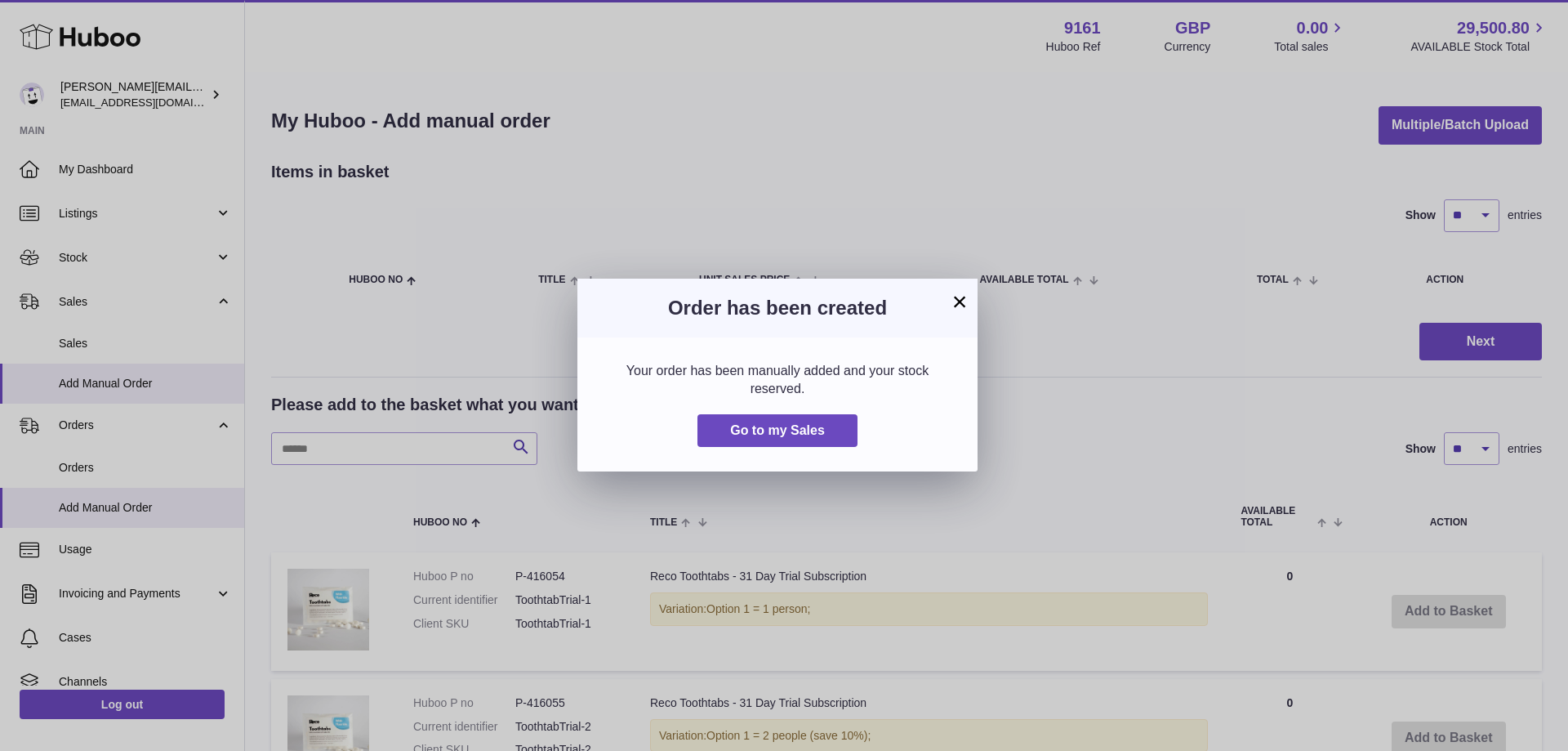
click at [965, 291] on button "×" at bounding box center [959, 301] width 20 height 20
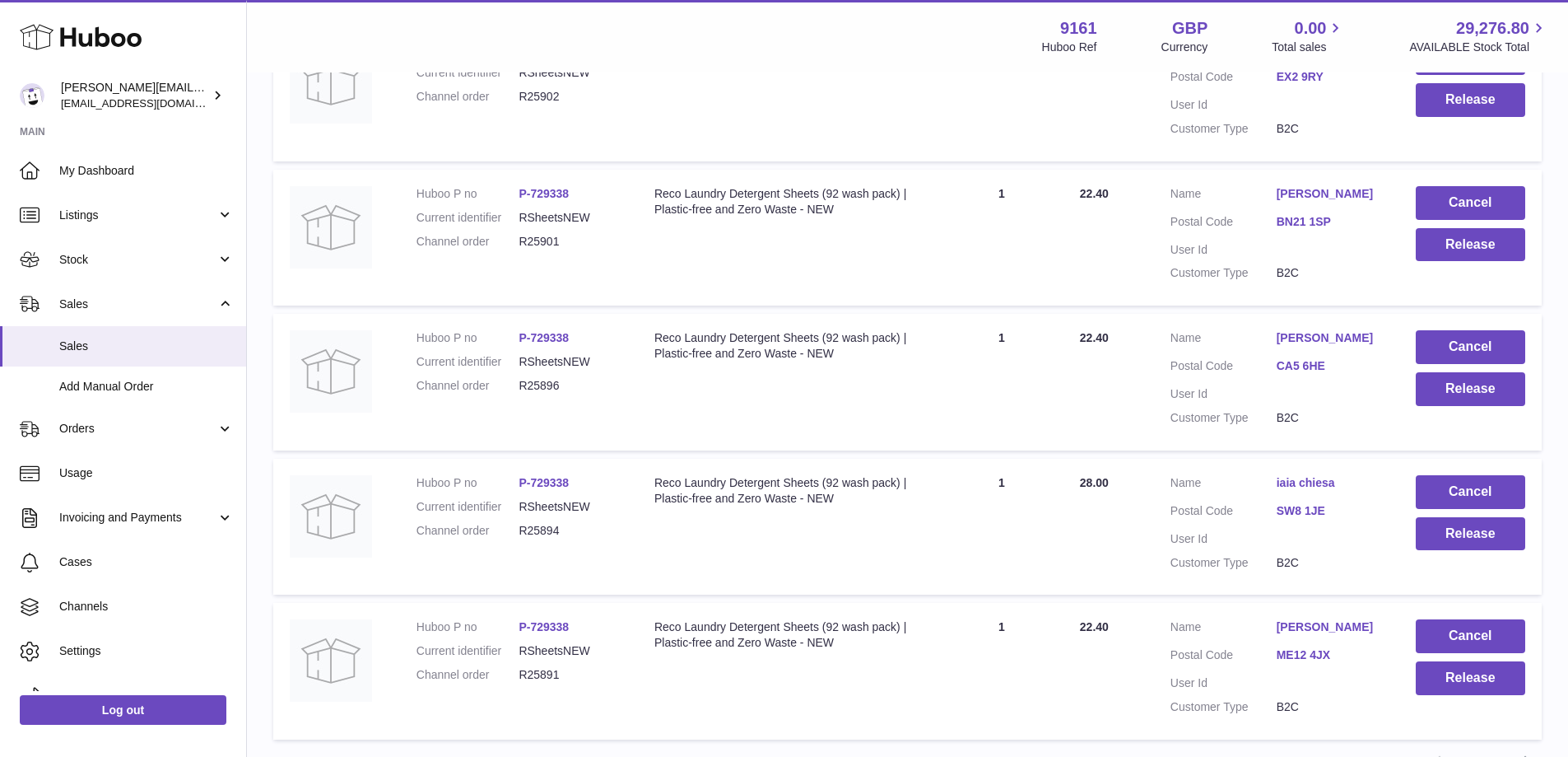
scroll to position [1153, 0]
